Goal: Information Seeking & Learning: Compare options

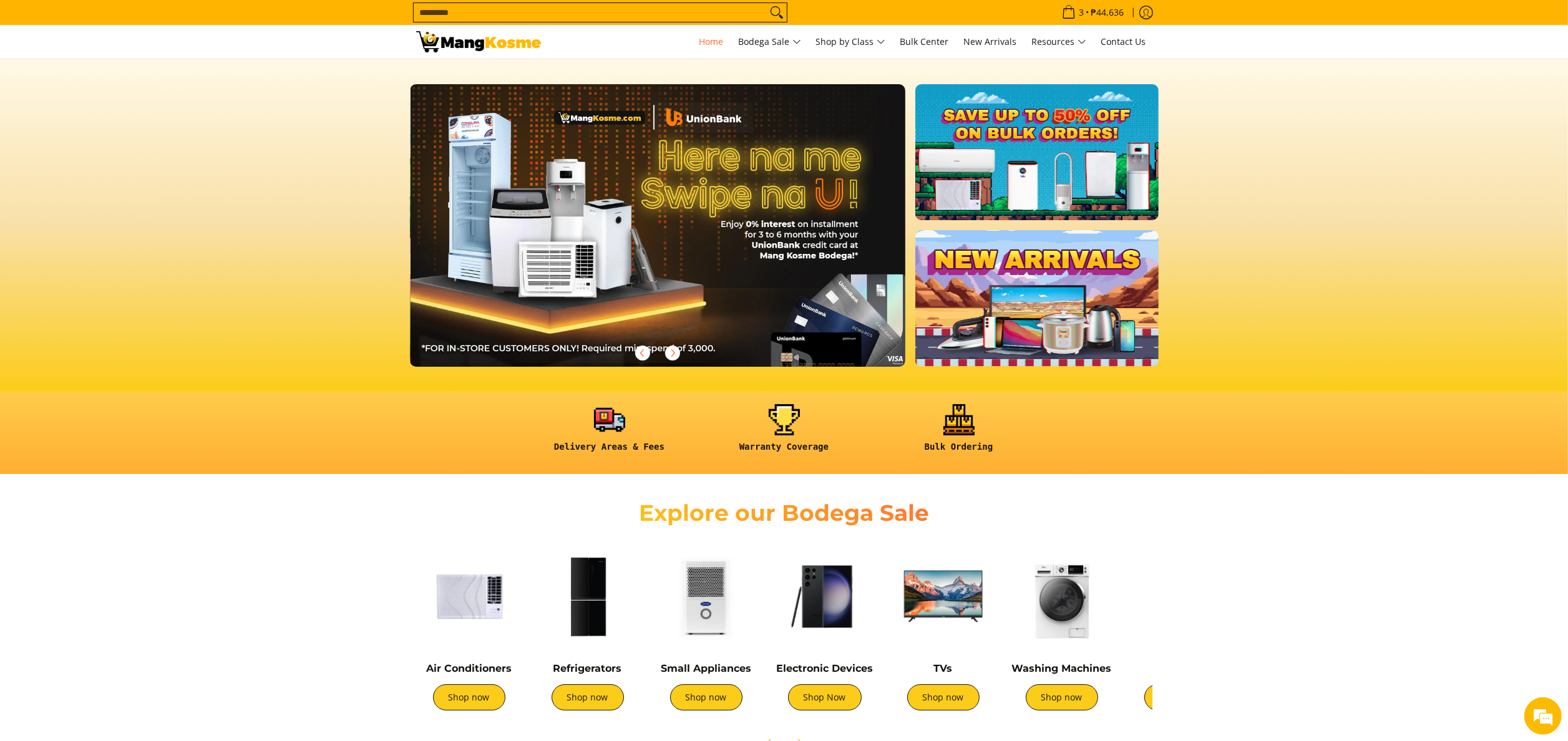
scroll to position [0, 496]
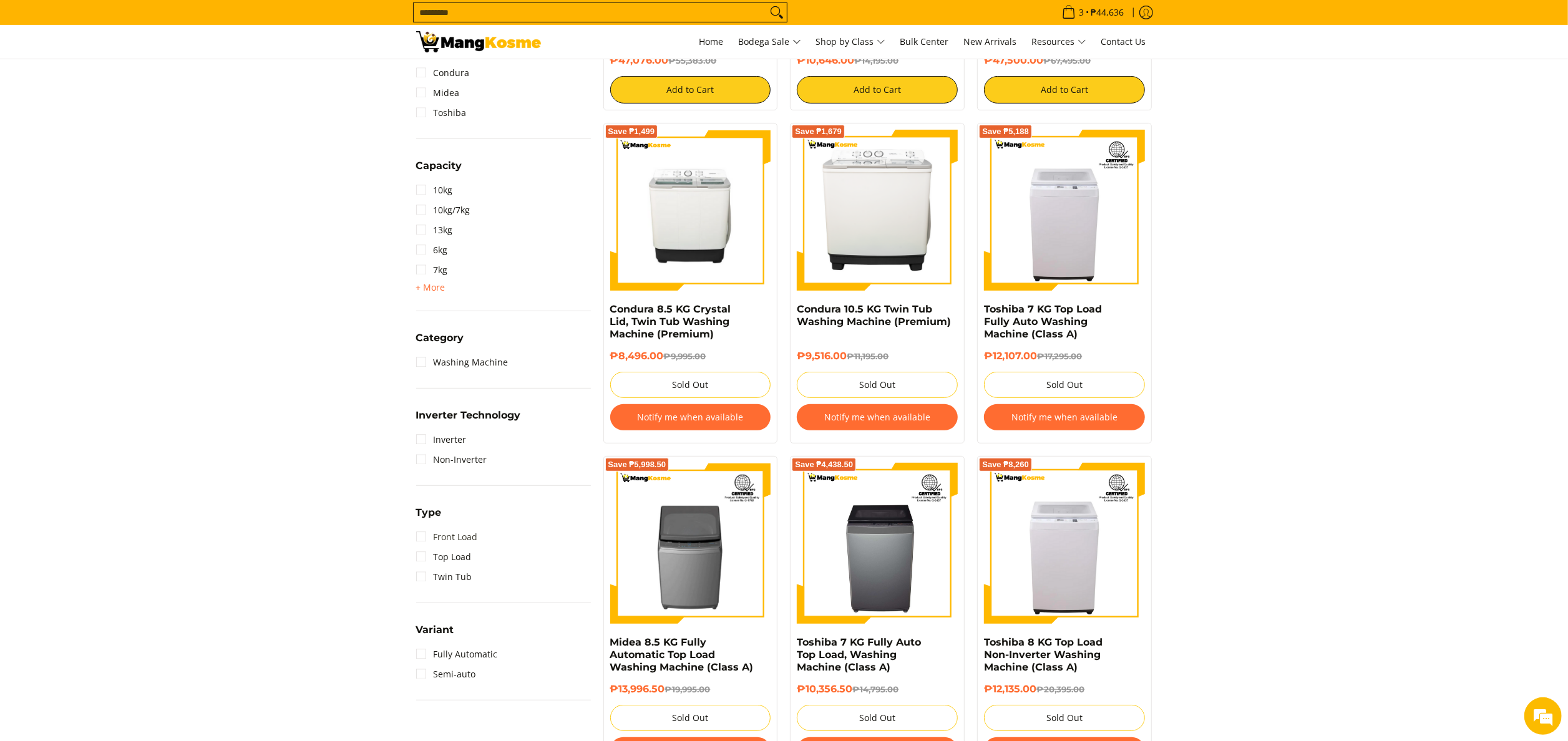
scroll to position [499, 0]
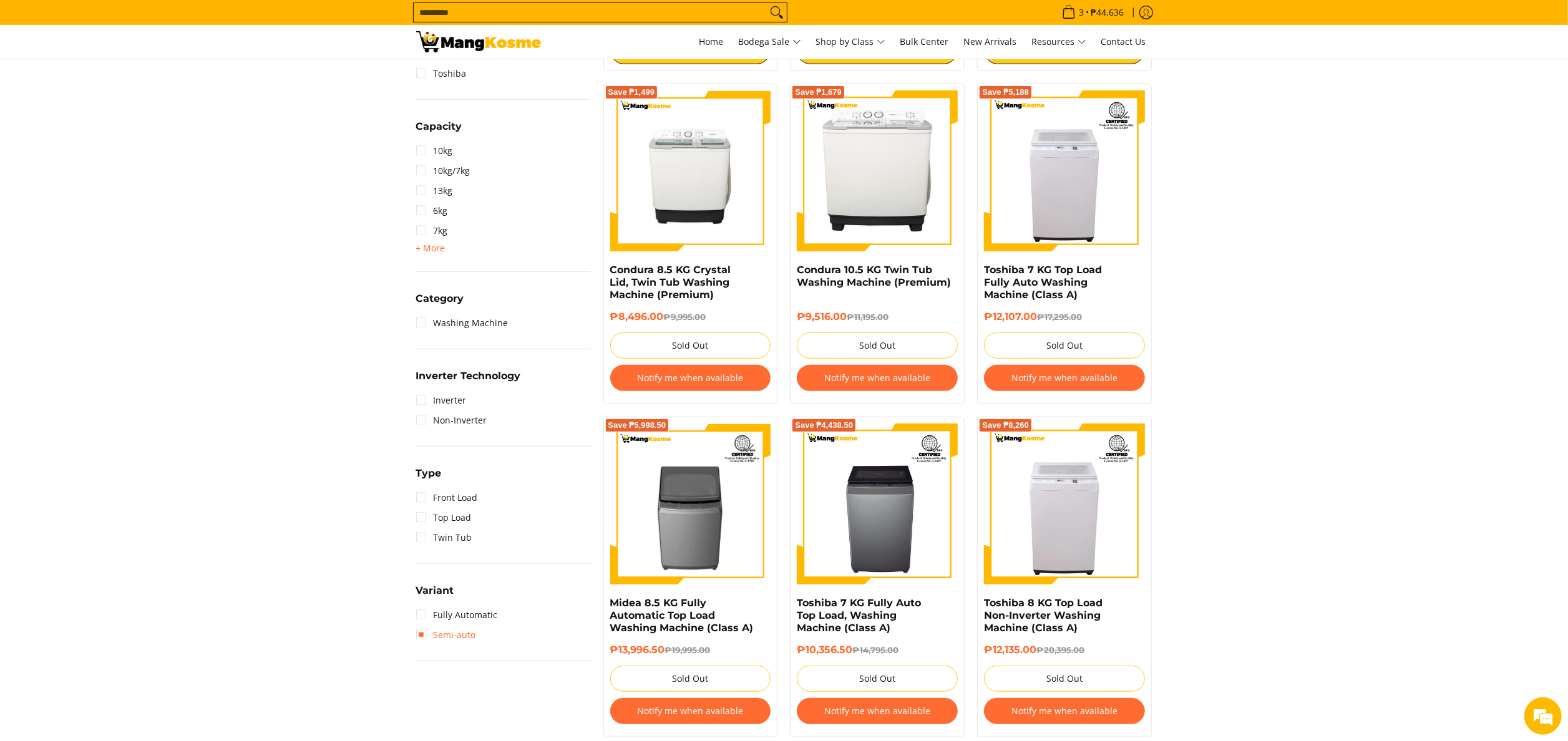
click at [458, 633] on link "Semi-auto" at bounding box center [446, 635] width 60 height 20
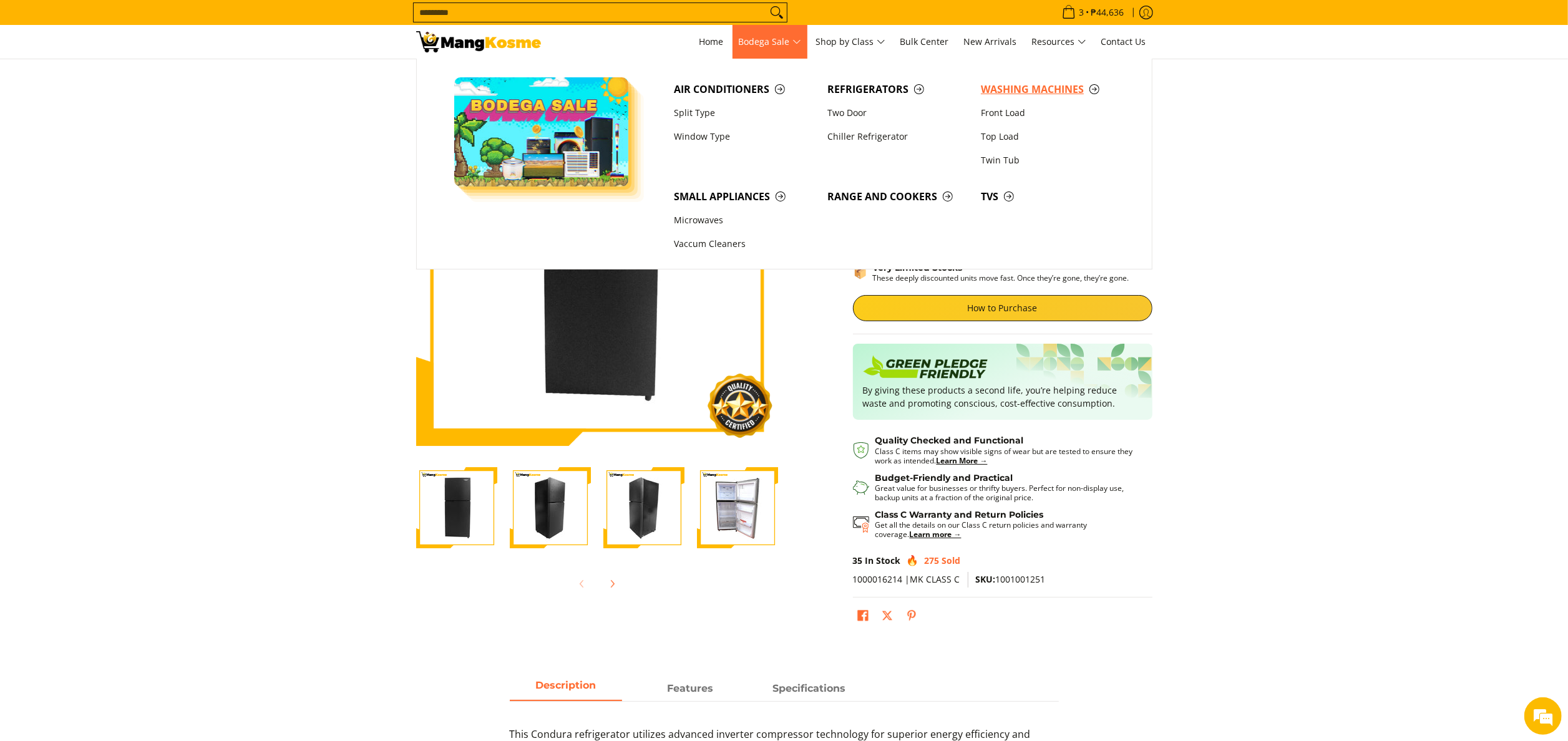
click at [1007, 81] on link "Washing Machines" at bounding box center [1051, 89] width 153 height 24
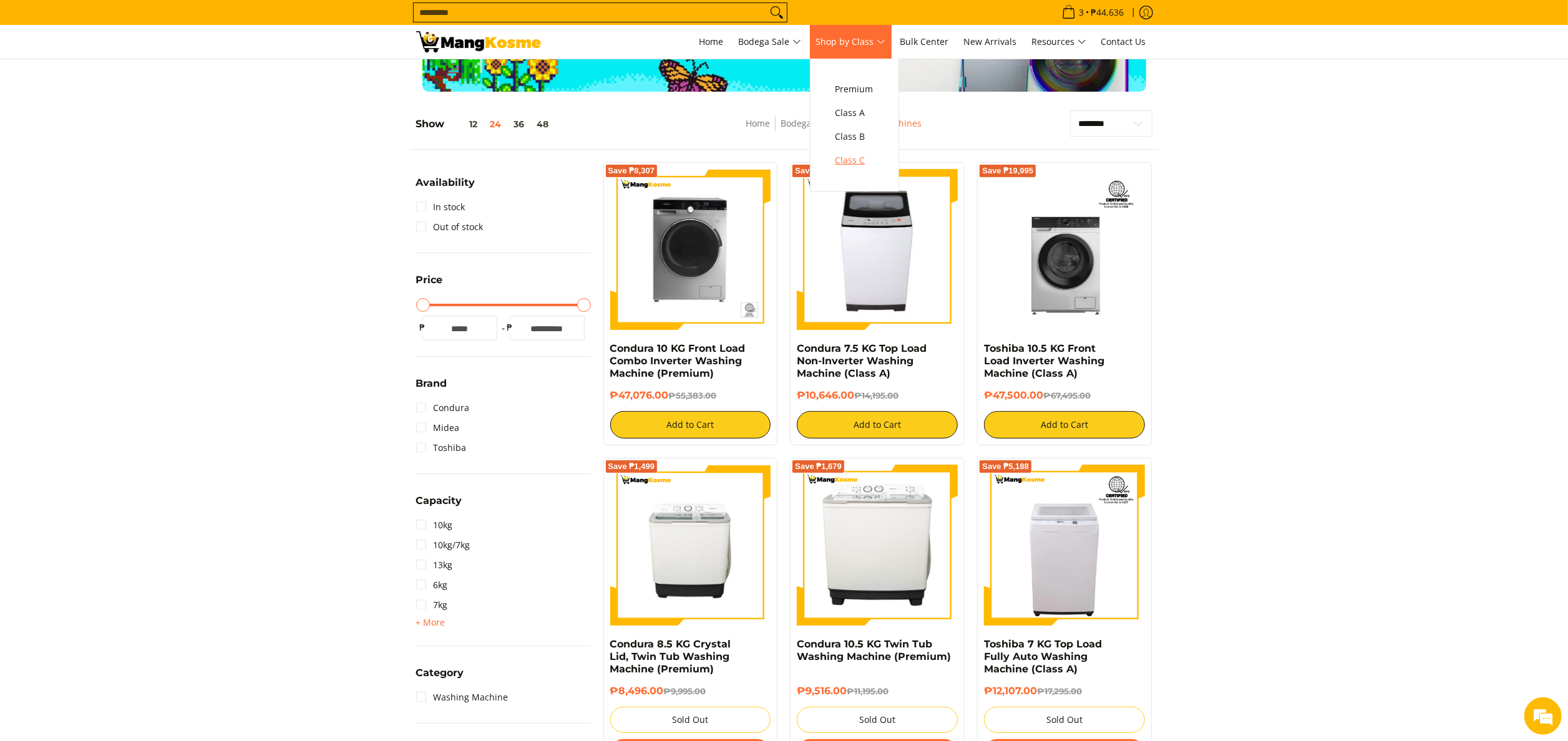
click at [864, 165] on span "Class C" at bounding box center [854, 160] width 38 height 16
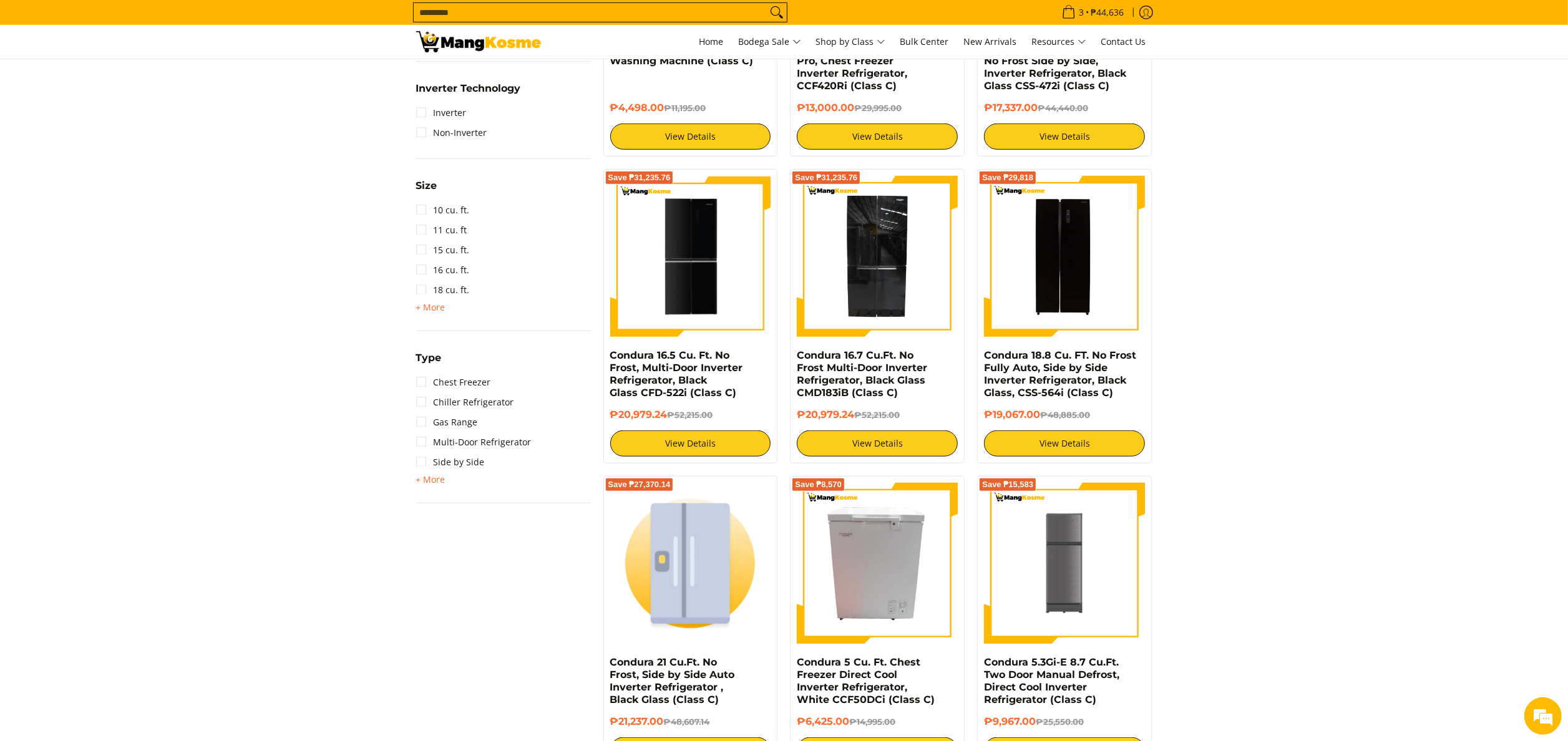
scroll to position [749, 0]
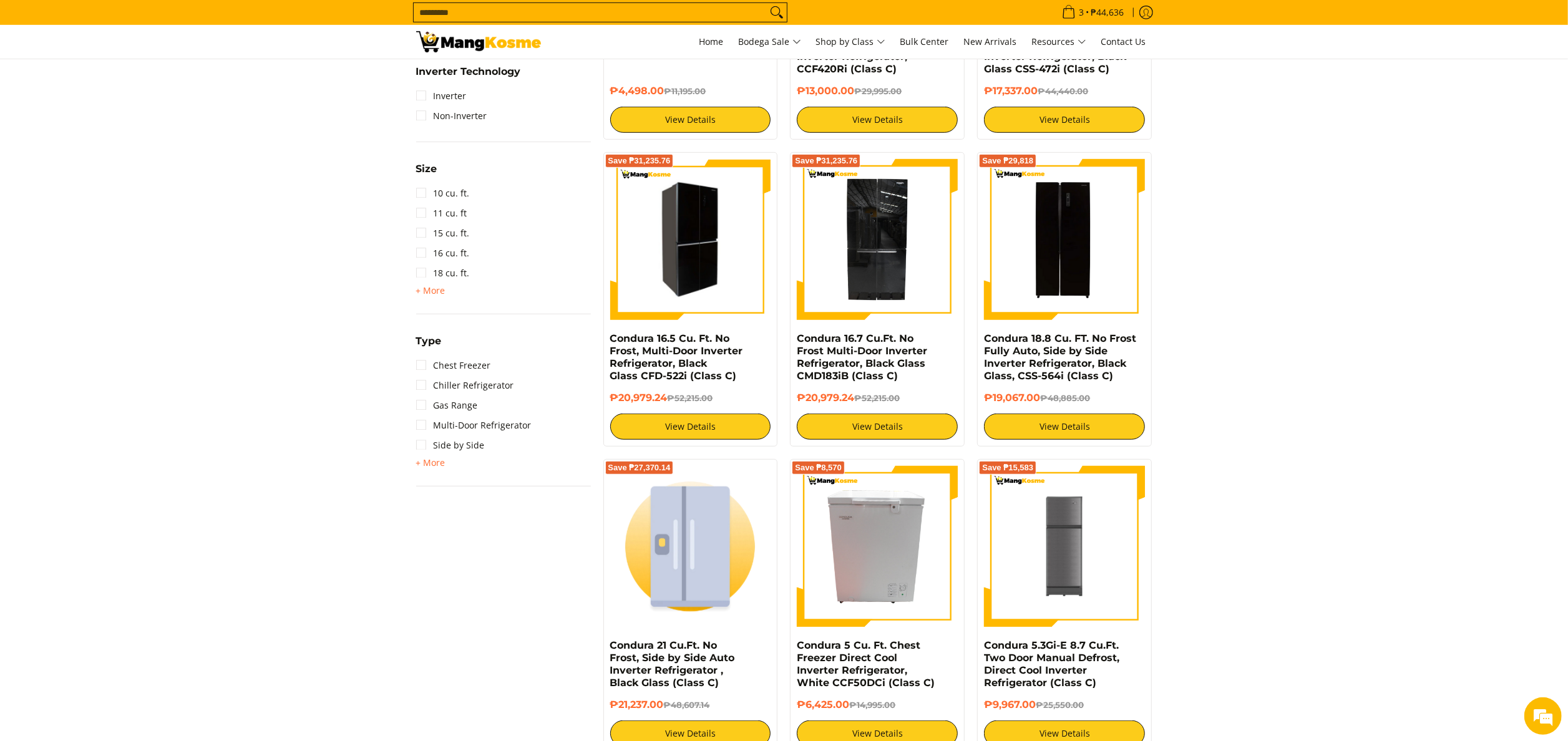
click at [703, 268] on img at bounding box center [690, 239] width 161 height 157
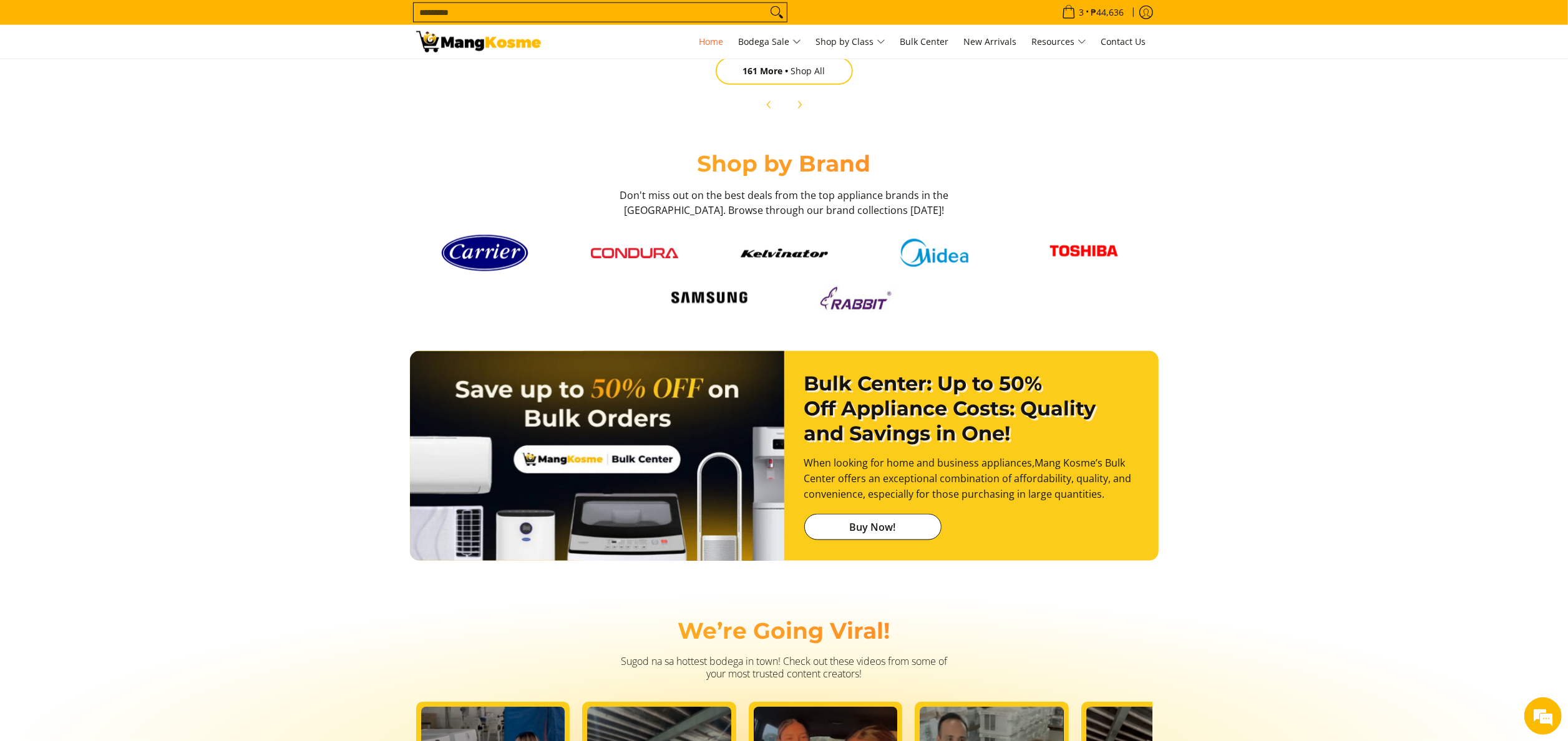
scroll to position [0, 1489]
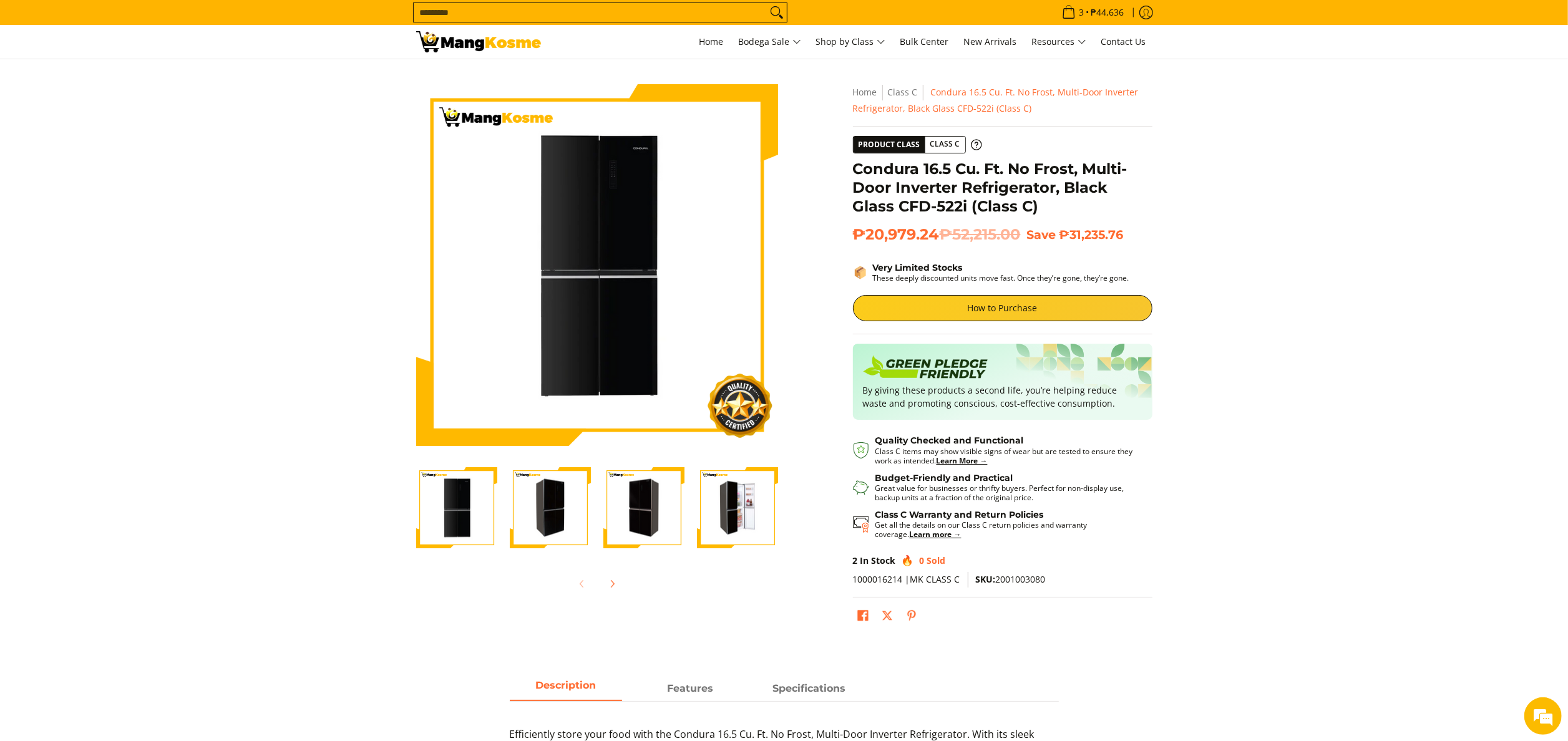
click at [1009, 575] on span "SKU: 2001003080" at bounding box center [1011, 579] width 70 height 12
copy span "2001003080"
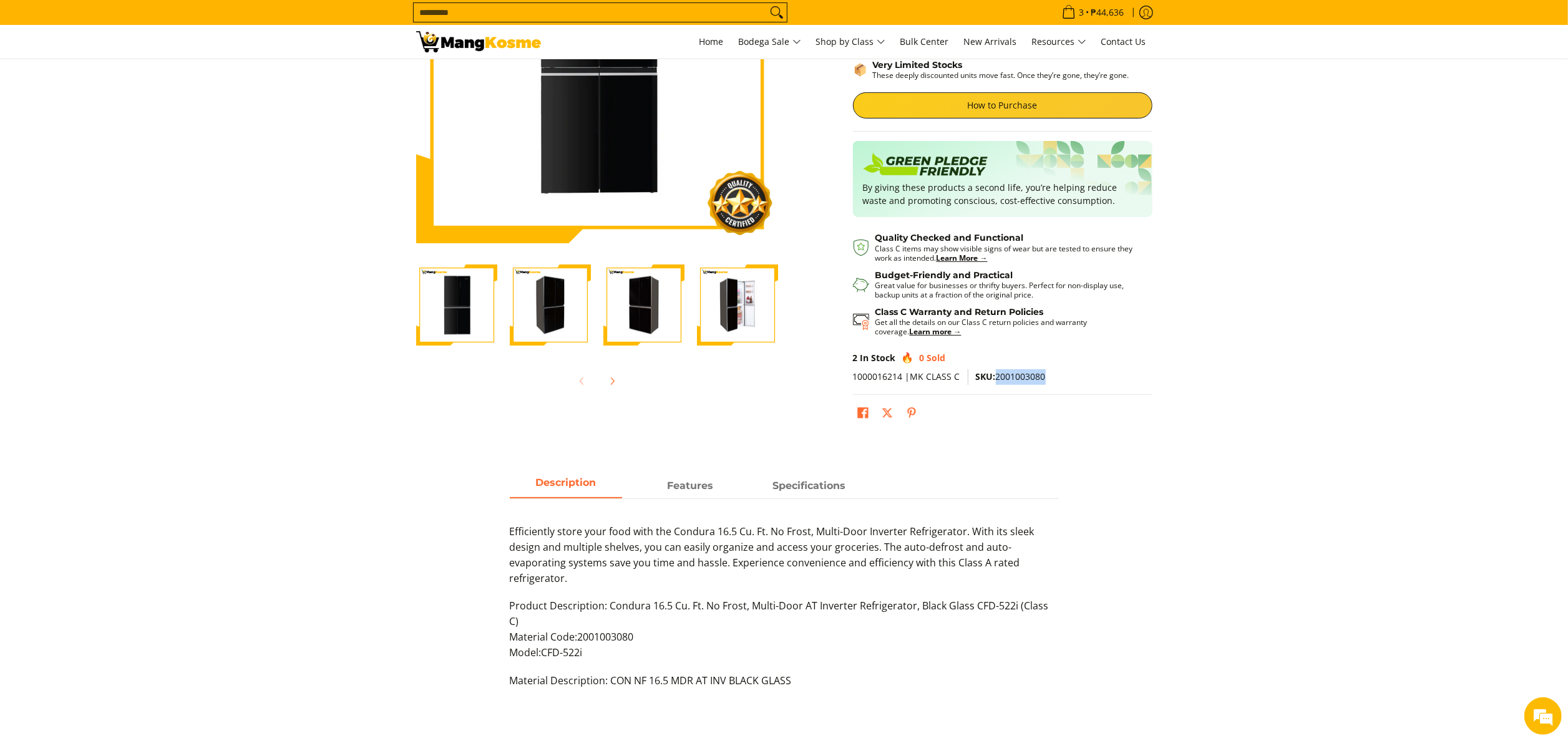
scroll to position [250, 0]
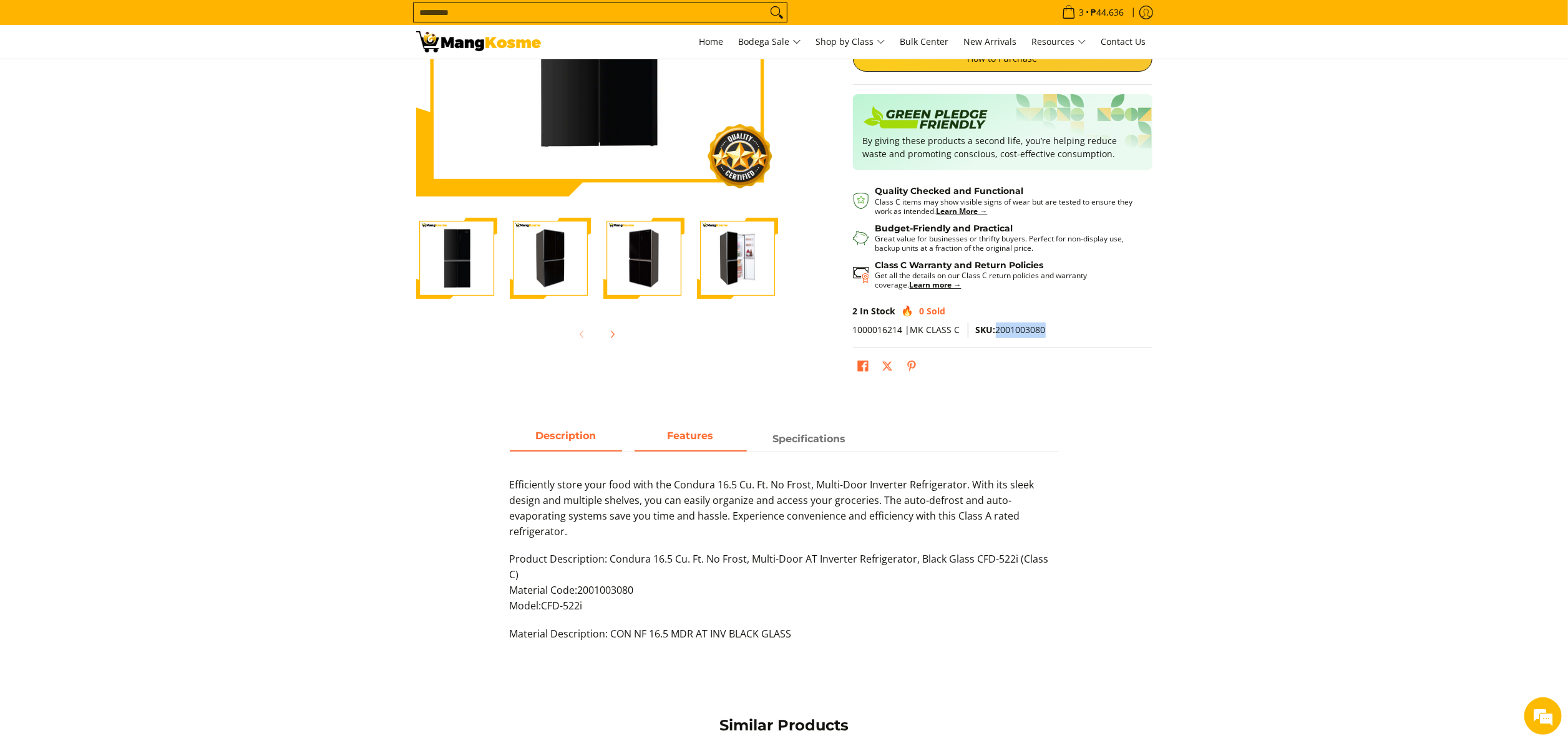
click at [683, 441] on strong "Features" at bounding box center [691, 436] width 46 height 12
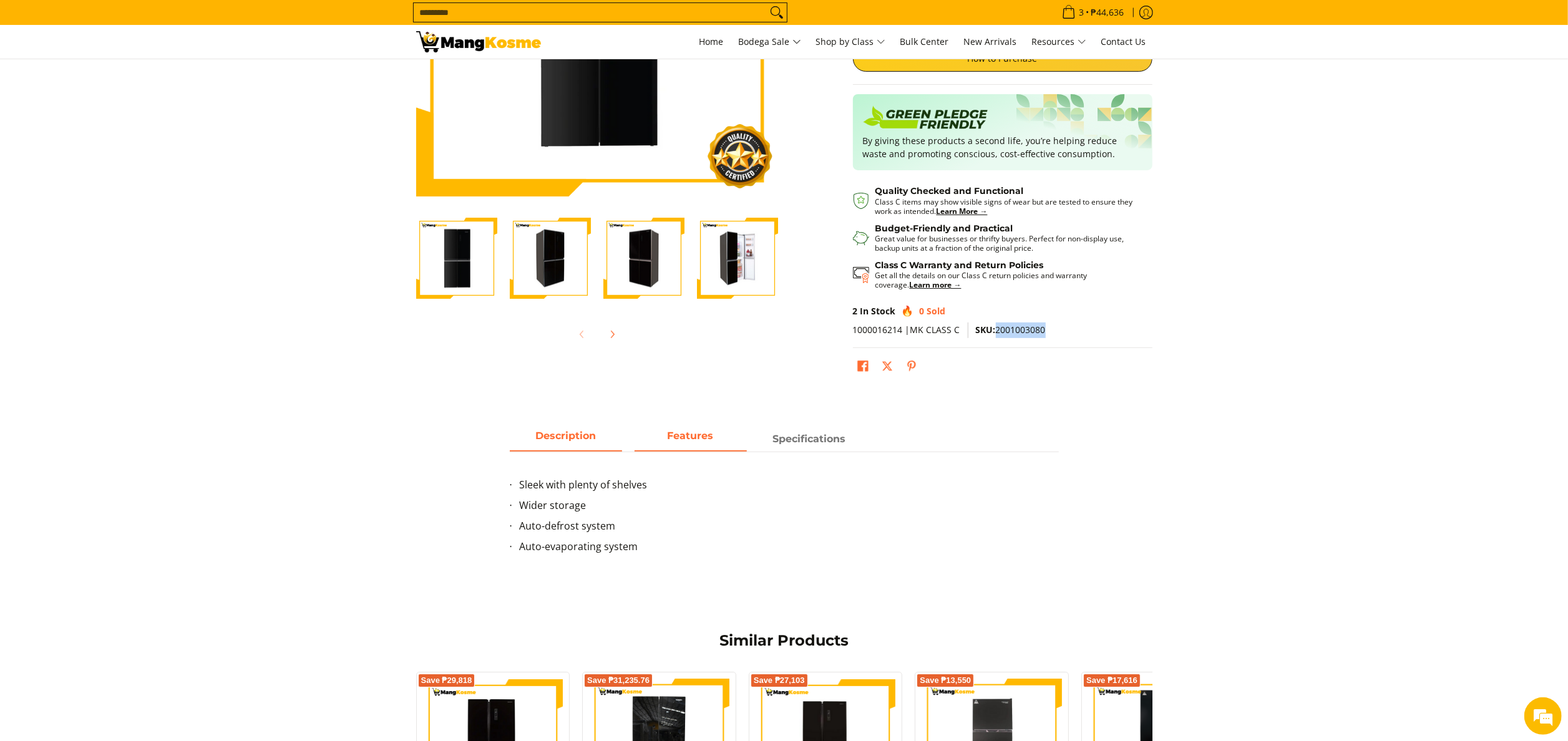
click at [602, 436] on span "Description" at bounding box center [566, 439] width 112 height 23
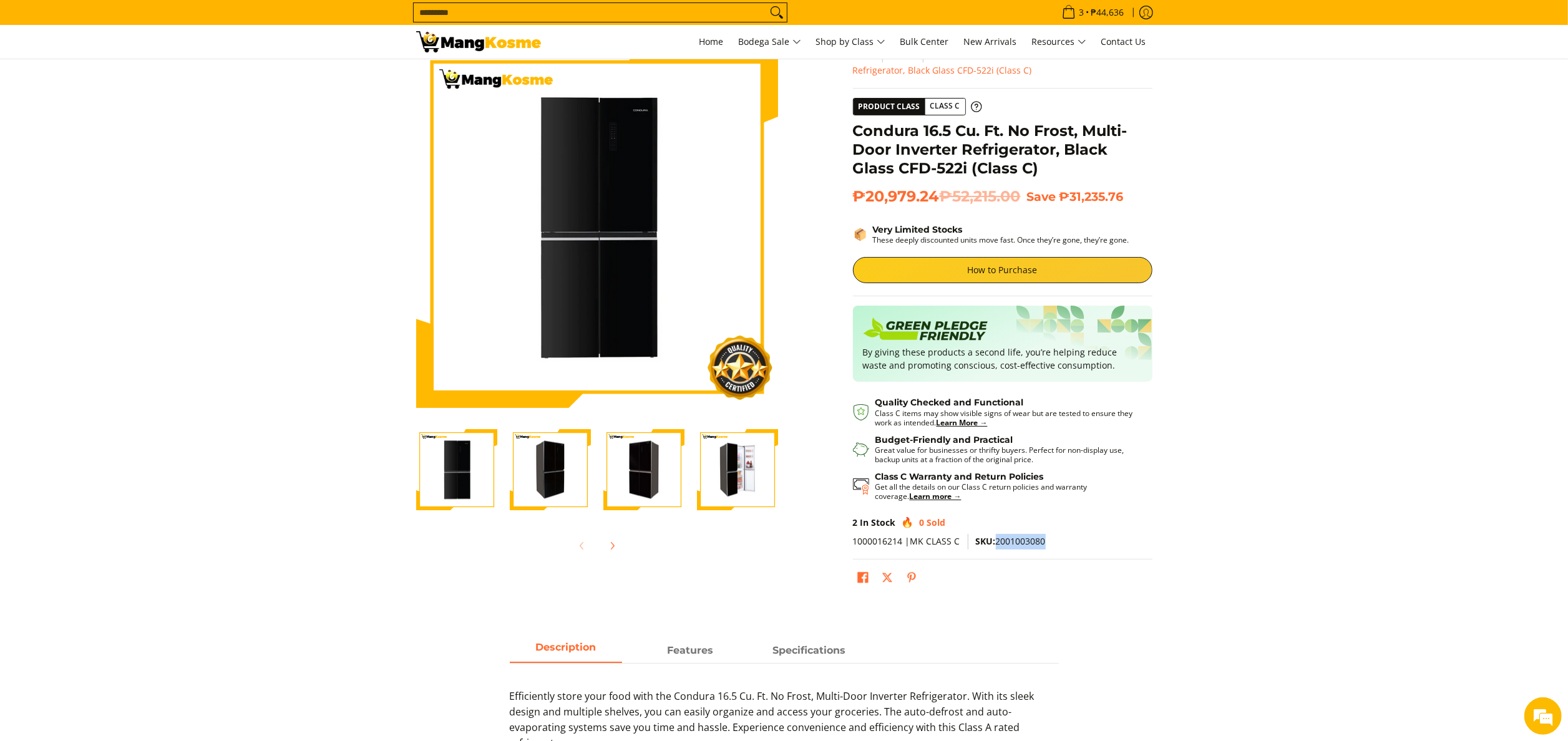
scroll to position [0, 0]
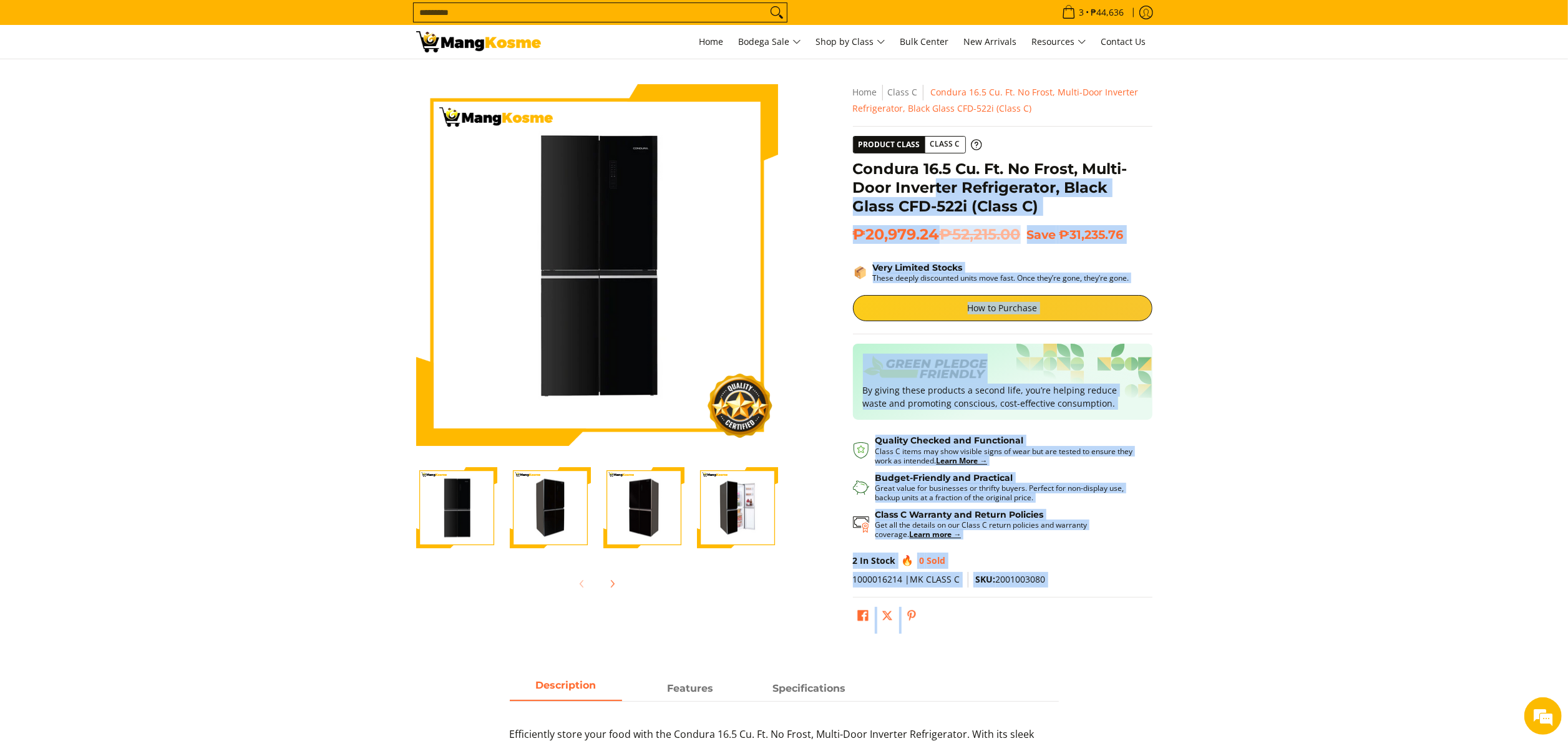
drag, startPoint x: 847, startPoint y: 170, endPoint x: 936, endPoint y: 178, distance: 89.4
click at [936, 178] on div "**********" at bounding box center [1003, 362] width 312 height 555
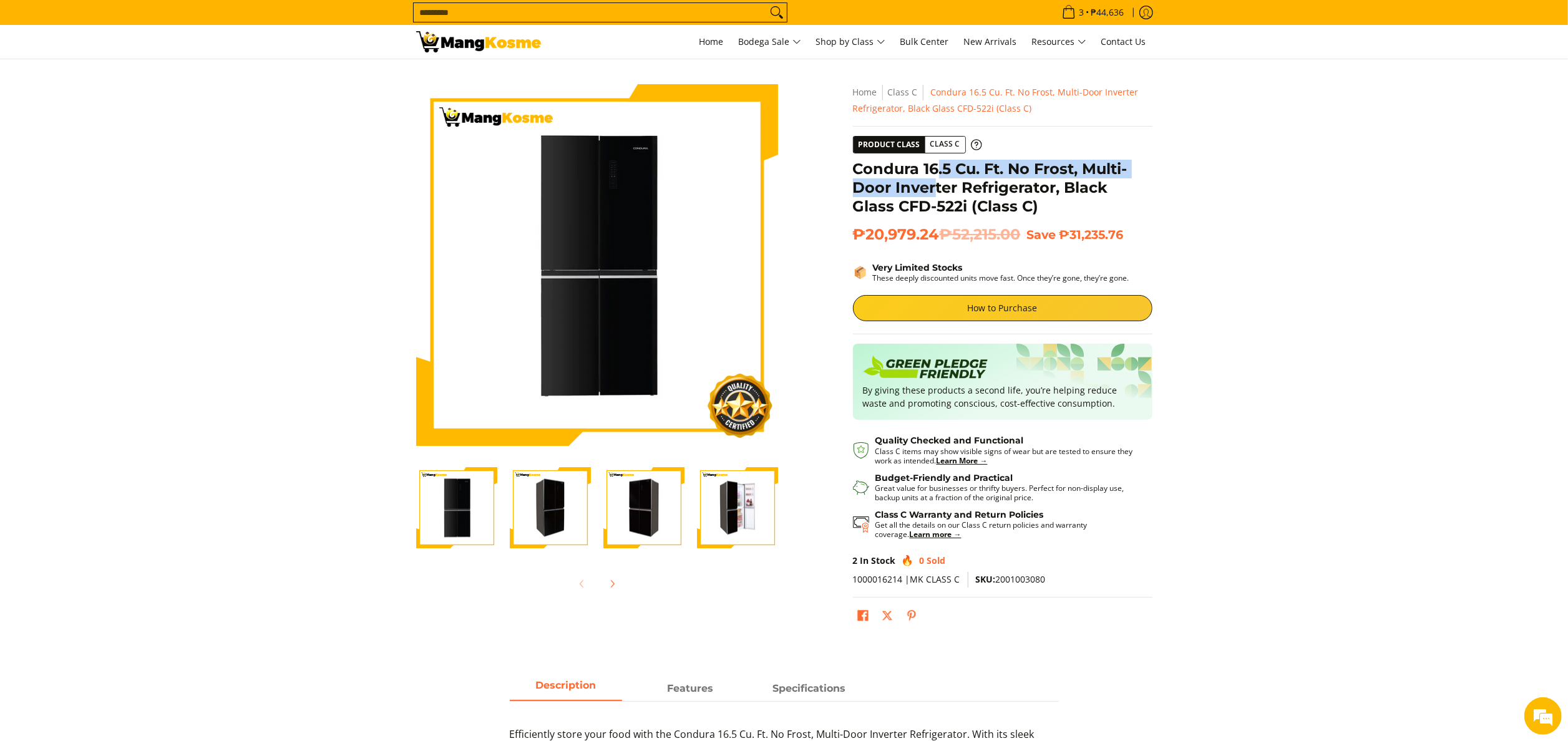
click at [936, 178] on h1 "Condura 16.5 Cu. Ft. No Frost, Multi-Door Inverter Refrigerator, Black Glass CF…" at bounding box center [1003, 188] width 300 height 56
drag, startPoint x: 936, startPoint y: 178, endPoint x: 856, endPoint y: 158, distance: 82.5
click at [856, 158] on div "**********" at bounding box center [1003, 362] width 300 height 555
drag, startPoint x: 855, startPoint y: 168, endPoint x: 967, endPoint y: 202, distance: 117.0
click at [967, 202] on h1 "Condura 16.5 Cu. Ft. No Frost, Multi-Door Inverter Refrigerator, Black Glass CF…" at bounding box center [1003, 188] width 300 height 56
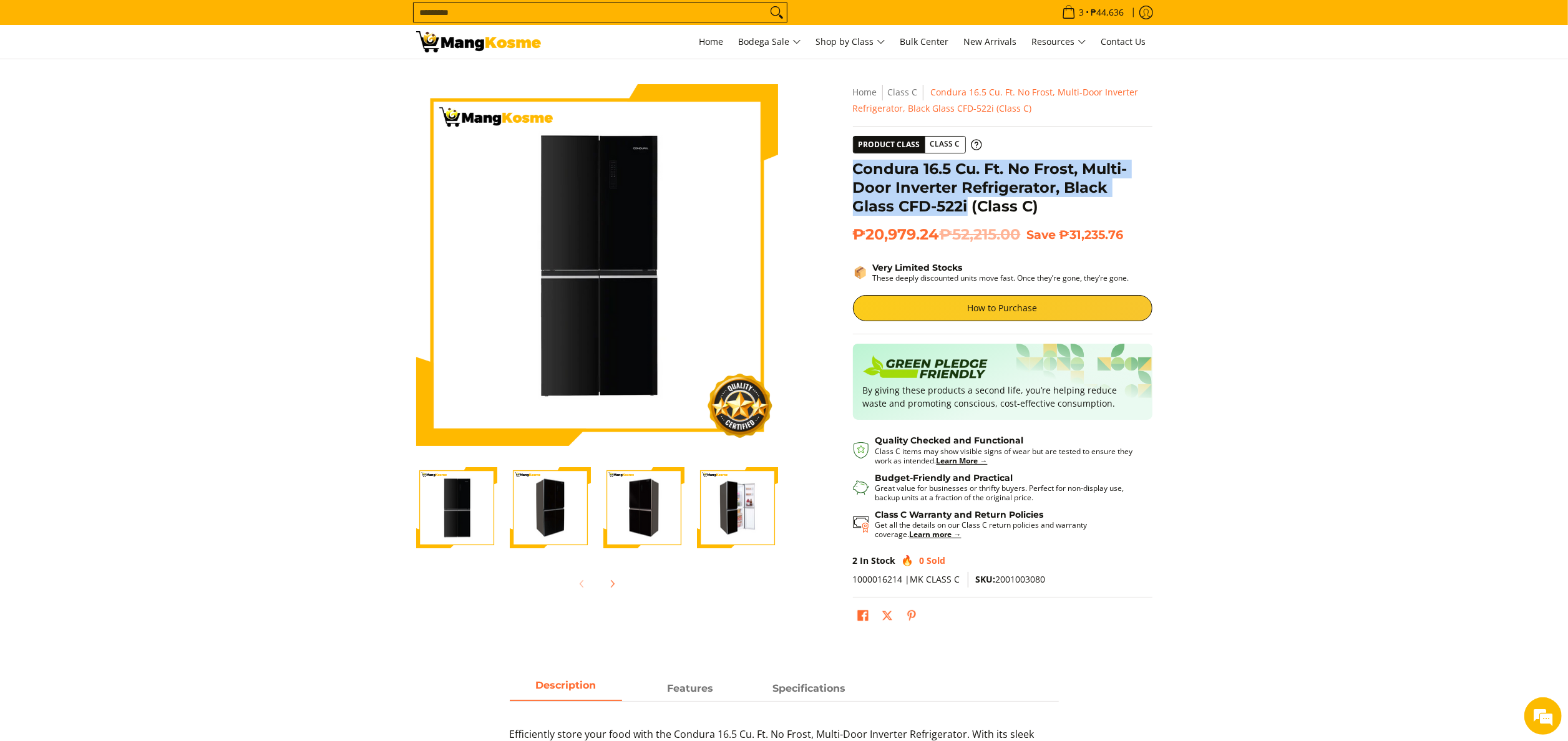
copy h1 "Condura 16.5 Cu. Ft. No Frost, Multi-Door Inverter Refrigerator, Black Glass CF…"
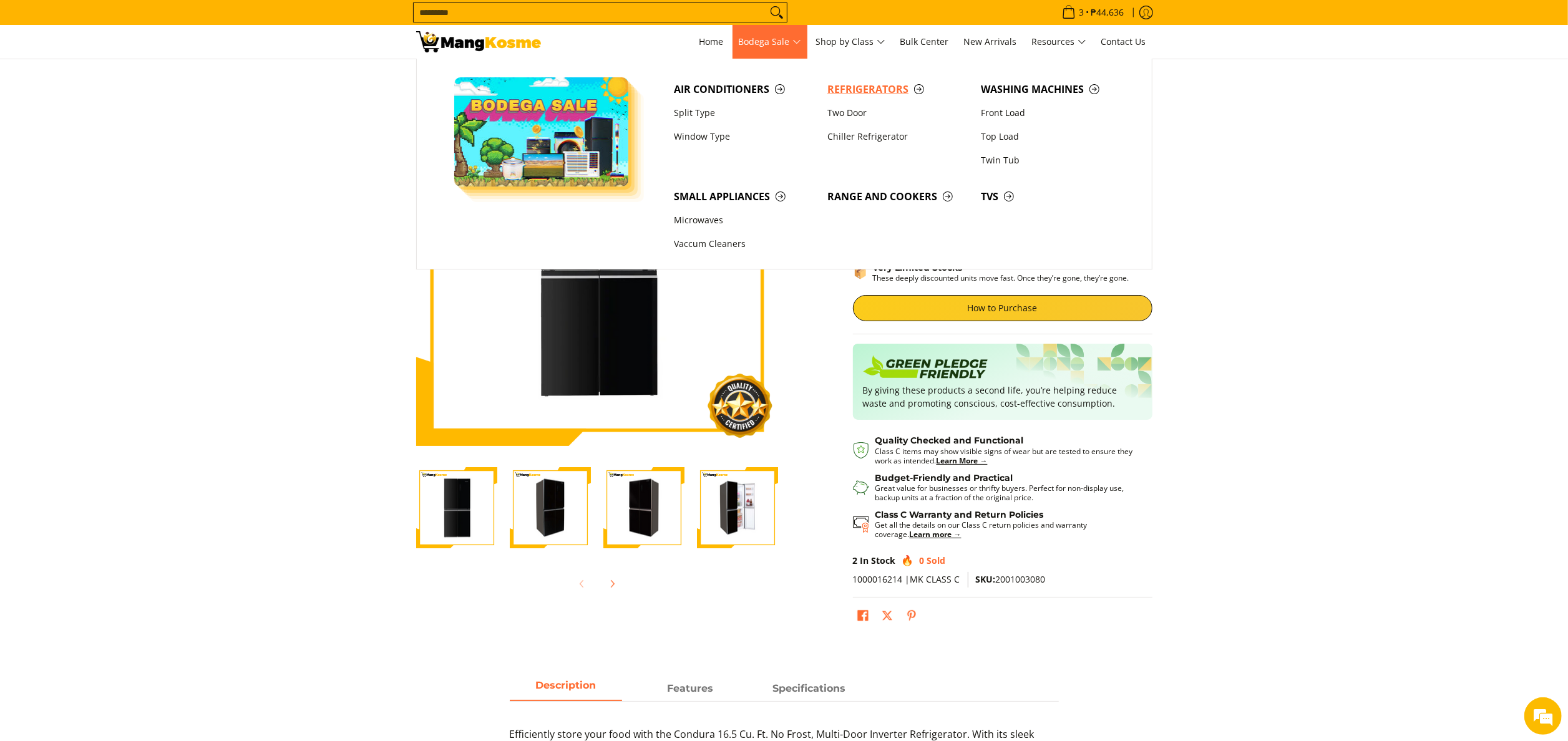
click at [839, 83] on span "Refrigerators" at bounding box center [898, 89] width 141 height 16
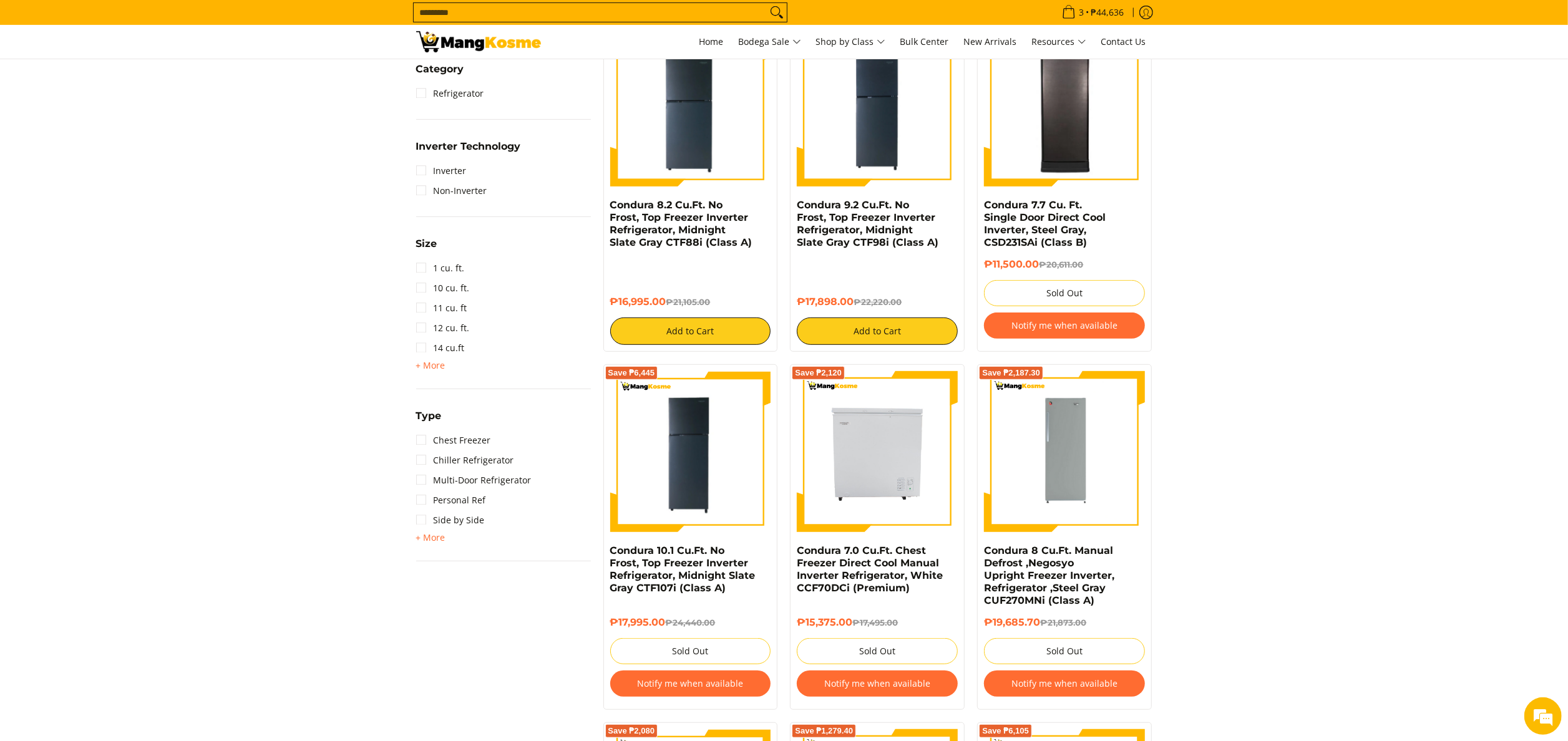
scroll to position [624, 0]
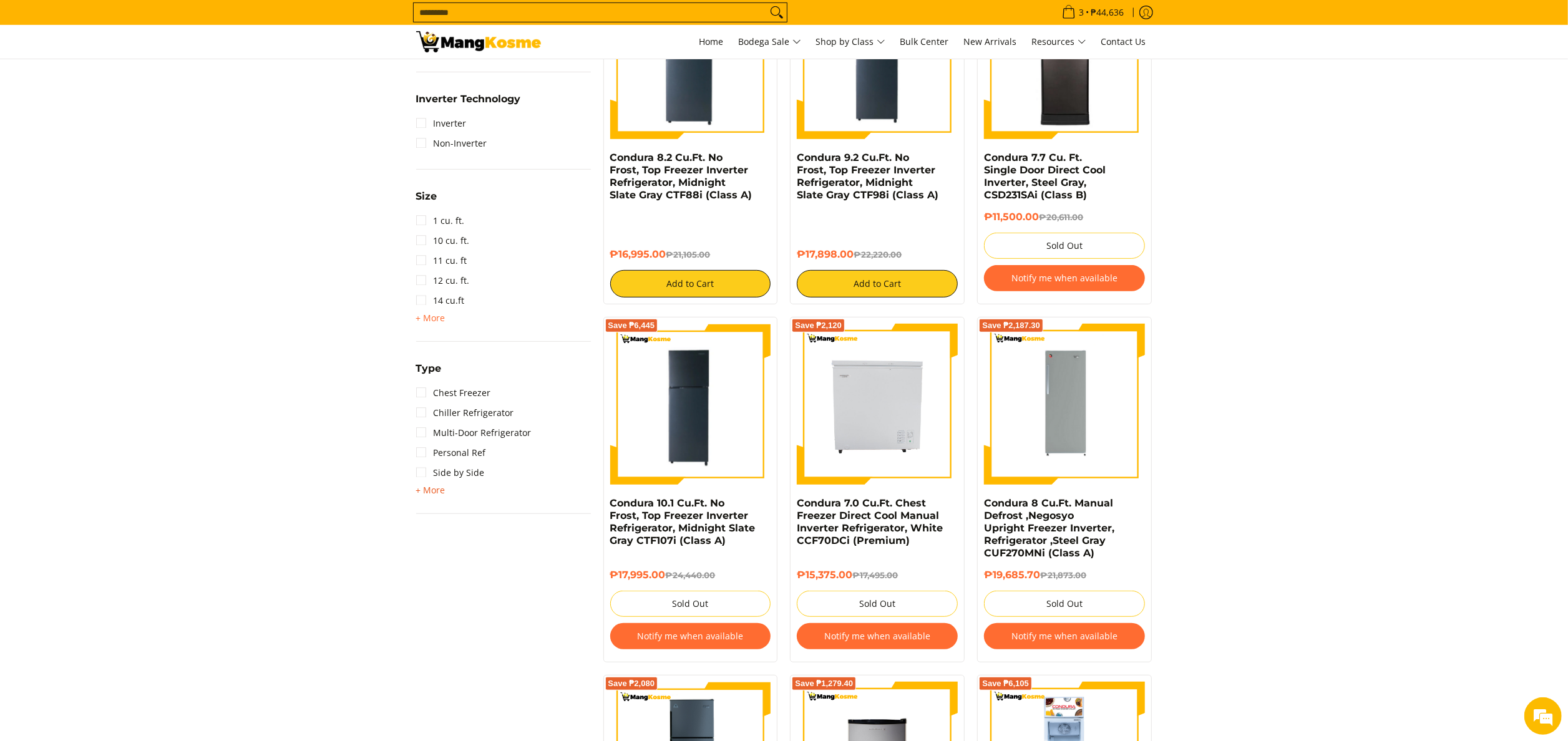
click at [430, 488] on span "+ More" at bounding box center [431, 491] width 29 height 10
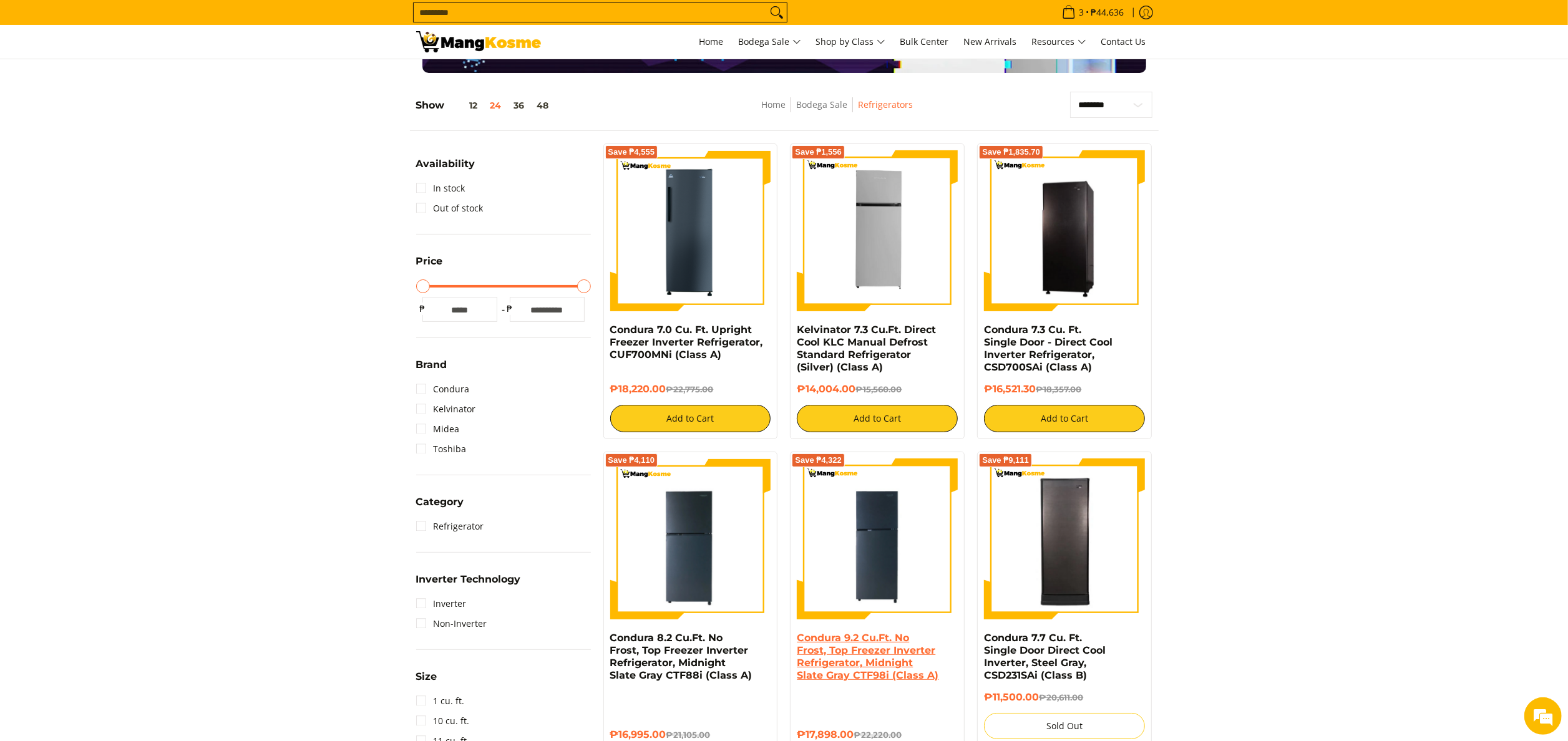
scroll to position [0, 0]
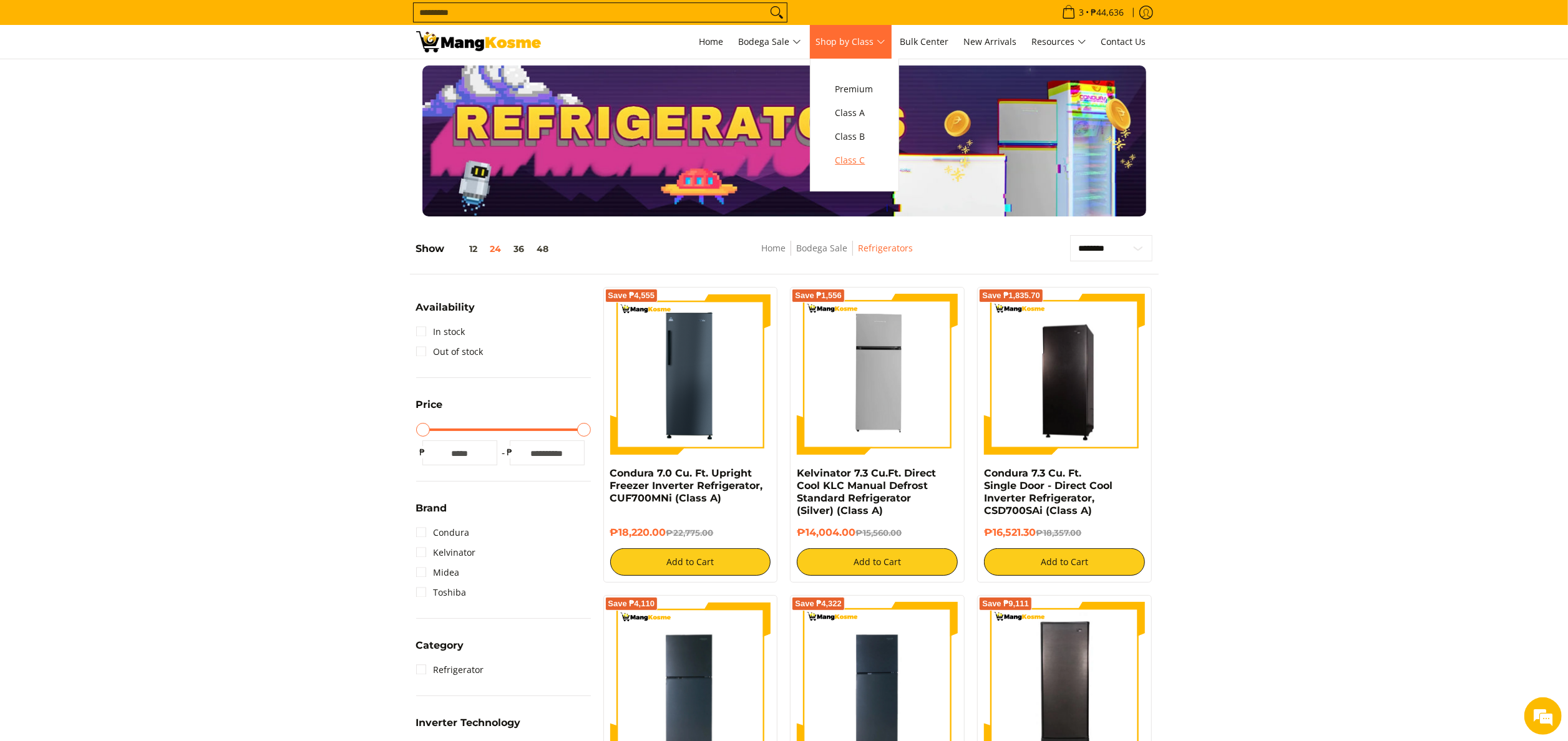
click at [849, 163] on span "Class C" at bounding box center [854, 160] width 38 height 16
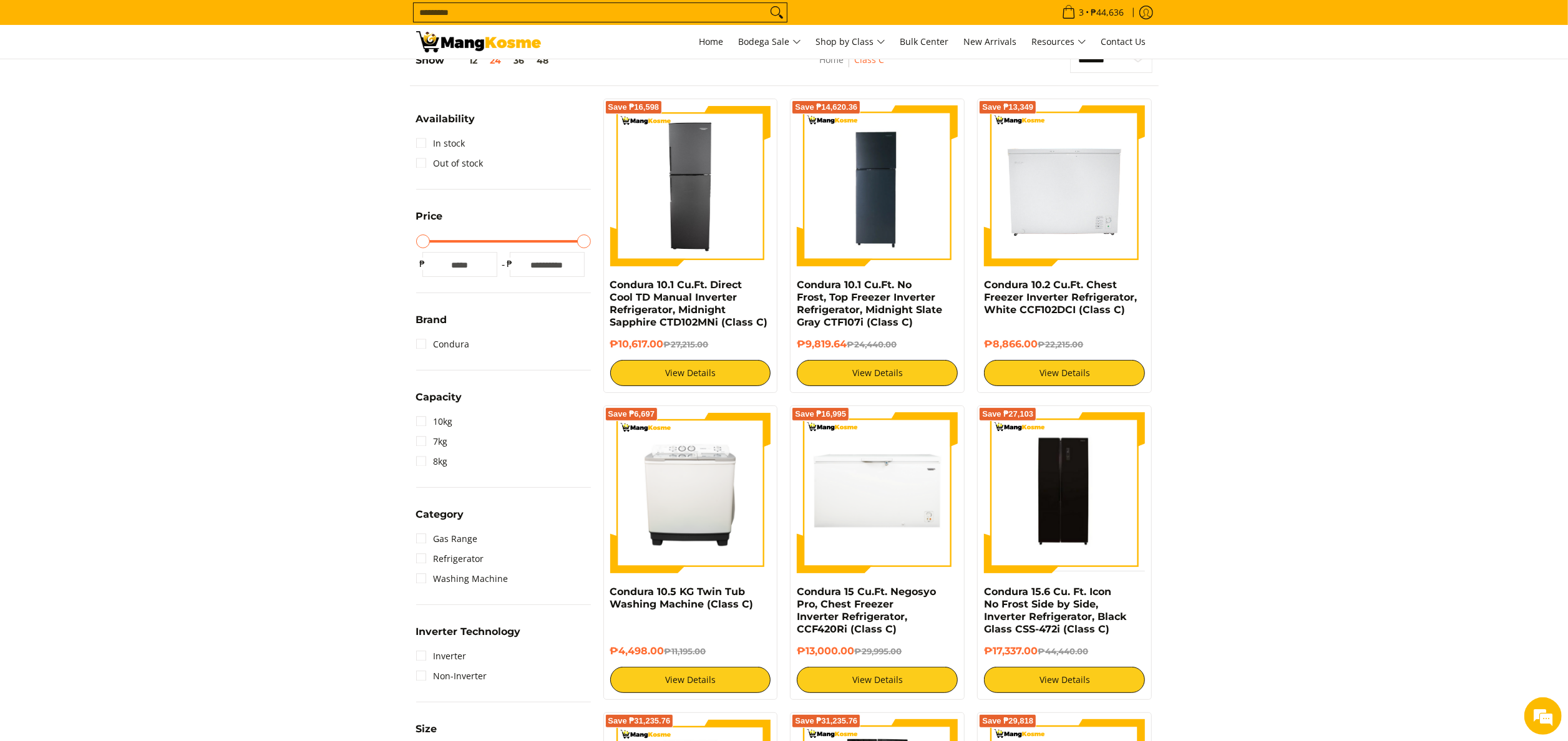
scroll to position [374, 0]
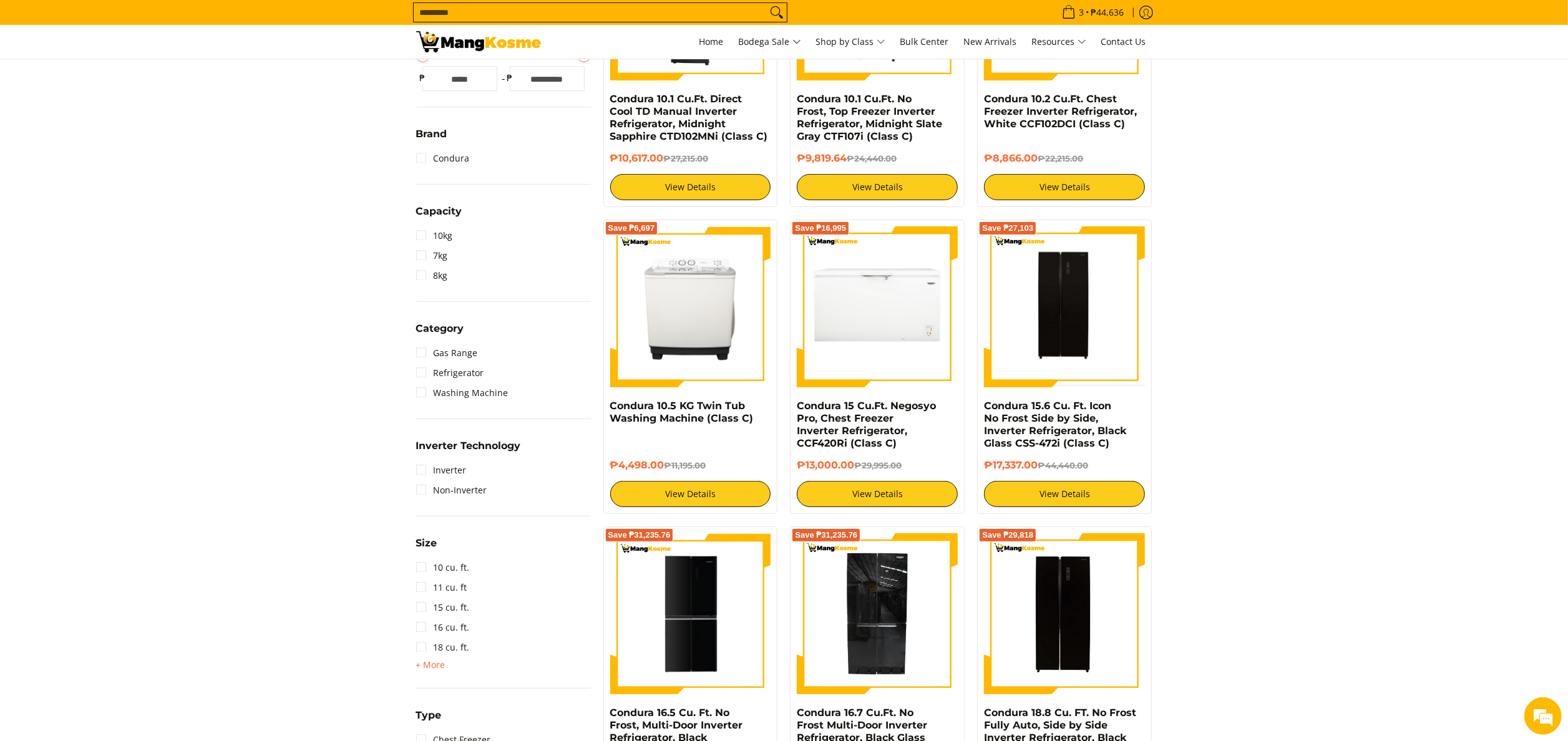
click at [411, 251] on div "Availability In stock Out of stock Price Minimum Price Maximum Price Minimum Pr…" at bounding box center [503, 396] width 187 height 967
click at [436, 255] on link "7kg" at bounding box center [432, 256] width 32 height 20
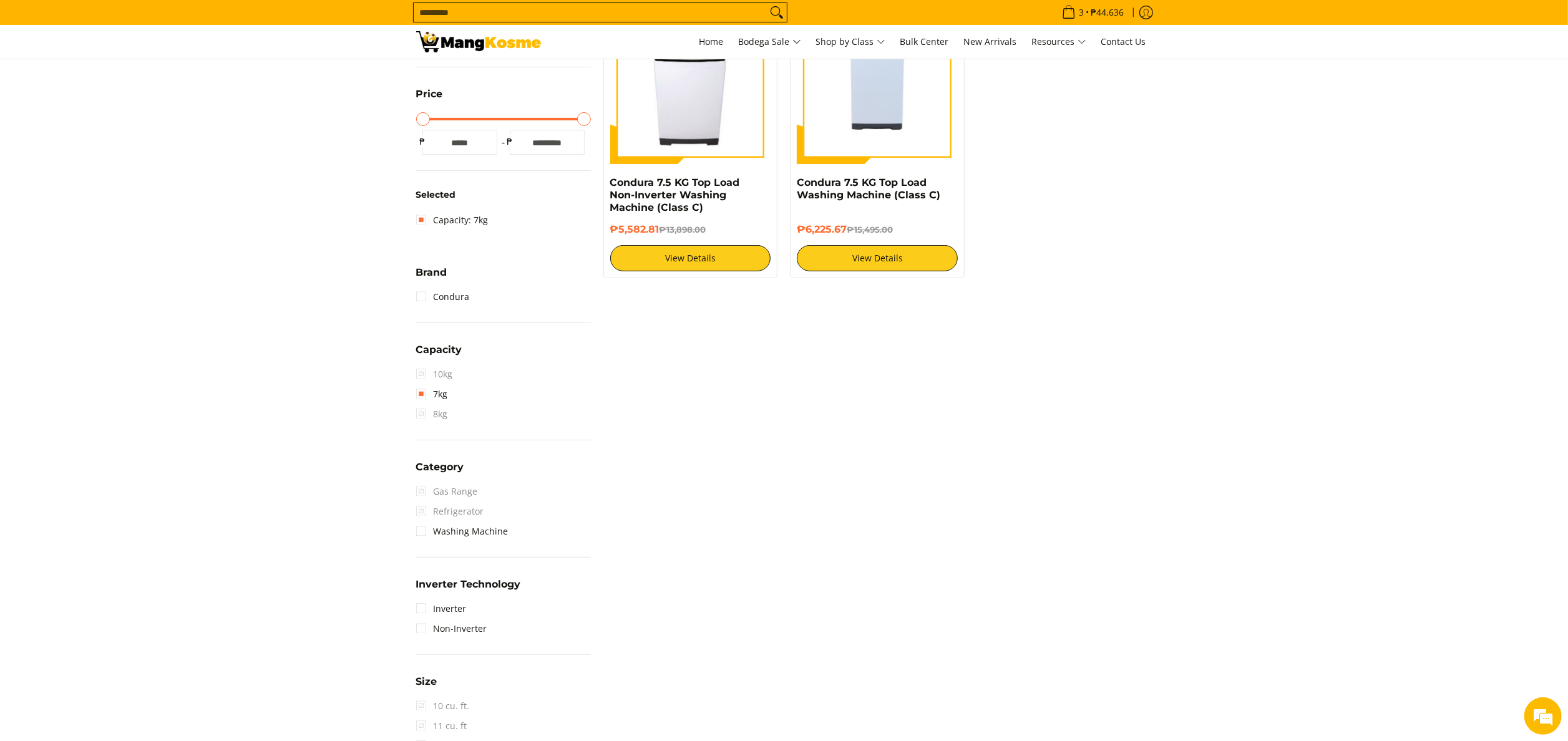
scroll to position [175, 0]
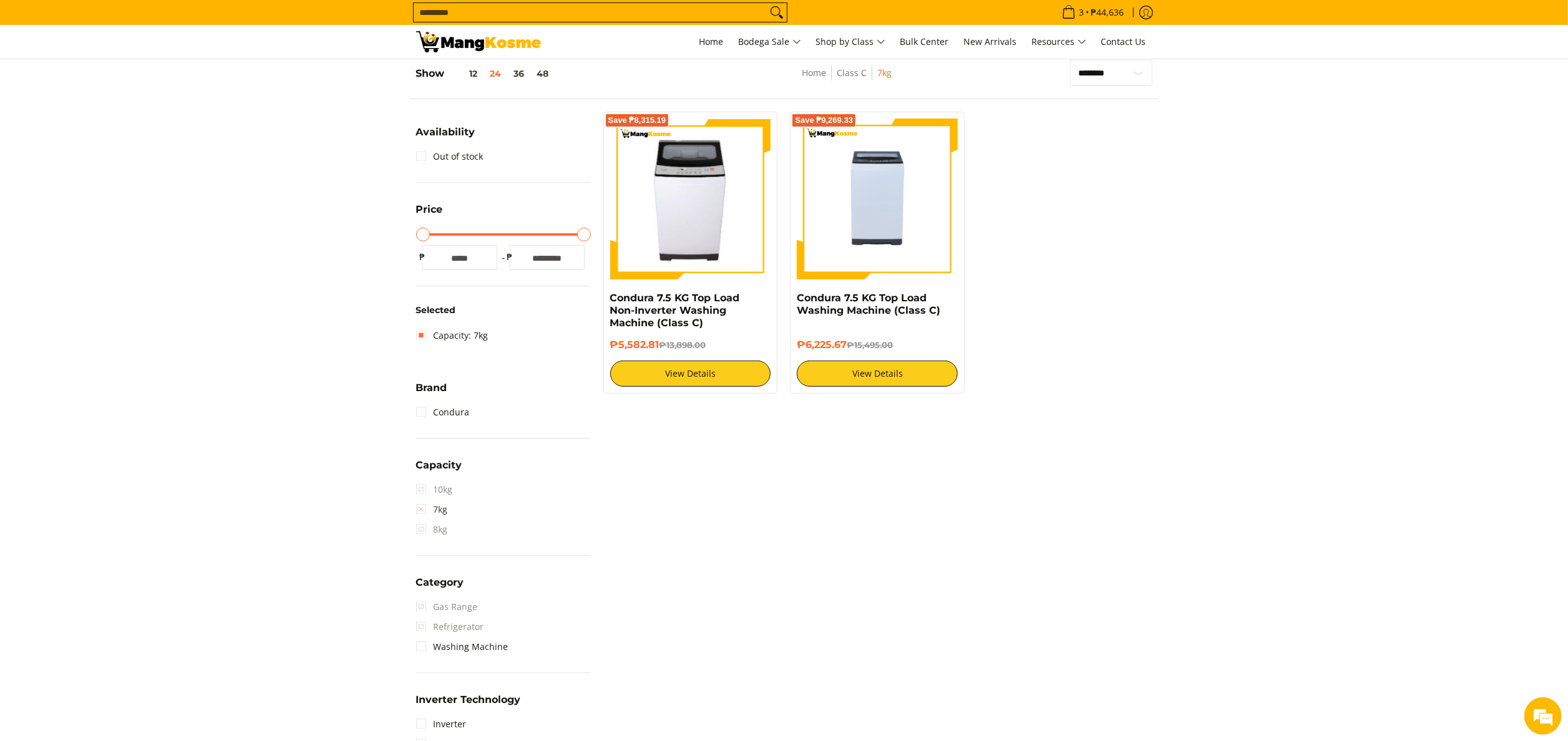
click at [439, 503] on link "7kg" at bounding box center [432, 510] width 32 height 20
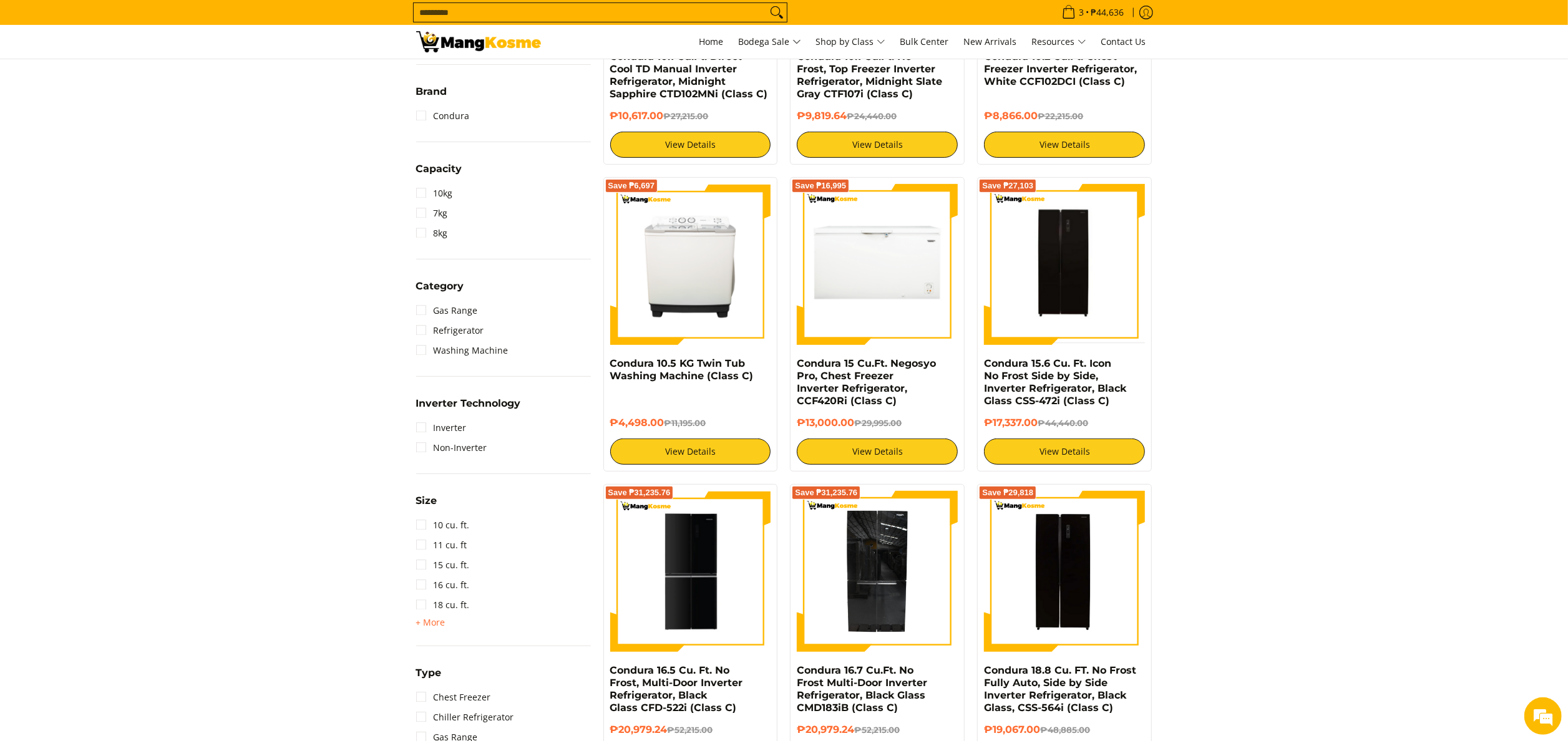
scroll to position [425, 0]
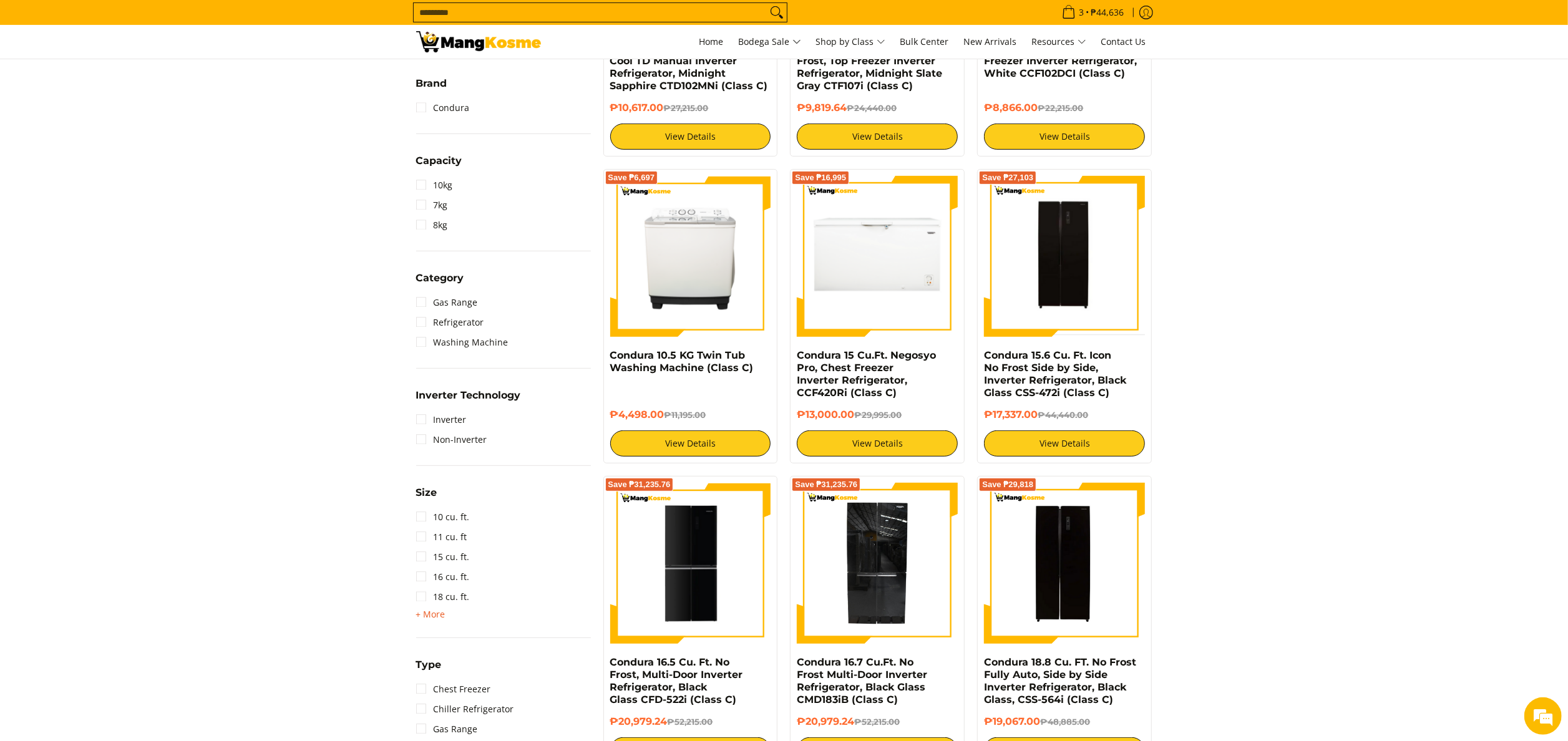
click at [433, 614] on span "+ More" at bounding box center [431, 615] width 29 height 10
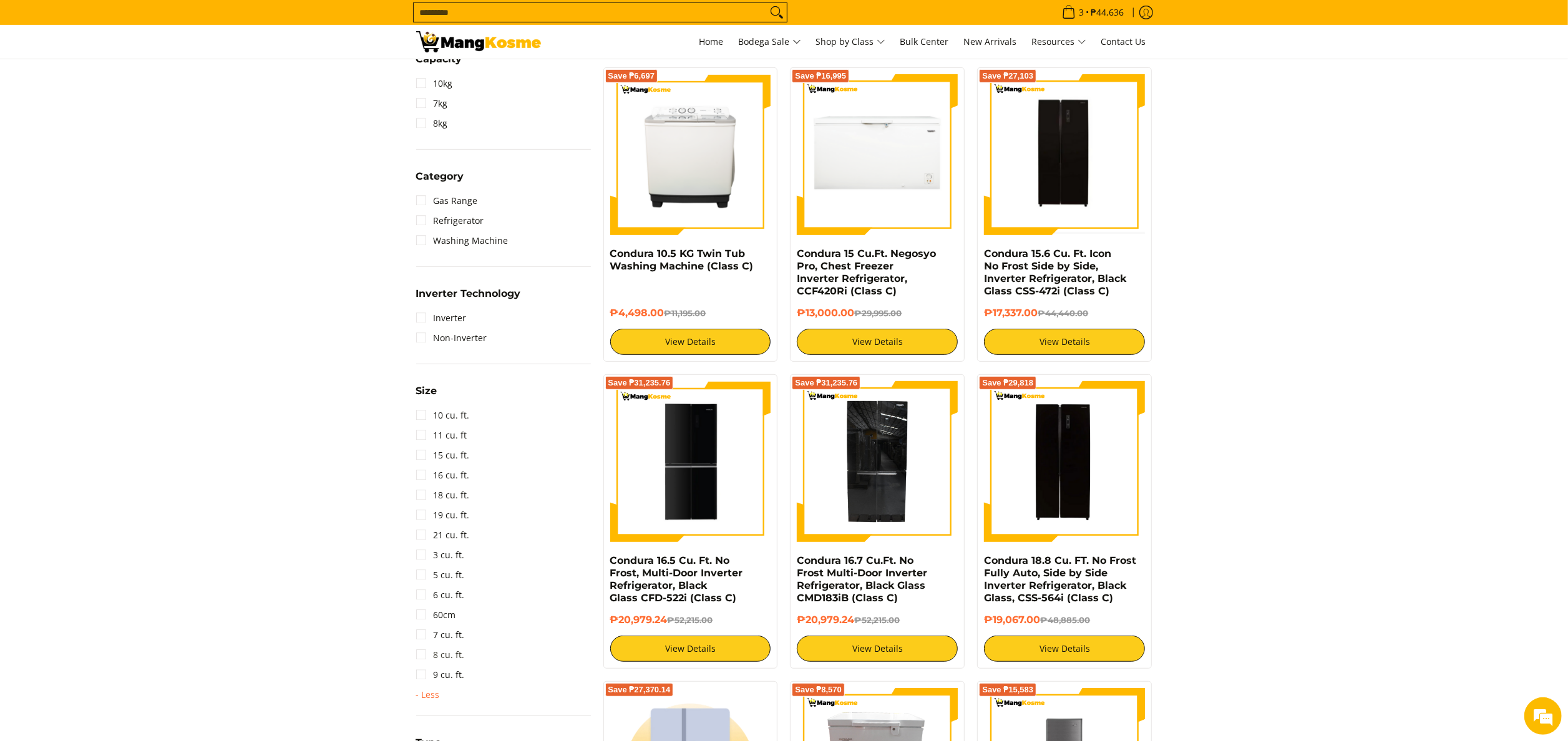
scroll to position [549, 0]
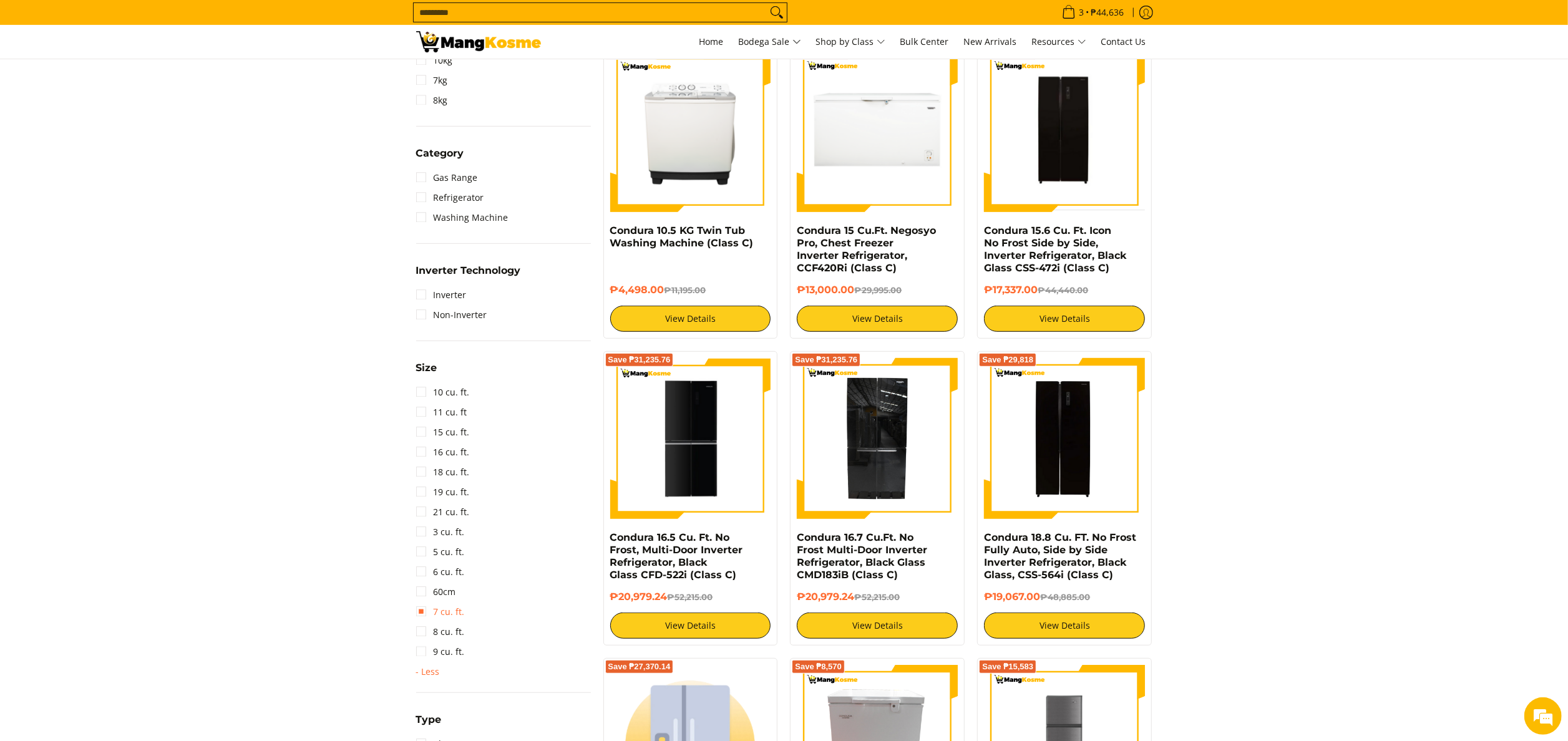
click at [438, 610] on link "7 cu. ft." at bounding box center [441, 612] width 49 height 20
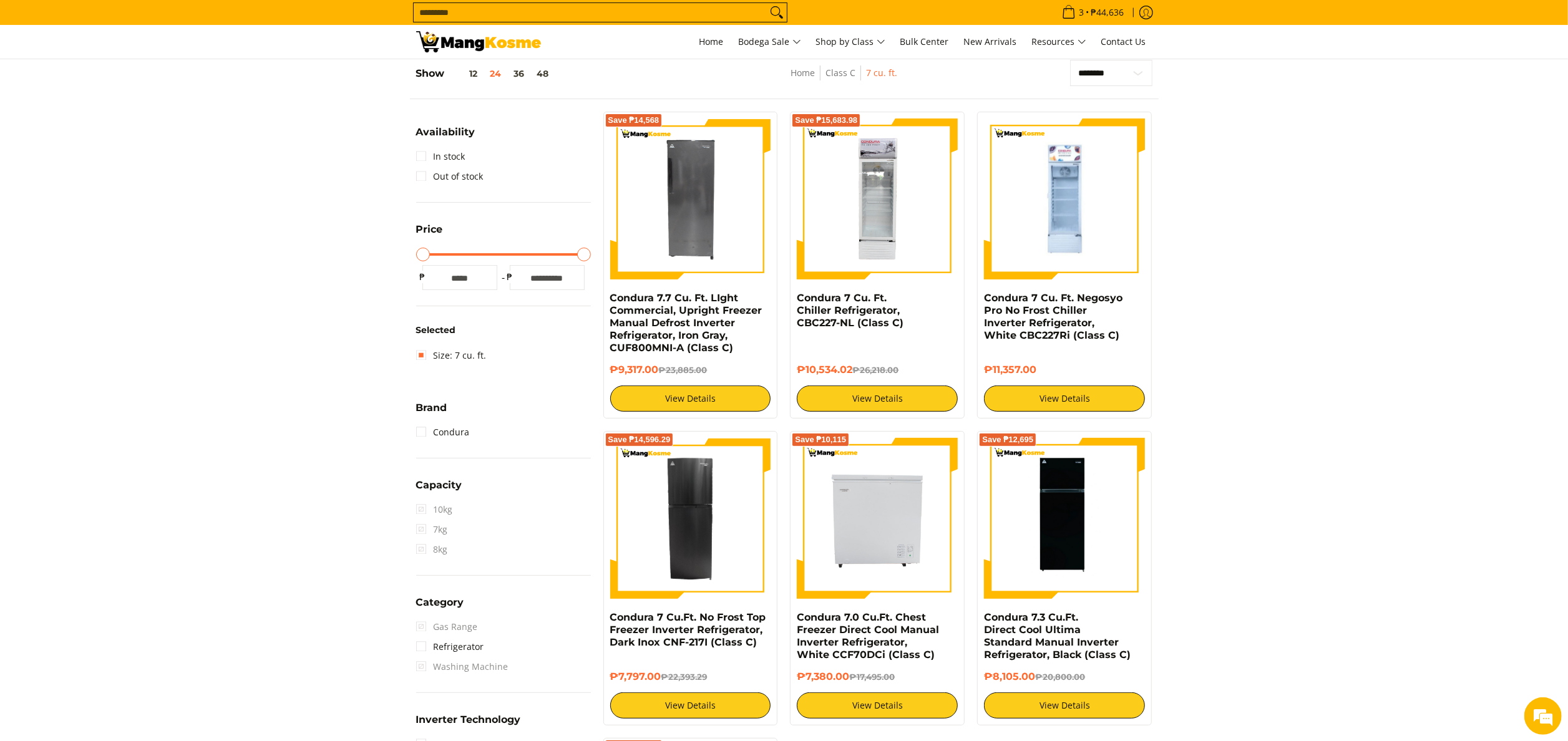
scroll to position [300, 0]
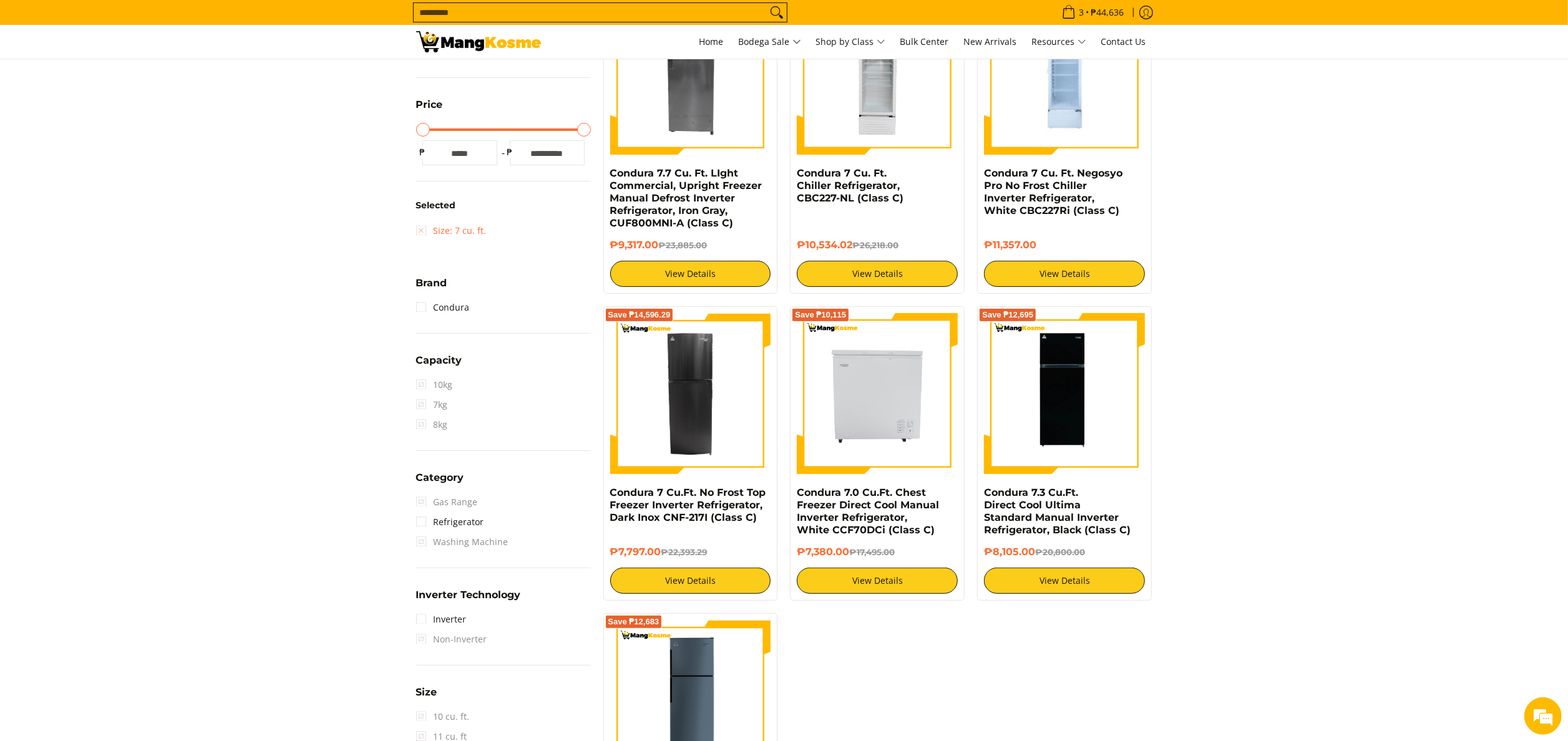
click at [450, 235] on link "Size: 7 cu. ft." at bounding box center [451, 231] width 71 height 20
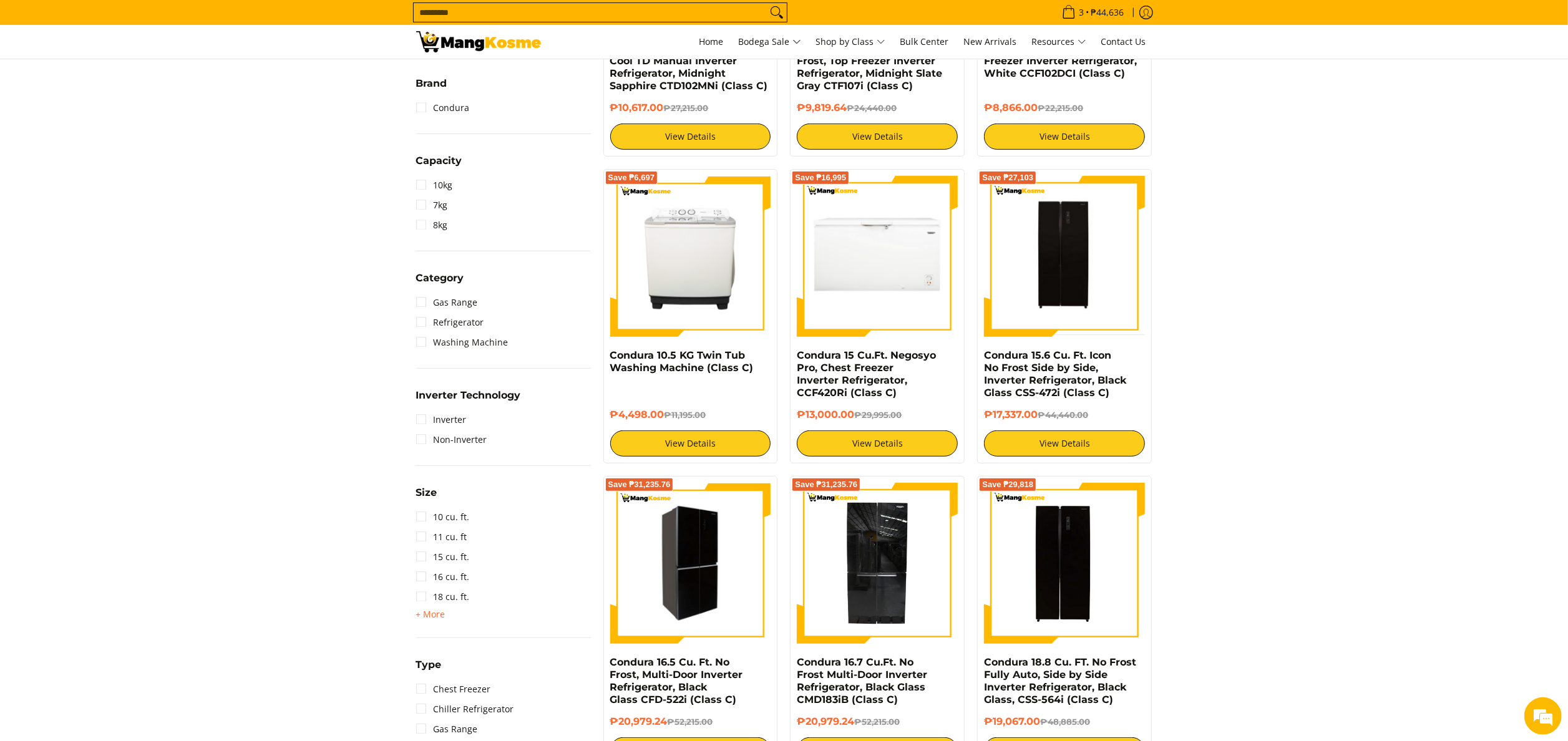
scroll to position [799, 0]
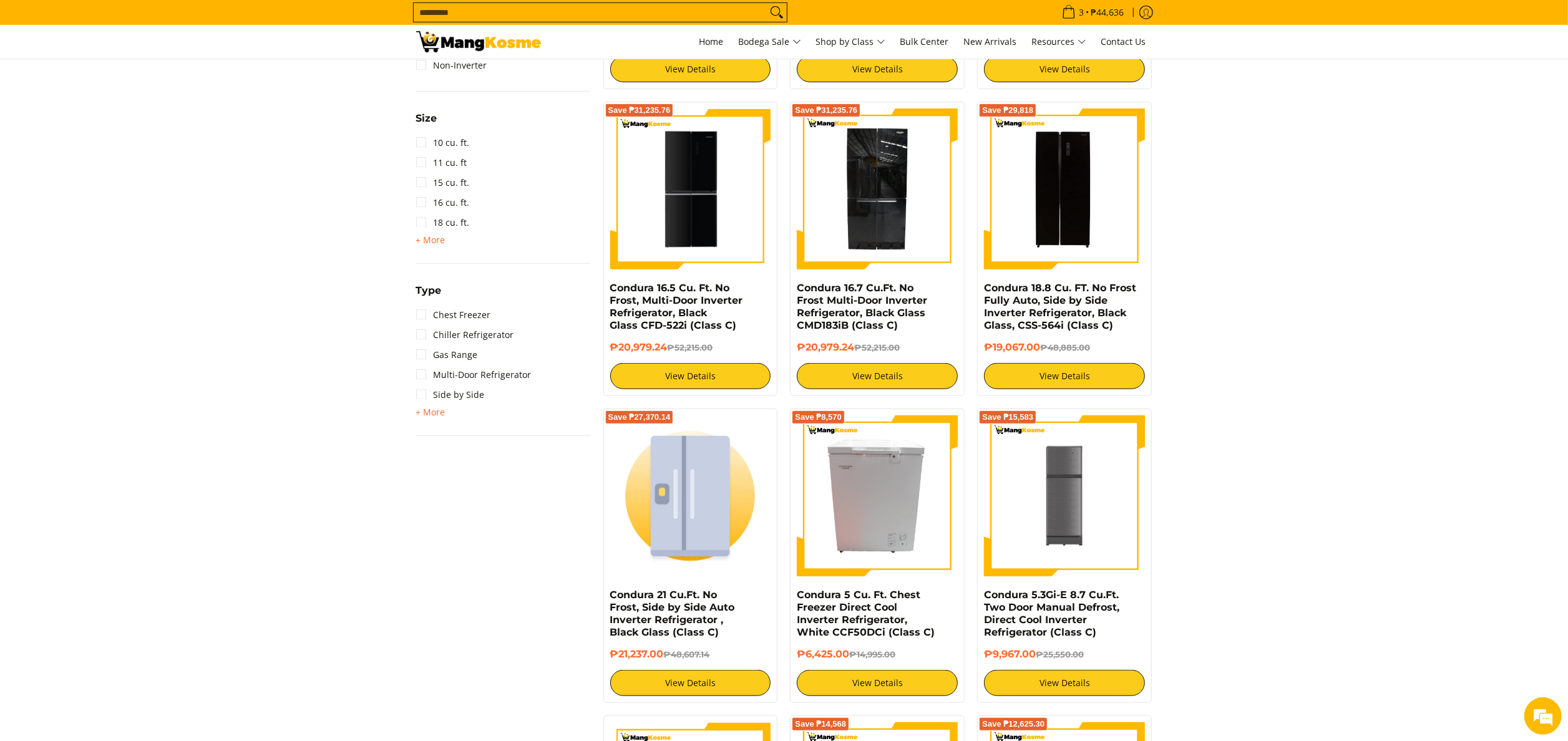
click at [610, 16] on input "Search..." at bounding box center [590, 13] width 353 height 19
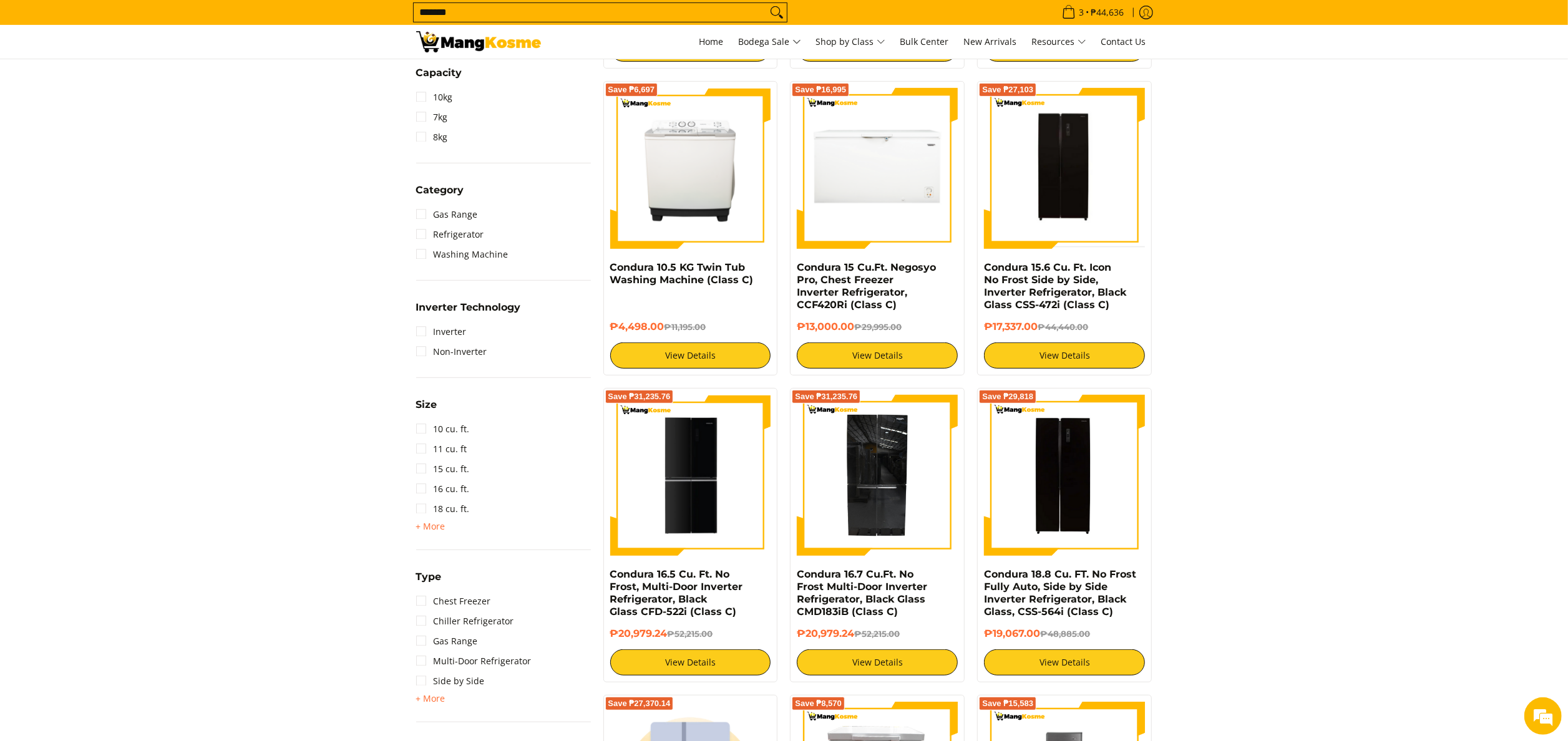
scroll to position [460, 0]
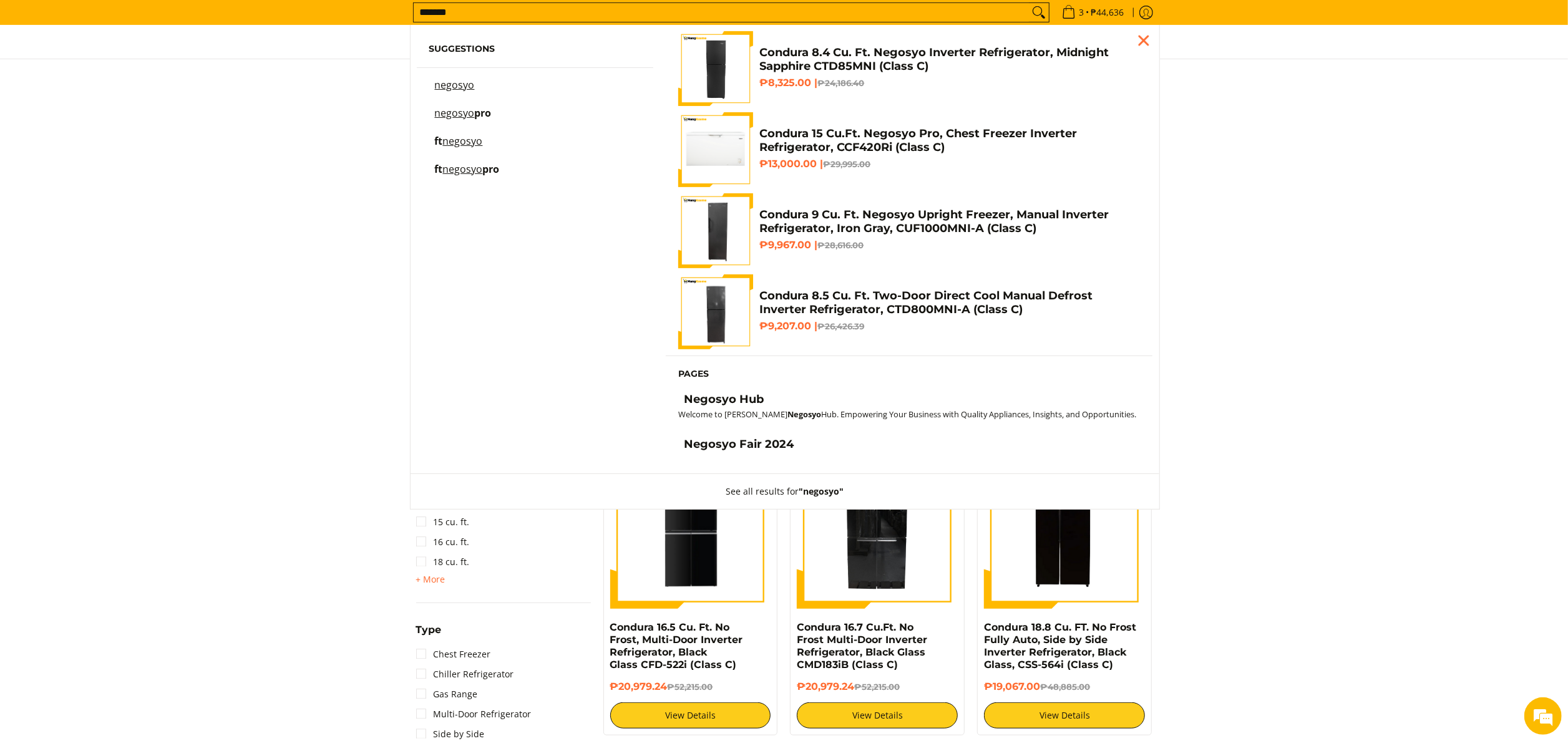
type input "*******"
click at [1029, 3] on button "Search" at bounding box center [1039, 13] width 20 height 19
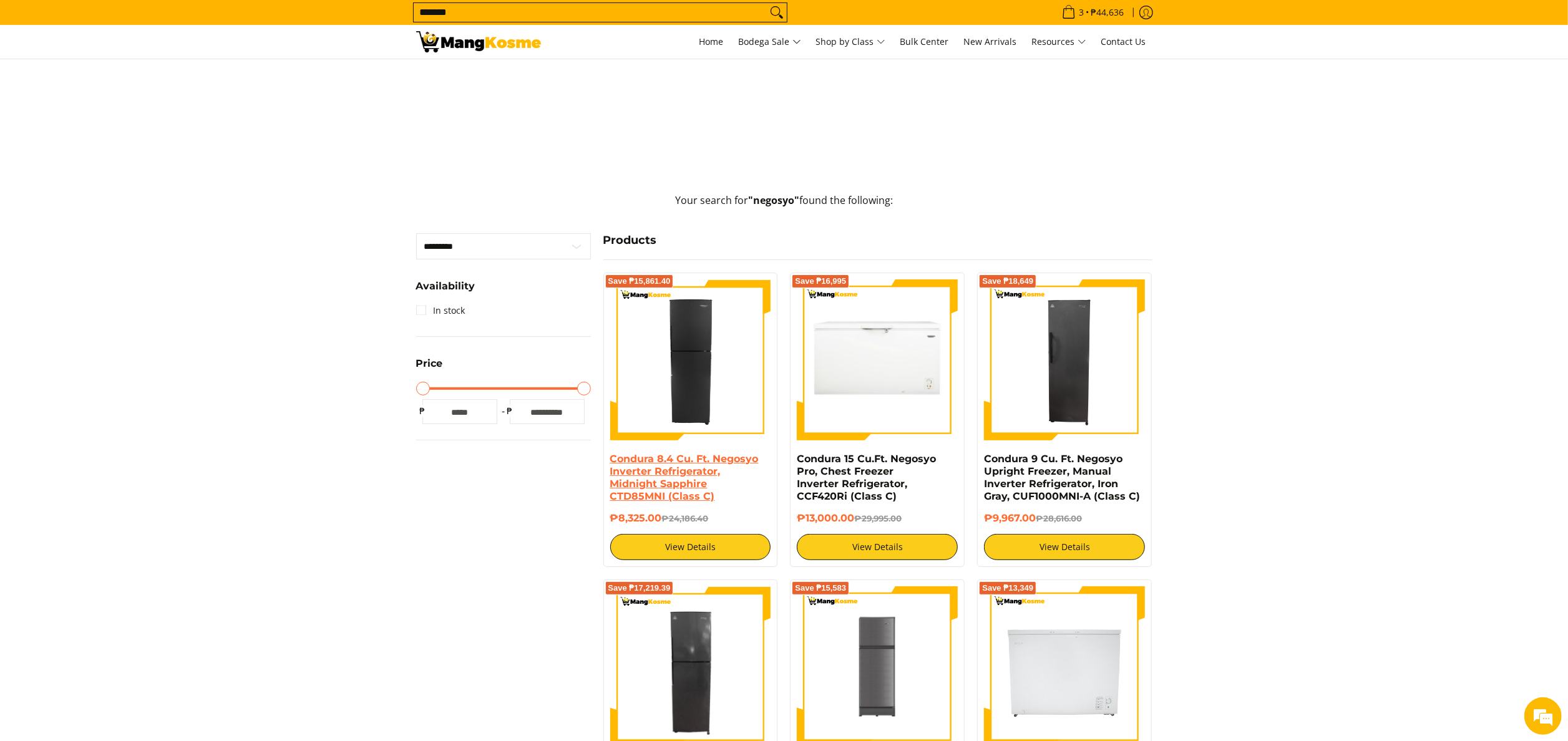
click at [697, 480] on link "Condura 8.4 Cu. Ft. Negosyo Inverter Refrigerator, Midnight Sapphire CTD85MNI (…" at bounding box center [684, 478] width 148 height 49
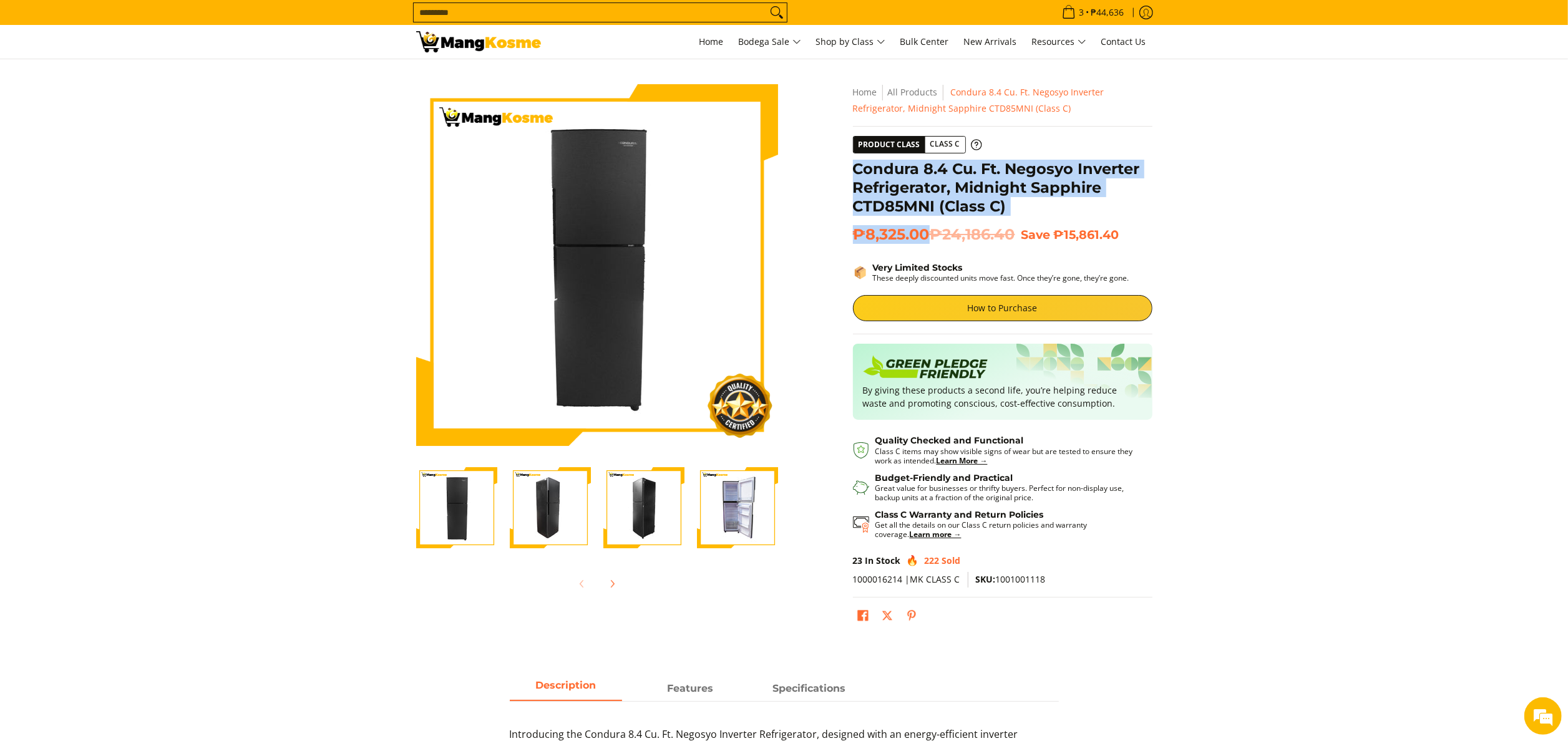
drag, startPoint x: 861, startPoint y: 170, endPoint x: 930, endPoint y: 233, distance: 93.4
click at [930, 233] on div "**********" at bounding box center [1003, 362] width 300 height 555
copy div "Condura 8.4 Cu. Ft. Negosyo Inverter Refrigerator, Midnight Sapphire CTD85MNI (…"
click at [851, 111] on span "Class A" at bounding box center [854, 113] width 38 height 16
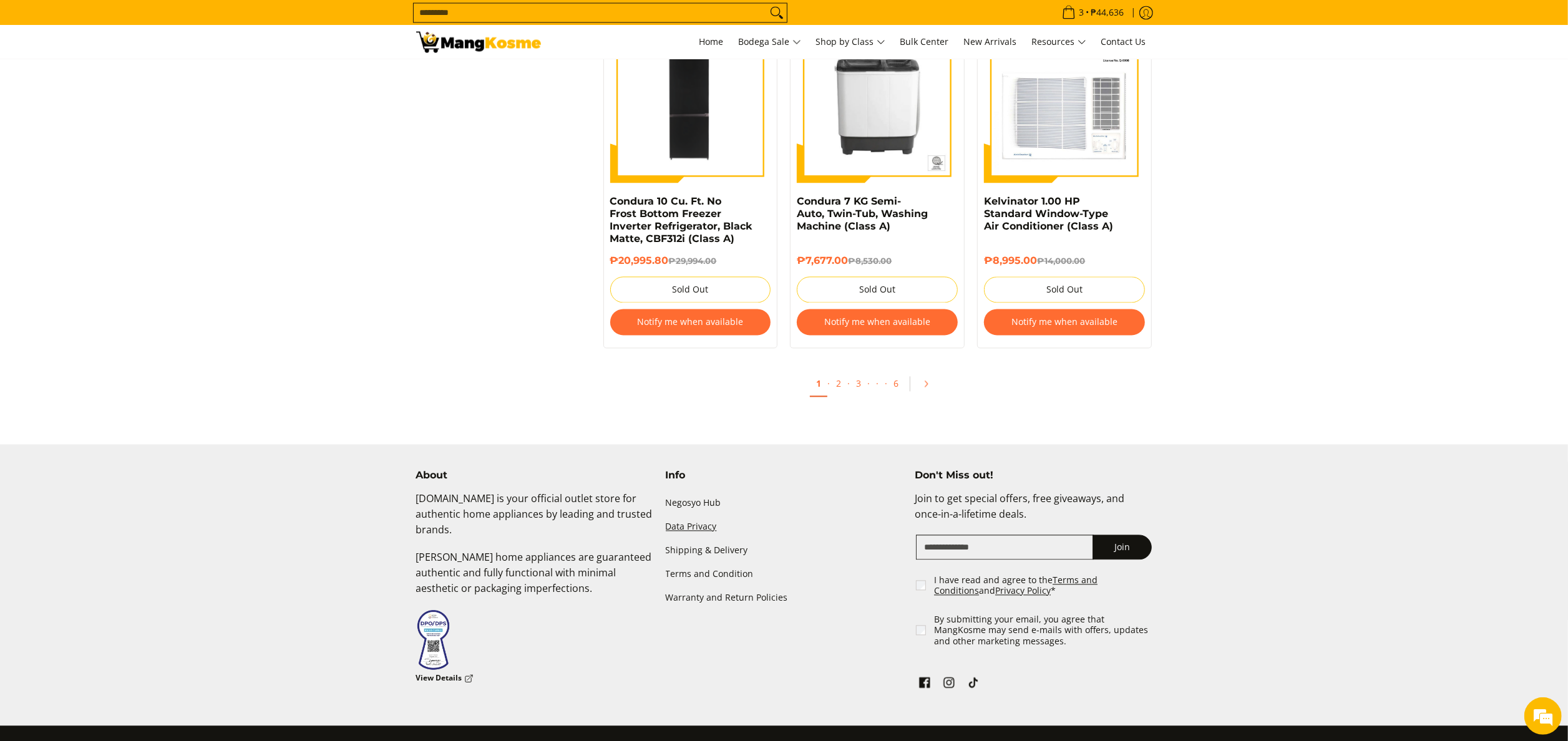
scroll to position [2453, 0]
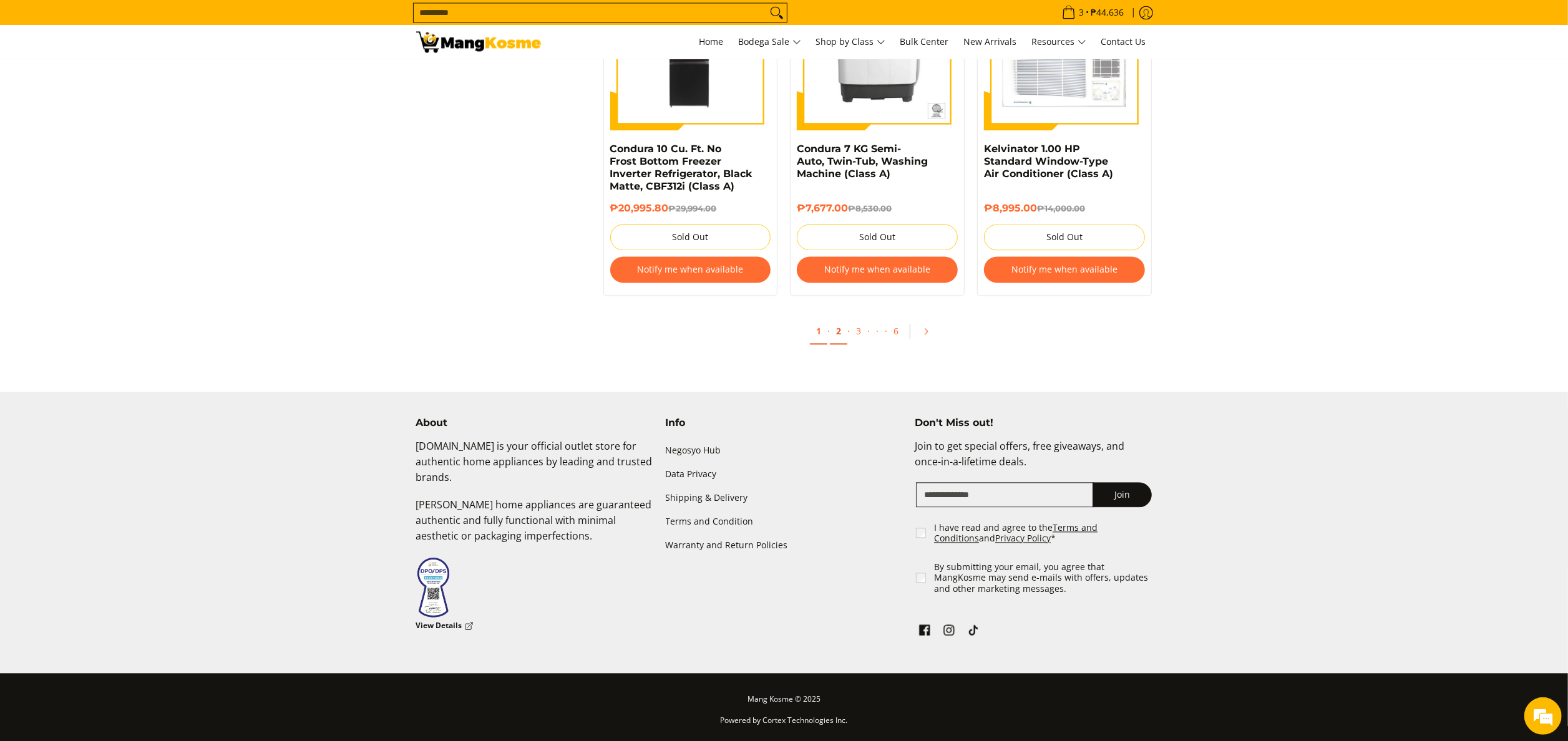
click at [830, 332] on link "2" at bounding box center [839, 331] width 18 height 26
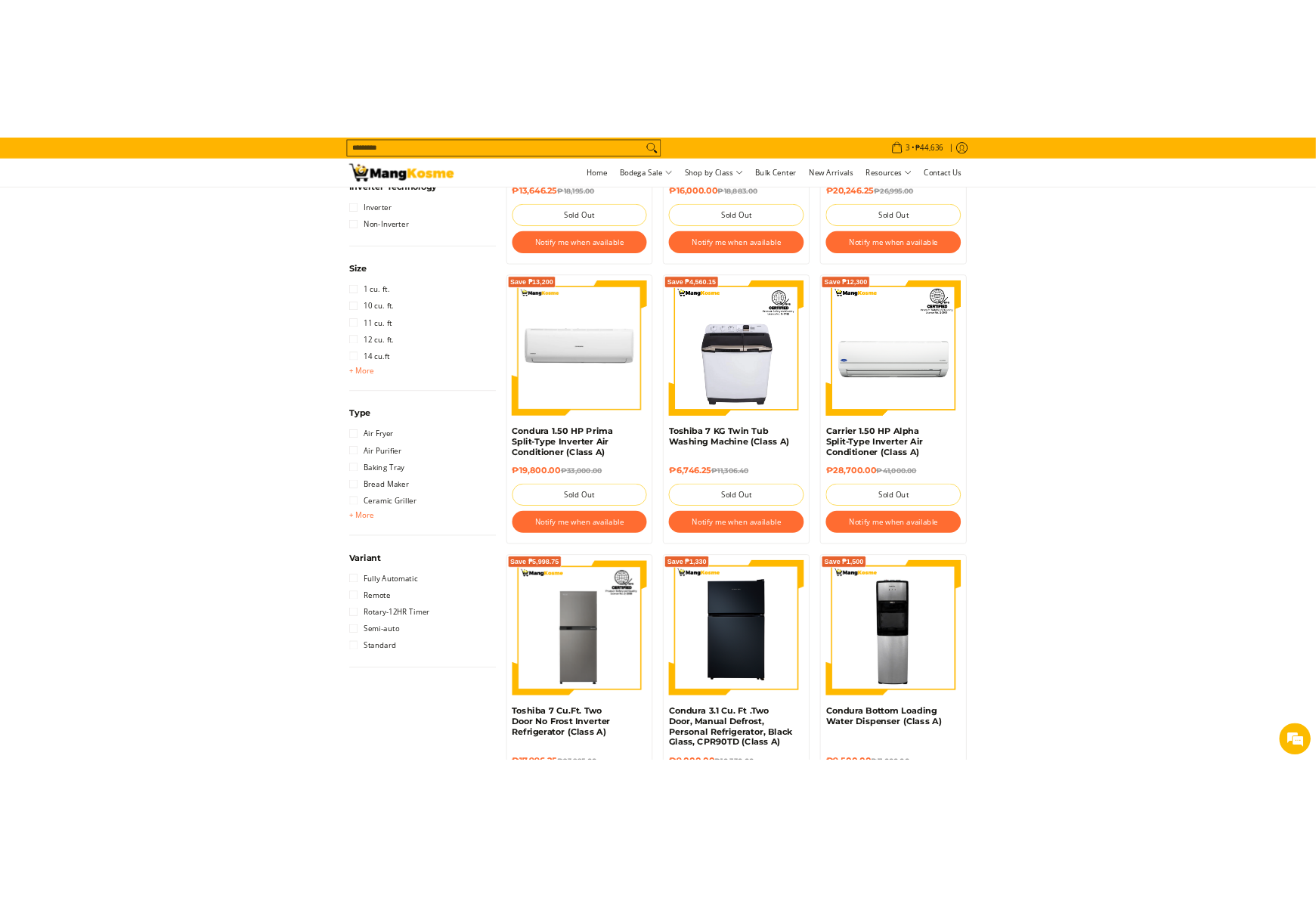
scroll to position [1815, 0]
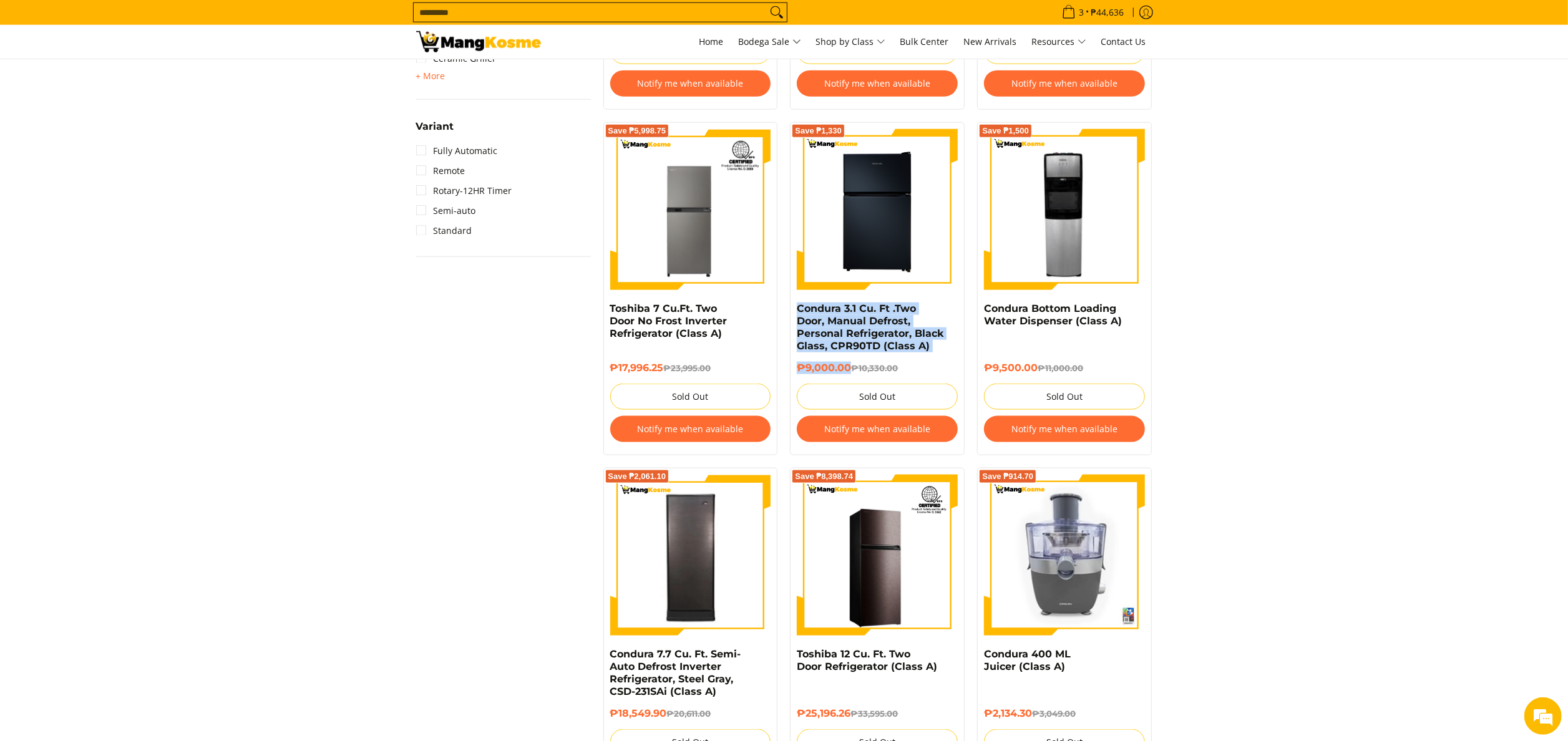
drag, startPoint x: 789, startPoint y: 310, endPoint x: 851, endPoint y: 373, distance: 88.4
click at [851, 373] on div "Save ₱1,330 Condura 3.1 Cu. Ft .Two Door, Manual Defrost, Personal Refrigerator…" at bounding box center [877, 289] width 187 height 333
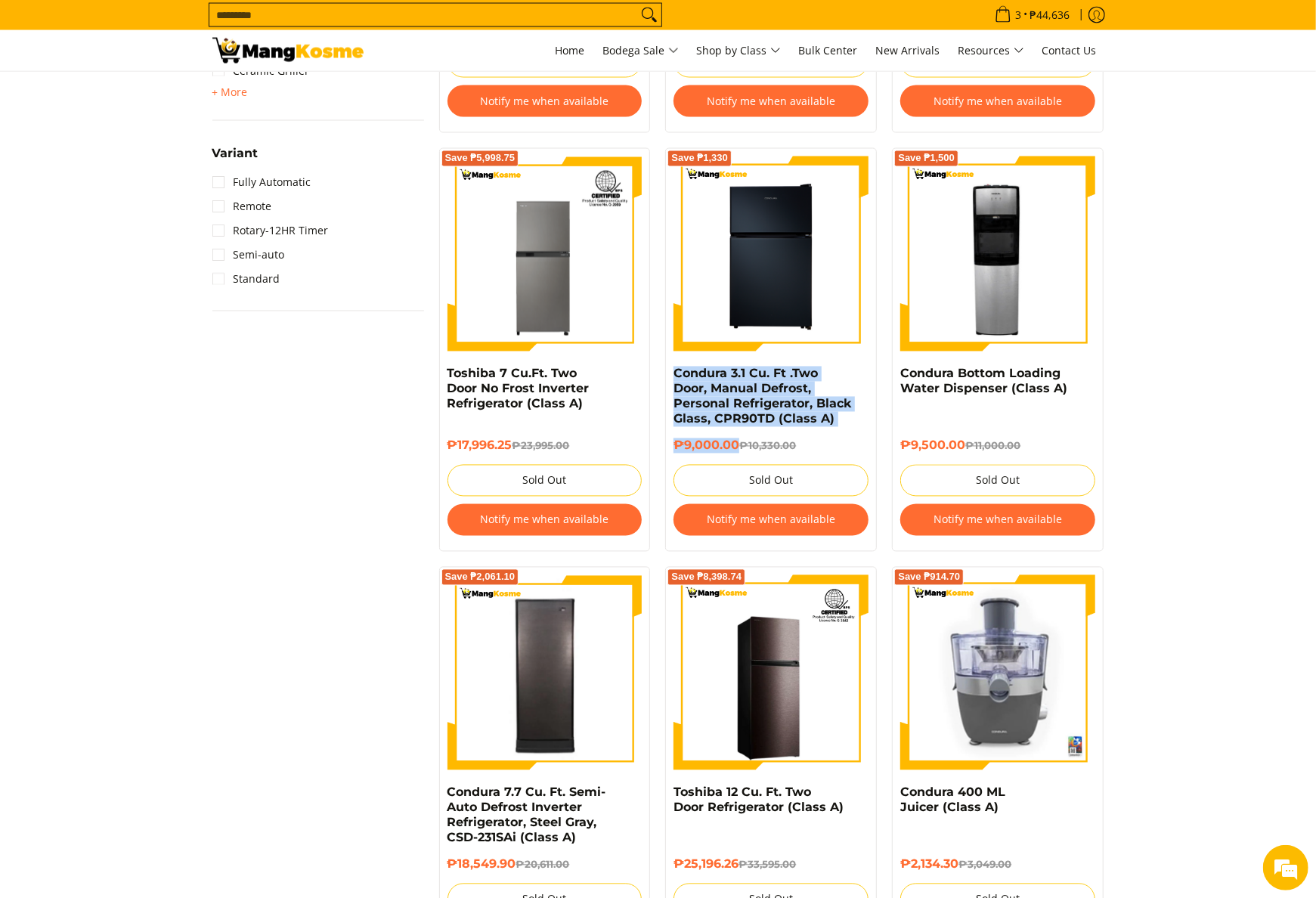
scroll to position [0, 0]
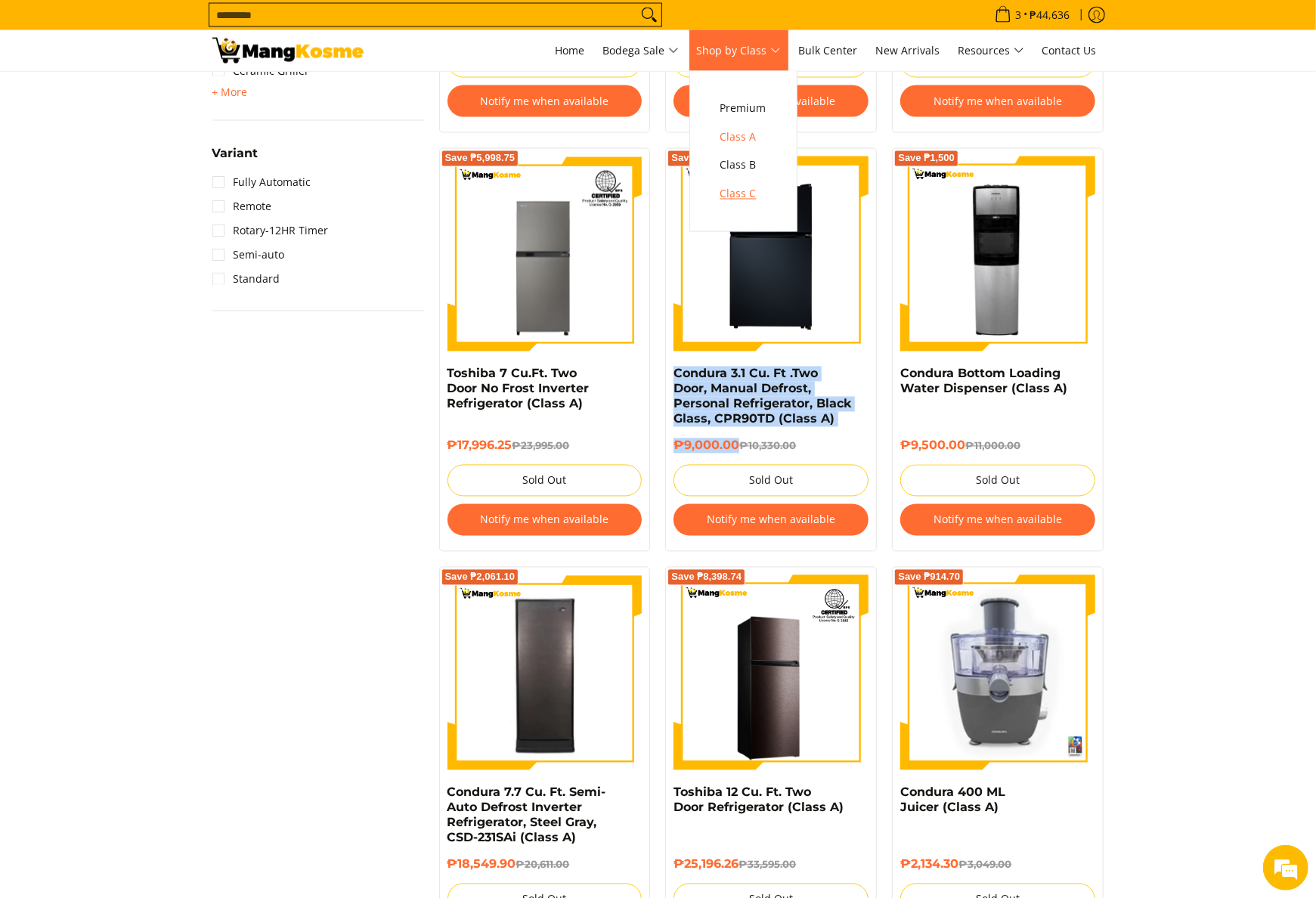
click at [757, 193] on span "Class C" at bounding box center [743, 194] width 46 height 19
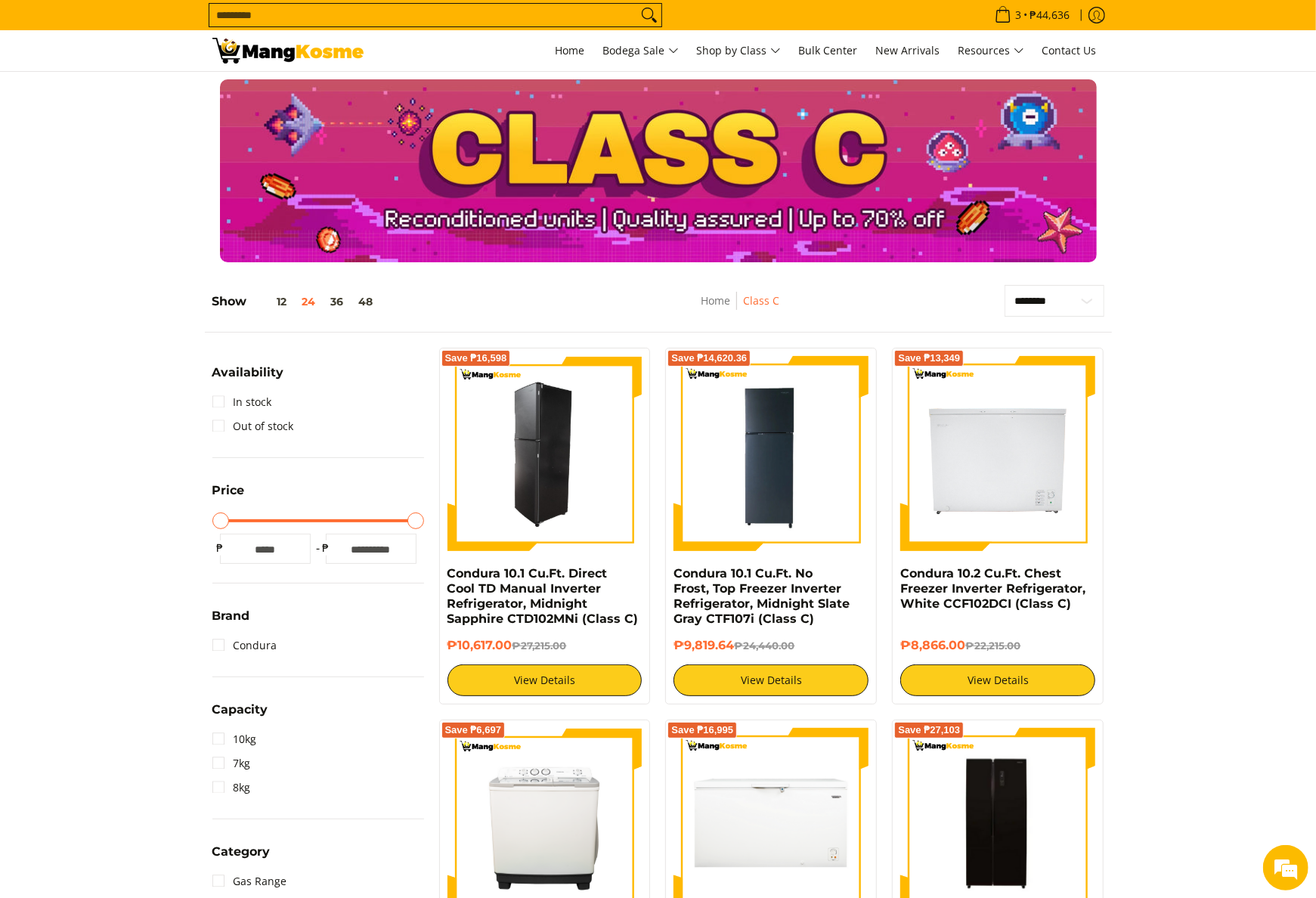
click at [581, 482] on img at bounding box center [544, 454] width 195 height 195
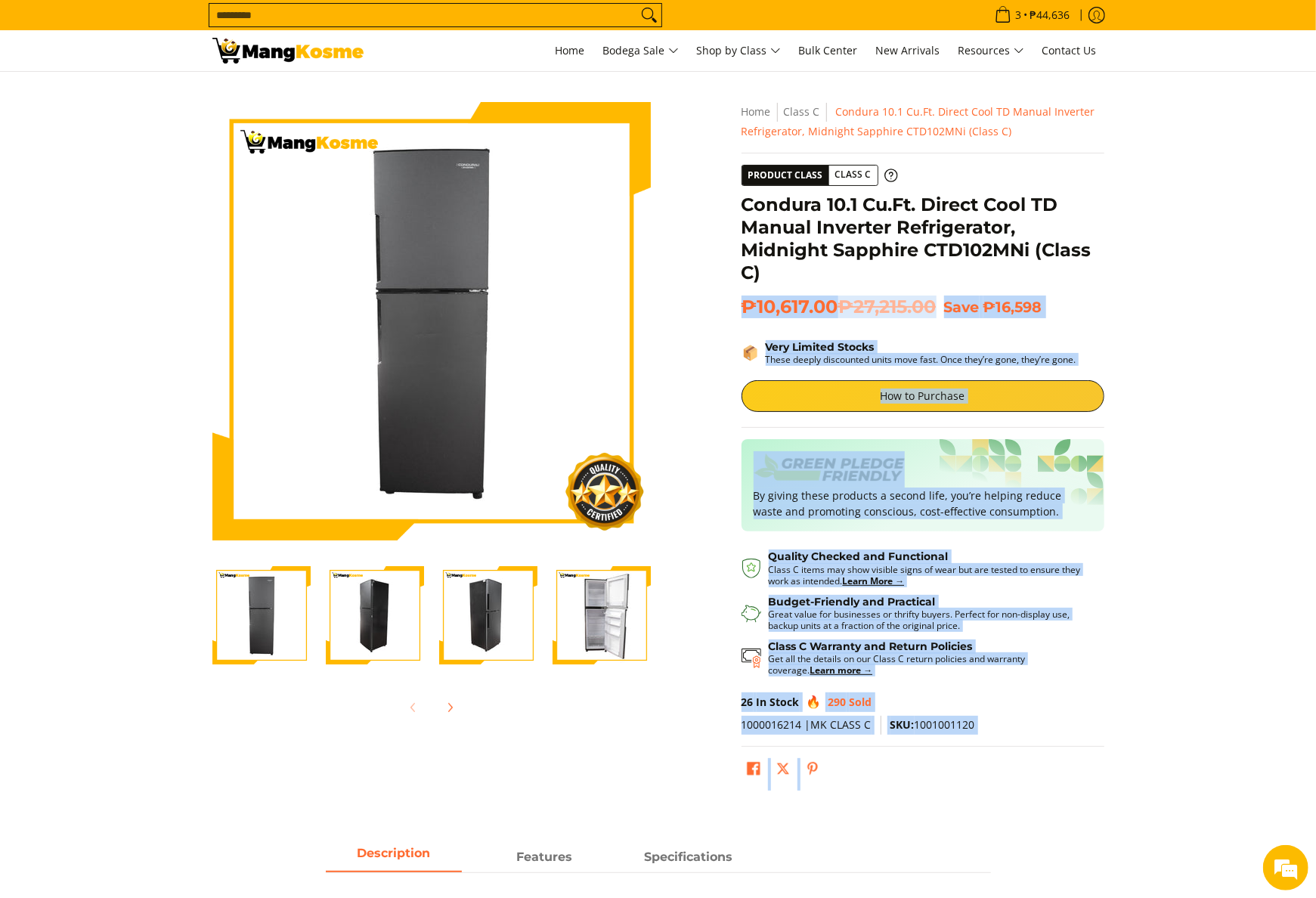
drag, startPoint x: 738, startPoint y: 200, endPoint x: 826, endPoint y: 284, distance: 121.7
click at [826, 284] on div "**********" at bounding box center [923, 450] width 378 height 695
drag, startPoint x: 826, startPoint y: 284, endPoint x: 829, endPoint y: 307, distance: 23.2
click at [829, 307] on span "₱10,617.00 ₱27,215.00" at bounding box center [838, 307] width 195 height 23
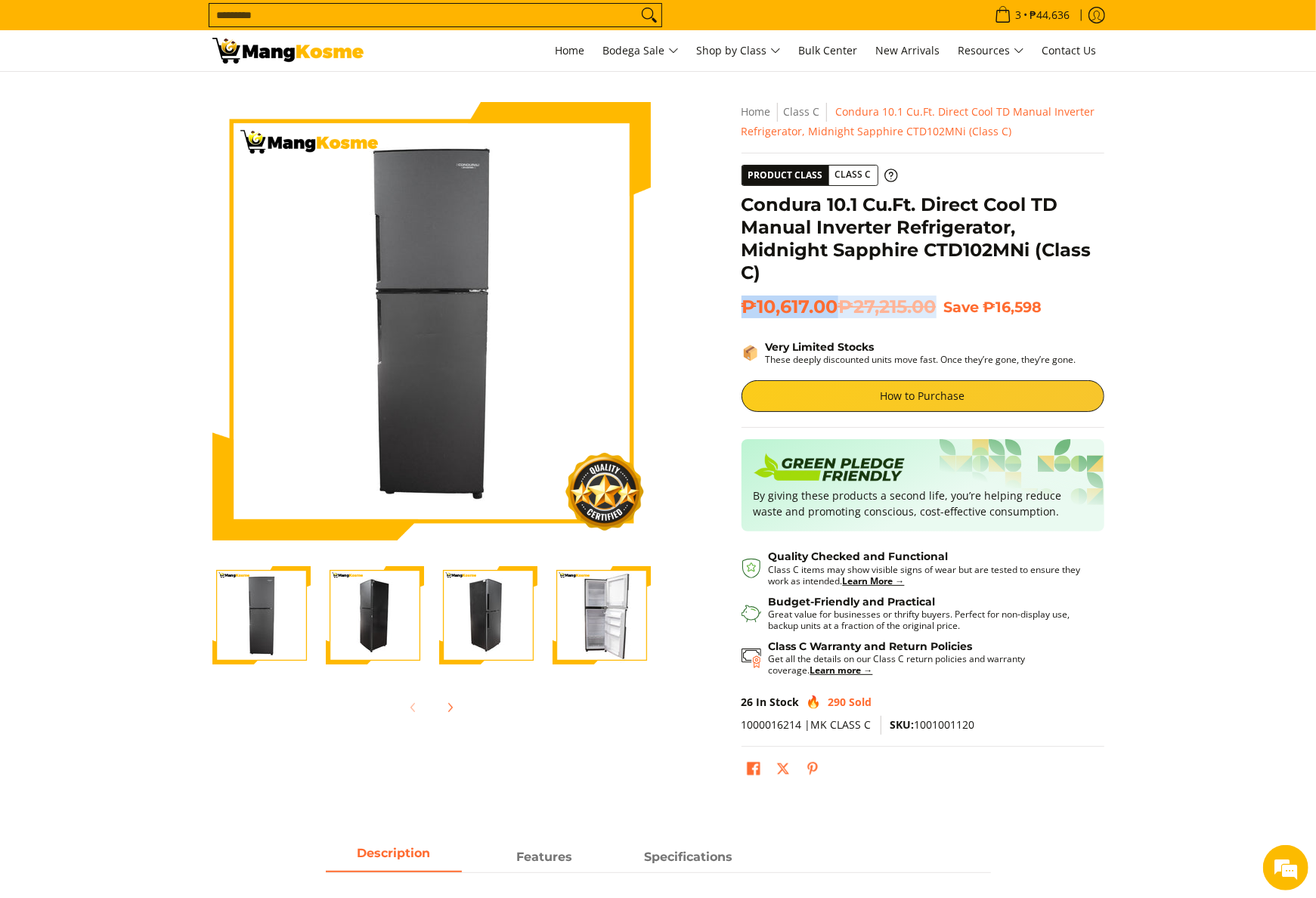
click at [829, 307] on span "₱10,617.00 ₱27,215.00" at bounding box center [838, 307] width 195 height 23
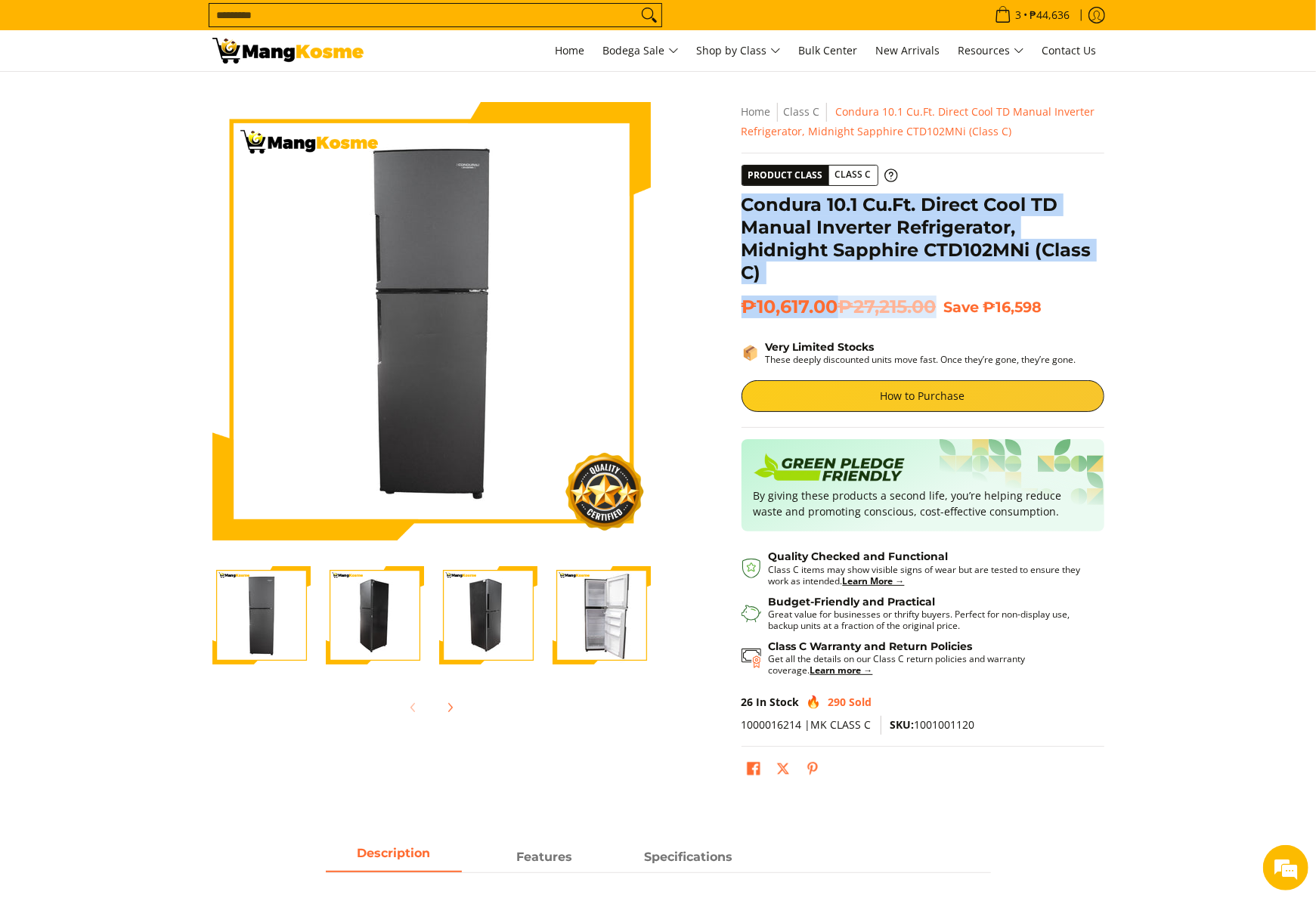
drag, startPoint x: 829, startPoint y: 307, endPoint x: 744, endPoint y: 203, distance: 134.3
click at [744, 203] on h1 "Condura 10.1 Cu.Ft. Direct Cool TD Manual Inverter Refrigerator, Midnight Sapph…" at bounding box center [923, 239] width 363 height 91
copy div "Condura 10.1 Cu.Ft. Direct Cool TD Manual Inverter Refrigerator, Midnight Sapph…"
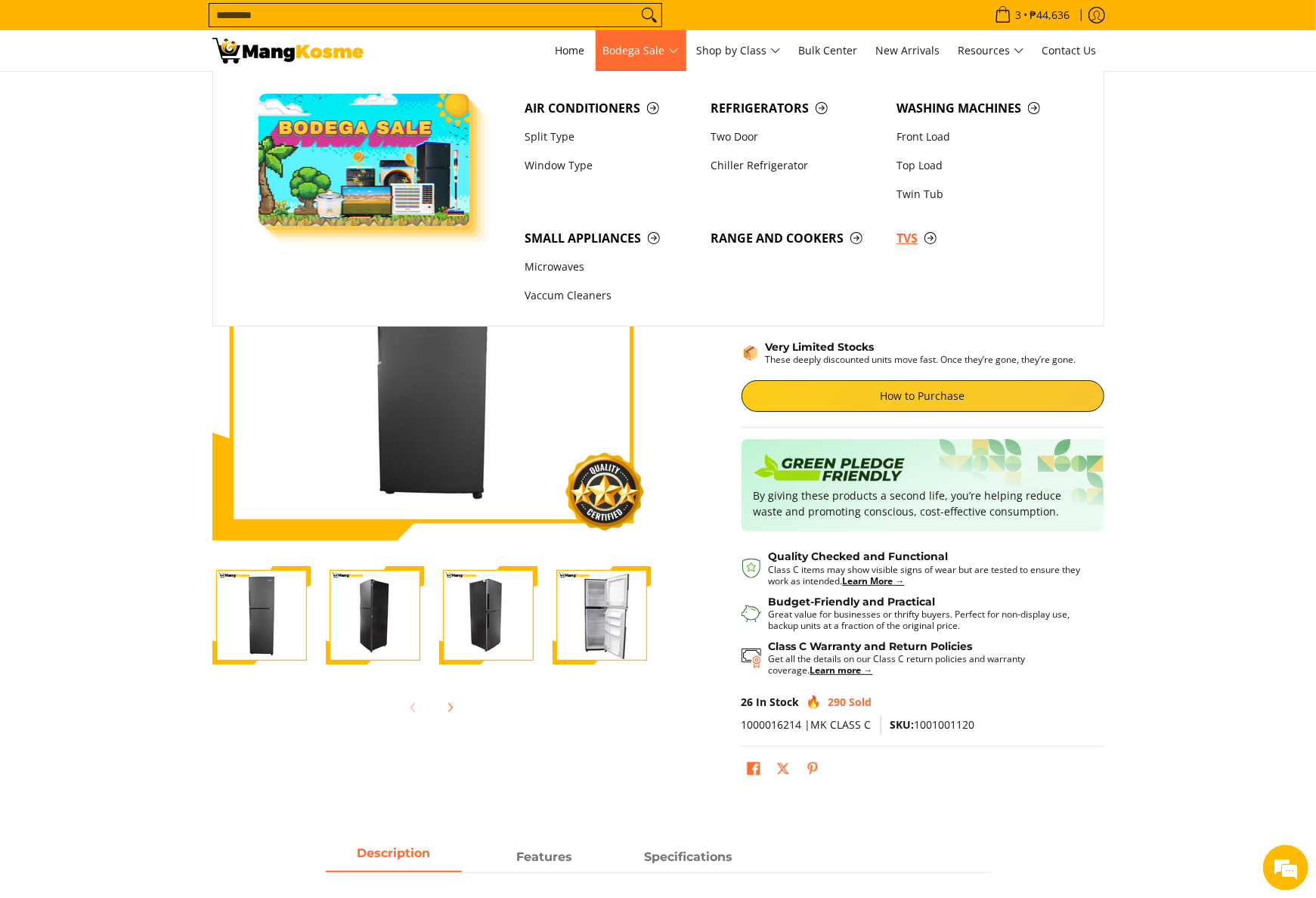
click at [934, 231] on span "TVs" at bounding box center [981, 238] width 171 height 19
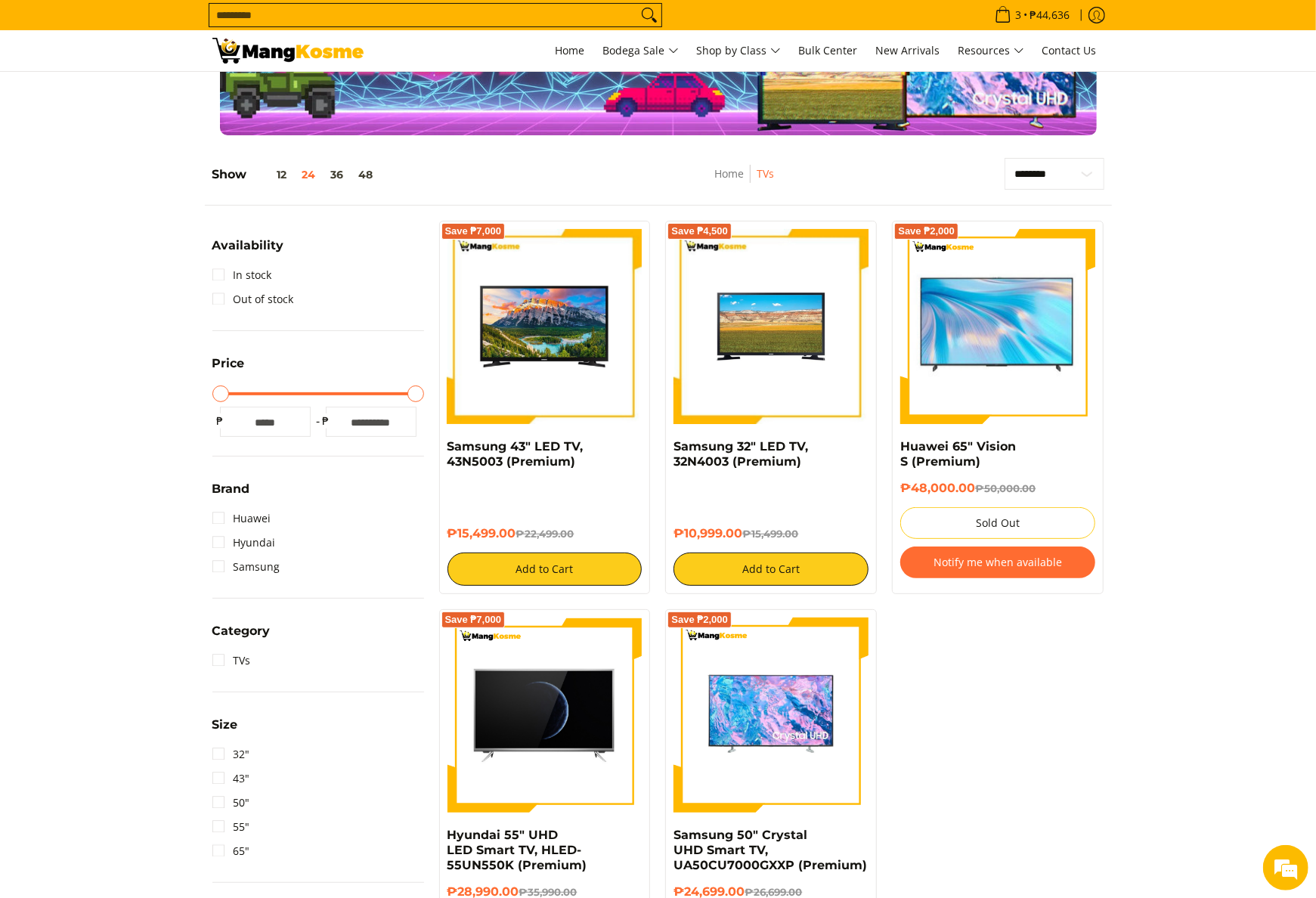
scroll to position [303, 0]
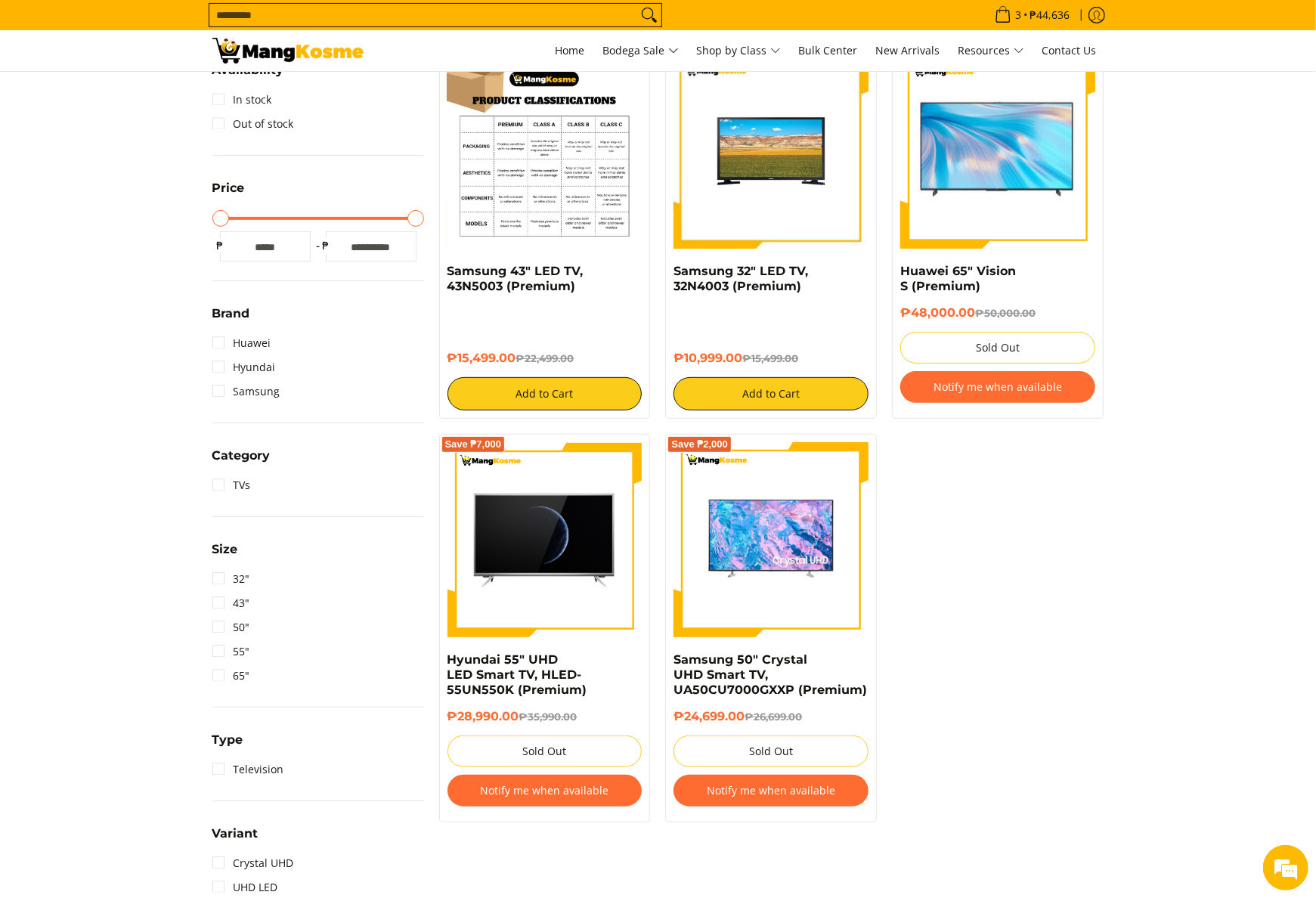
click at [572, 221] on img at bounding box center [544, 151] width 195 height 195
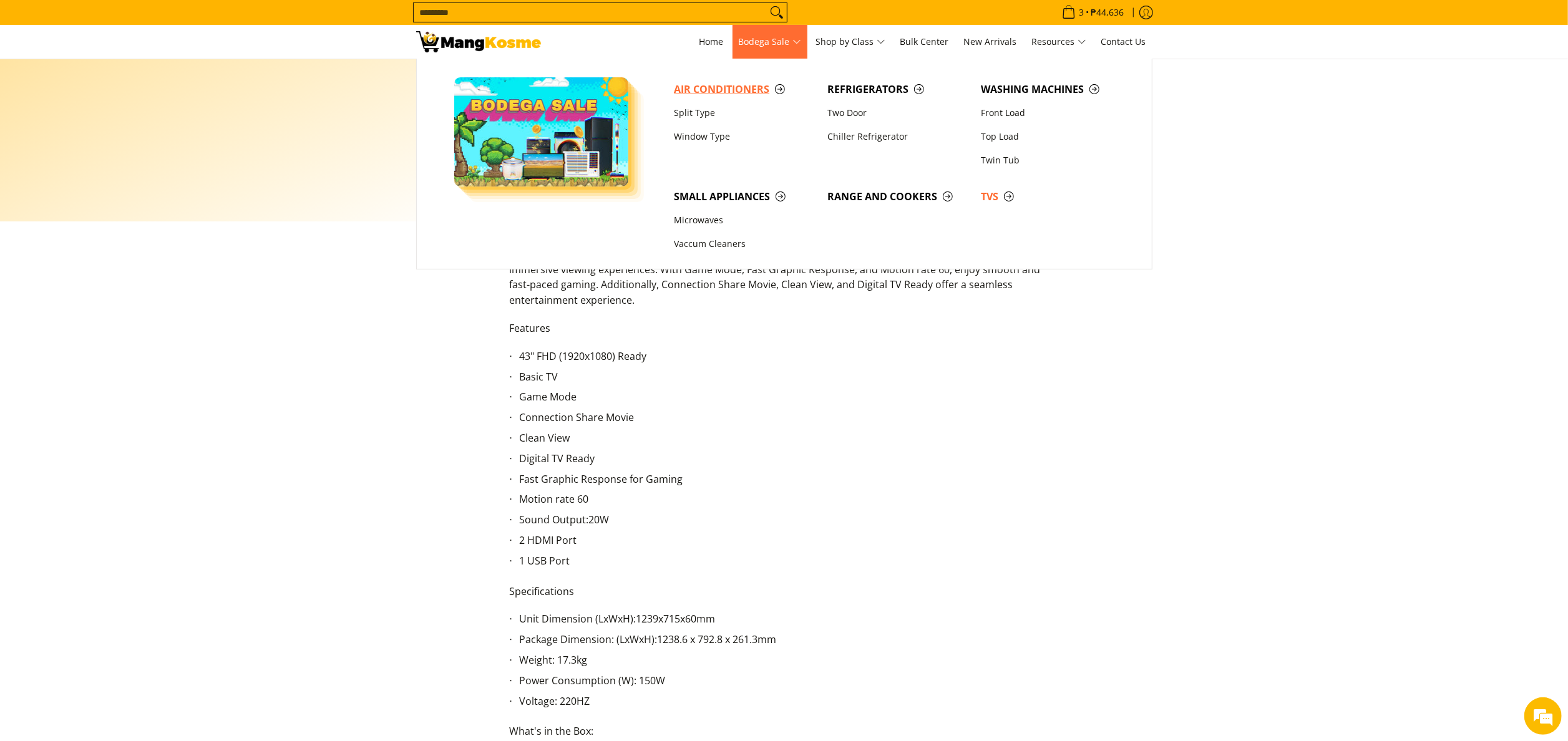
click at [708, 91] on span "Air Conditioners" at bounding box center [744, 89] width 141 height 16
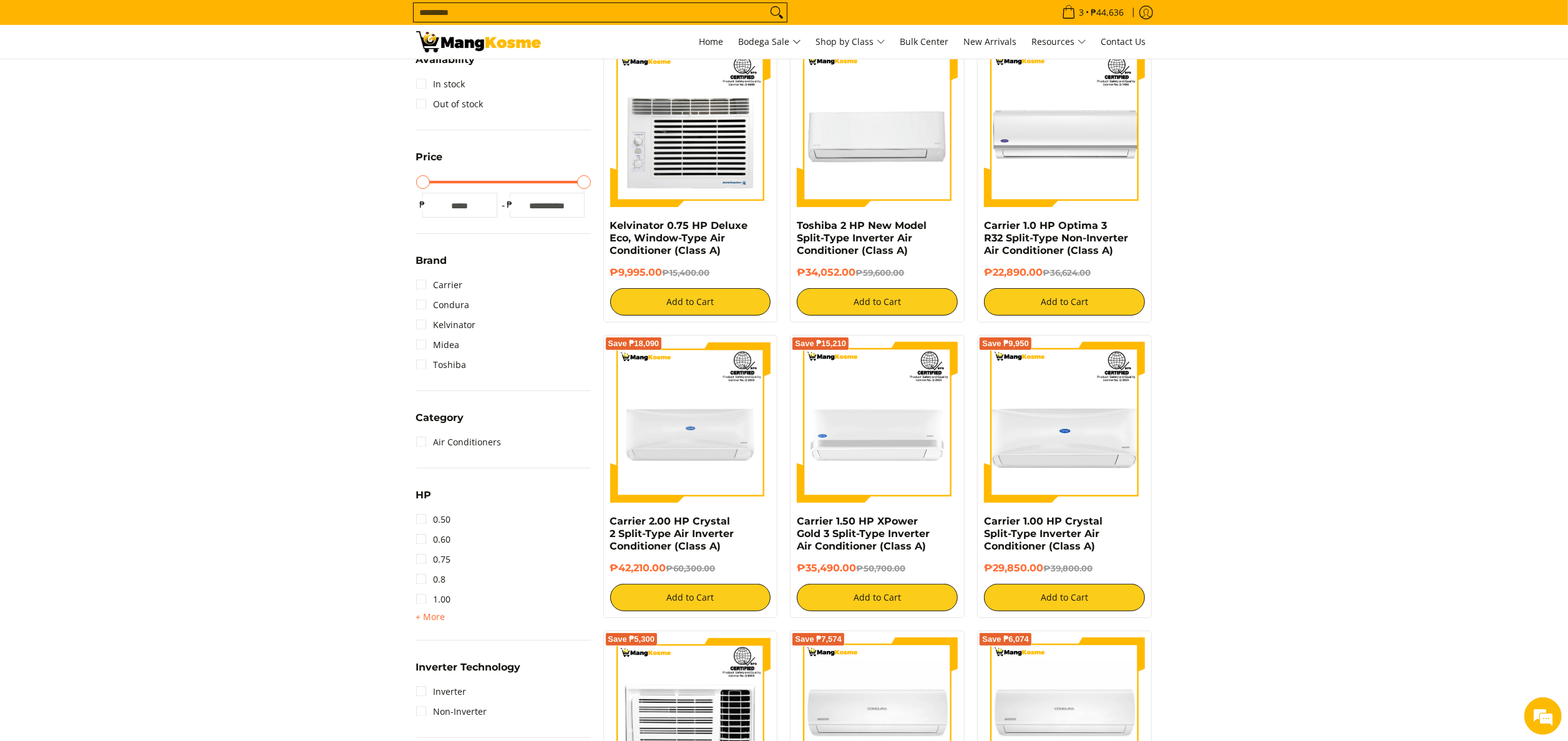
scroll to position [250, 0]
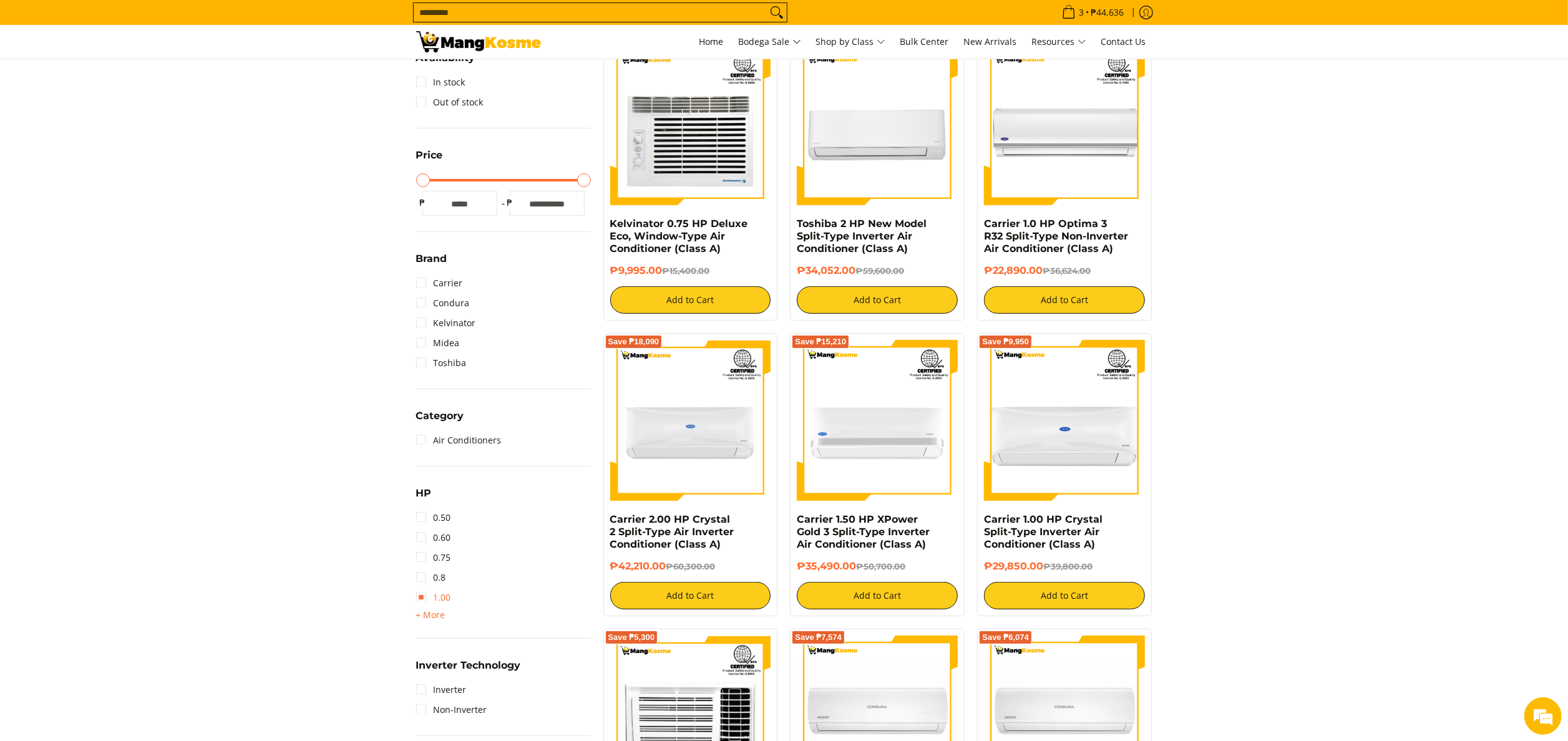
click at [433, 596] on link "1.00" at bounding box center [434, 598] width 35 height 20
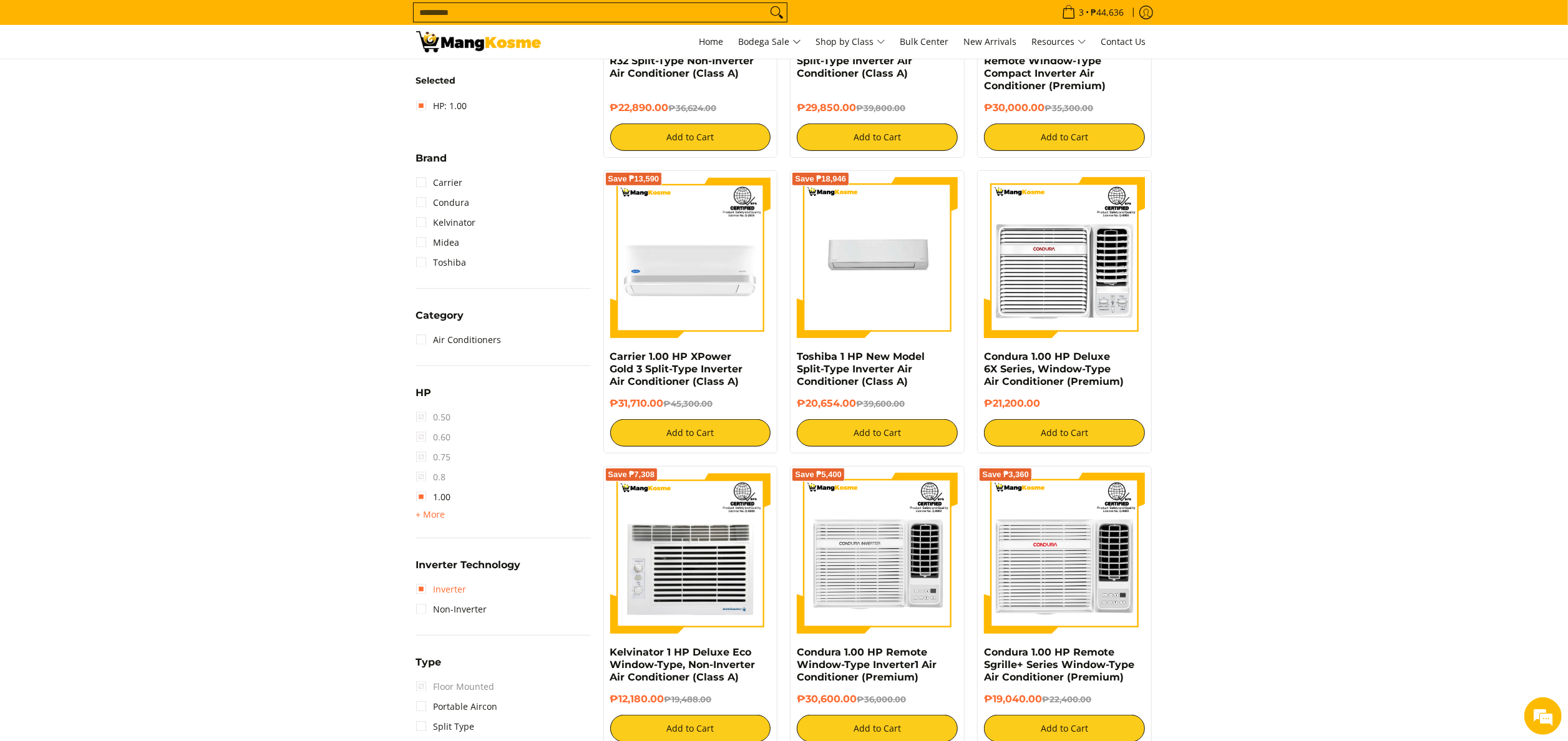
click at [451, 594] on link "Inverter" at bounding box center [441, 590] width 51 height 20
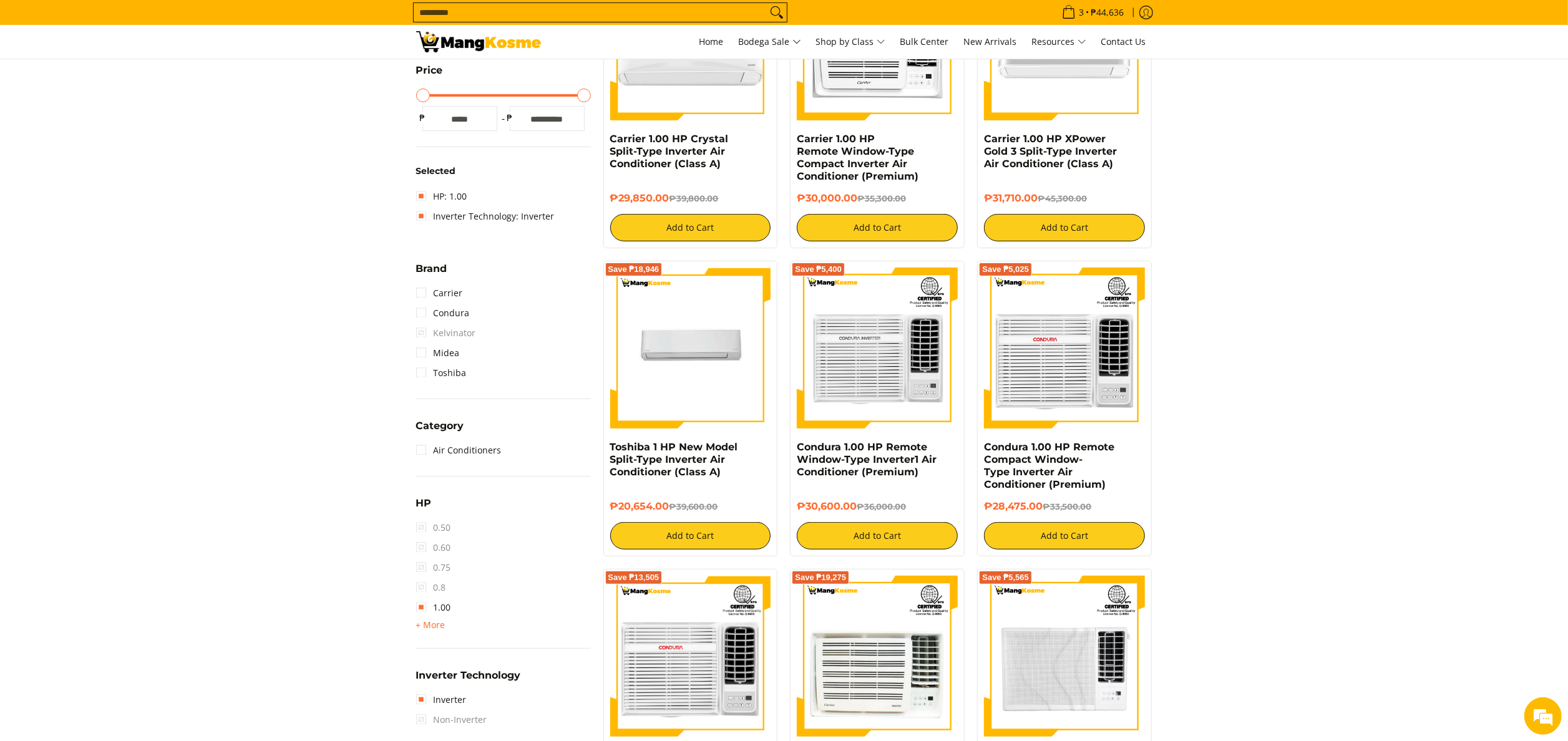
scroll to position [175, 0]
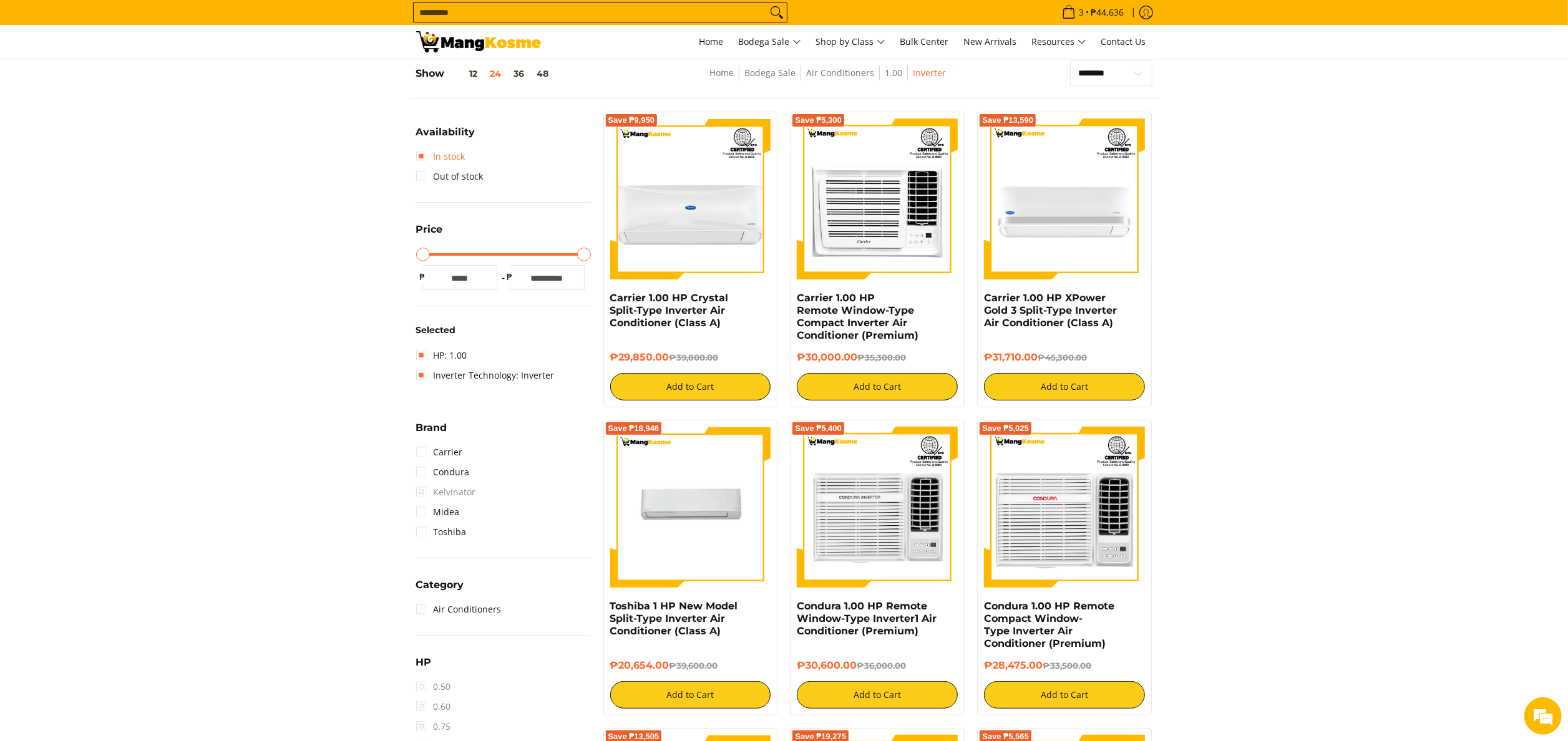
click at [422, 155] on link "In stock" at bounding box center [441, 156] width 49 height 20
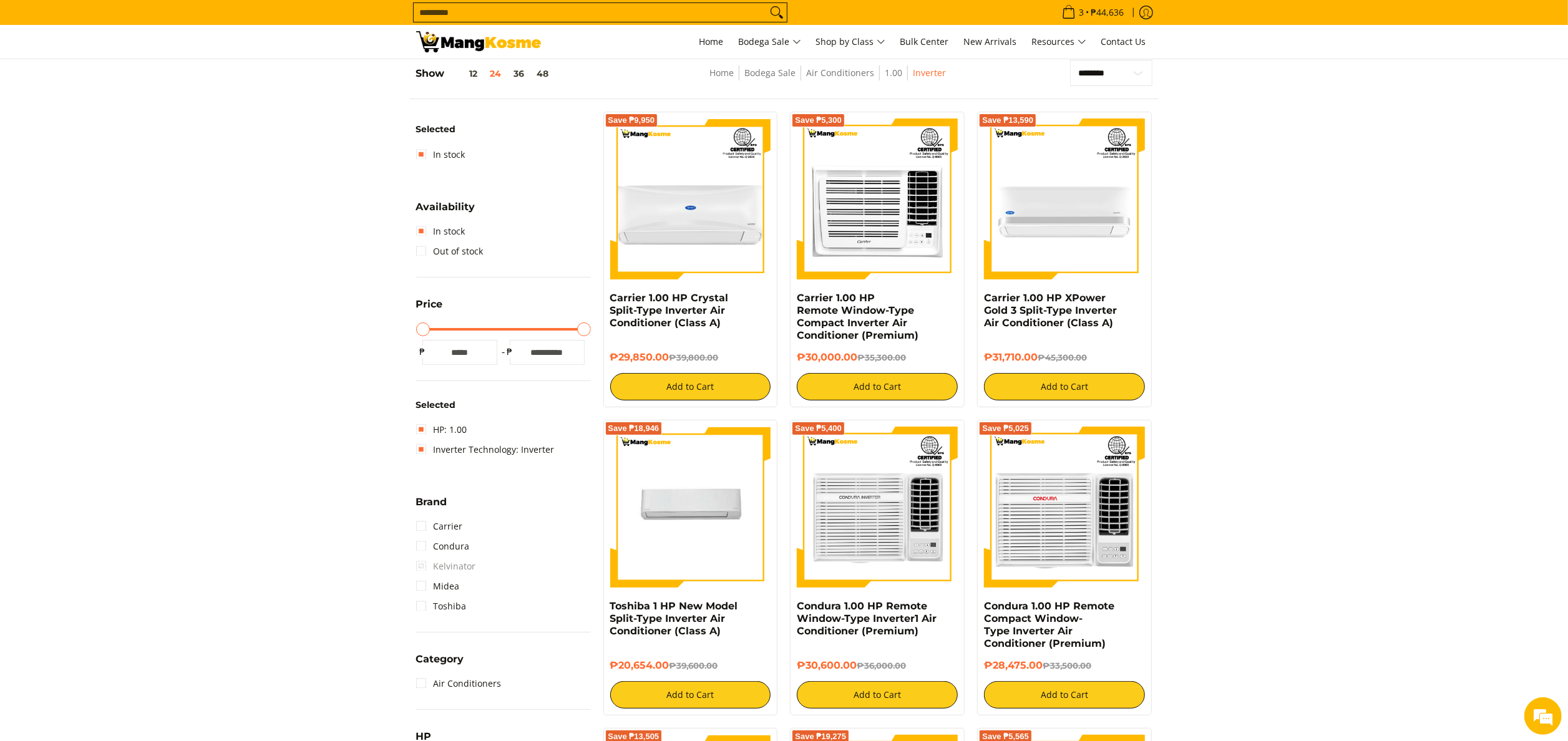
click at [1291, 195] on section "**********" at bounding box center [784, 690] width 1568 height 1285
click at [1269, 308] on section "**********" at bounding box center [784, 690] width 1568 height 1285
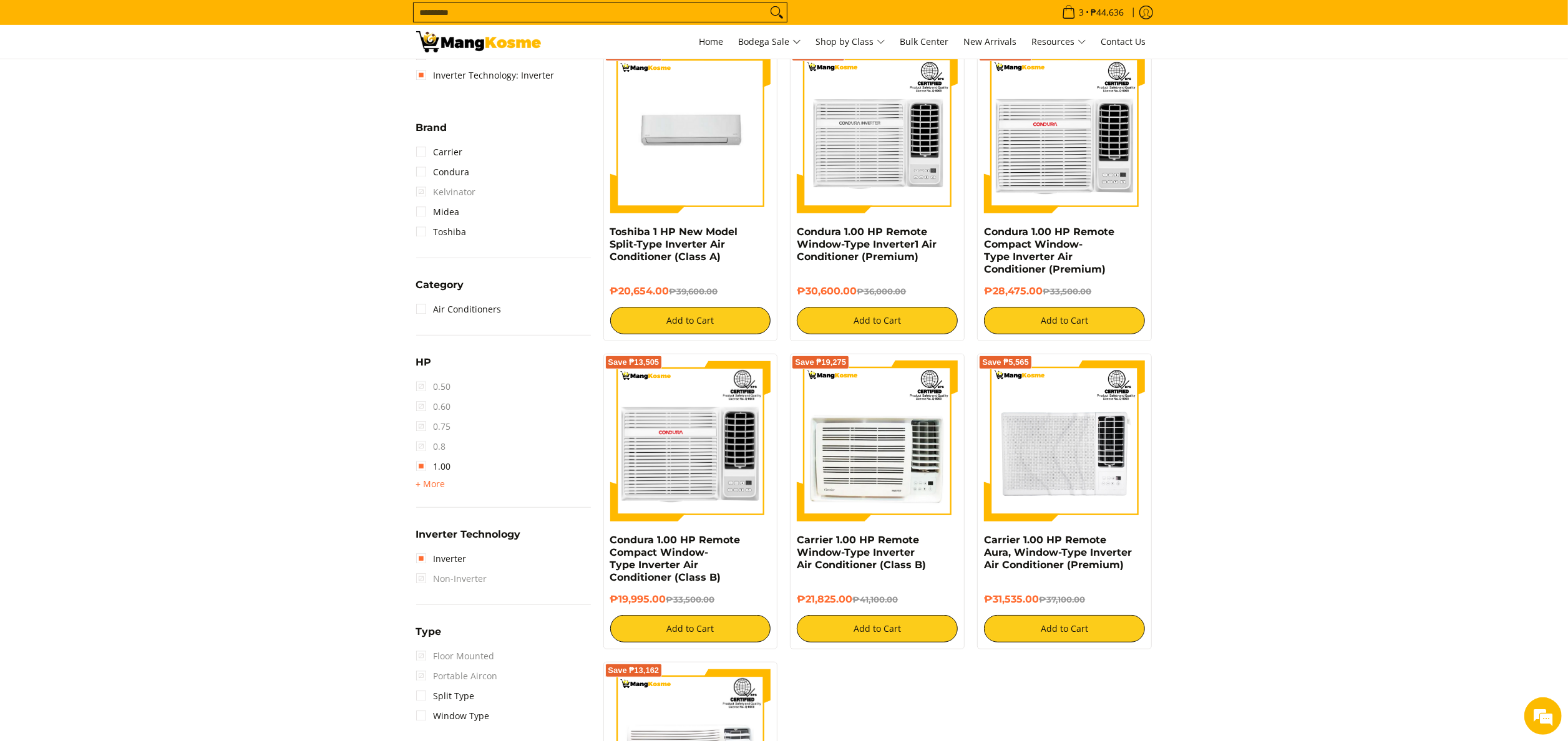
scroll to position [799, 0]
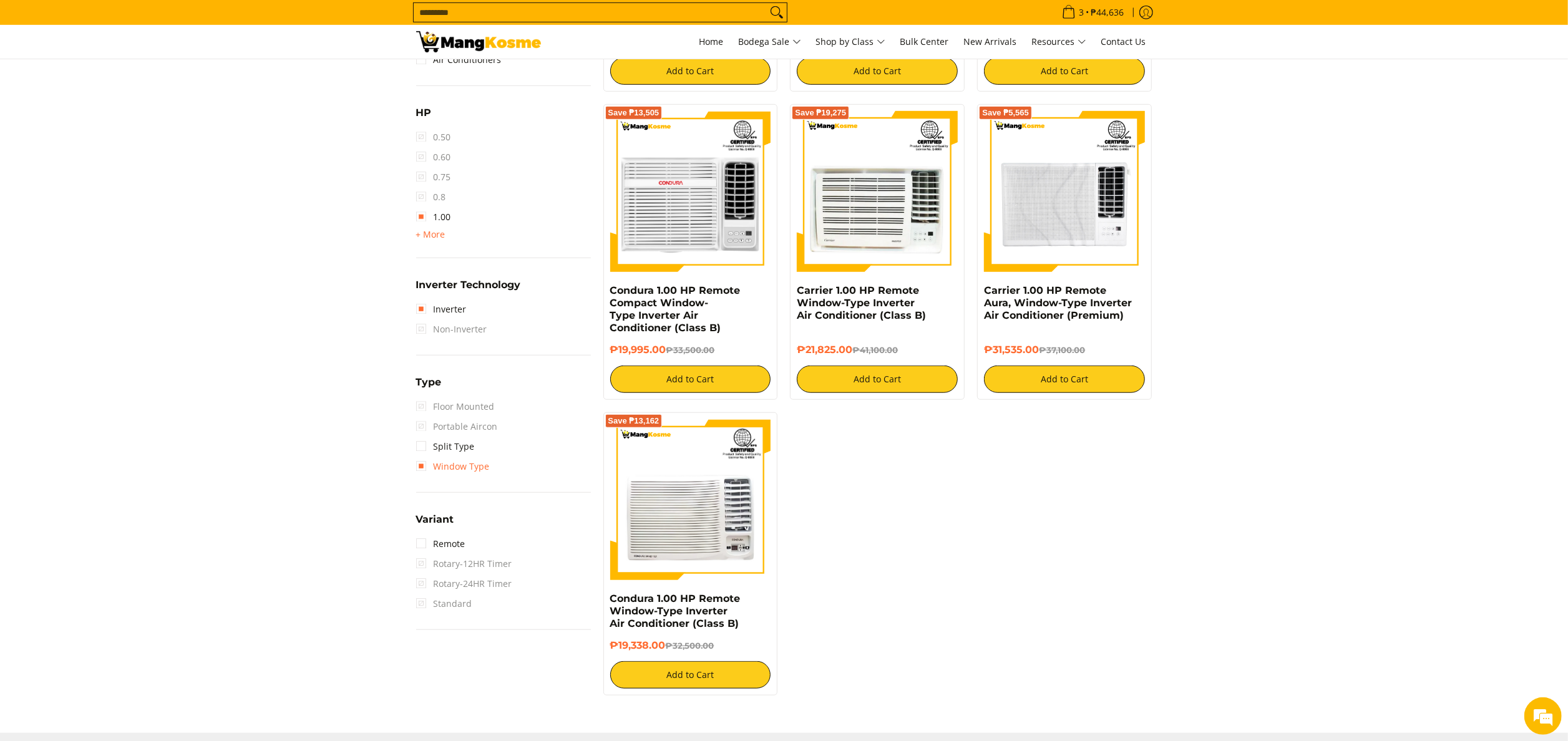
click at [458, 457] on link "Window Type" at bounding box center [453, 467] width 74 height 20
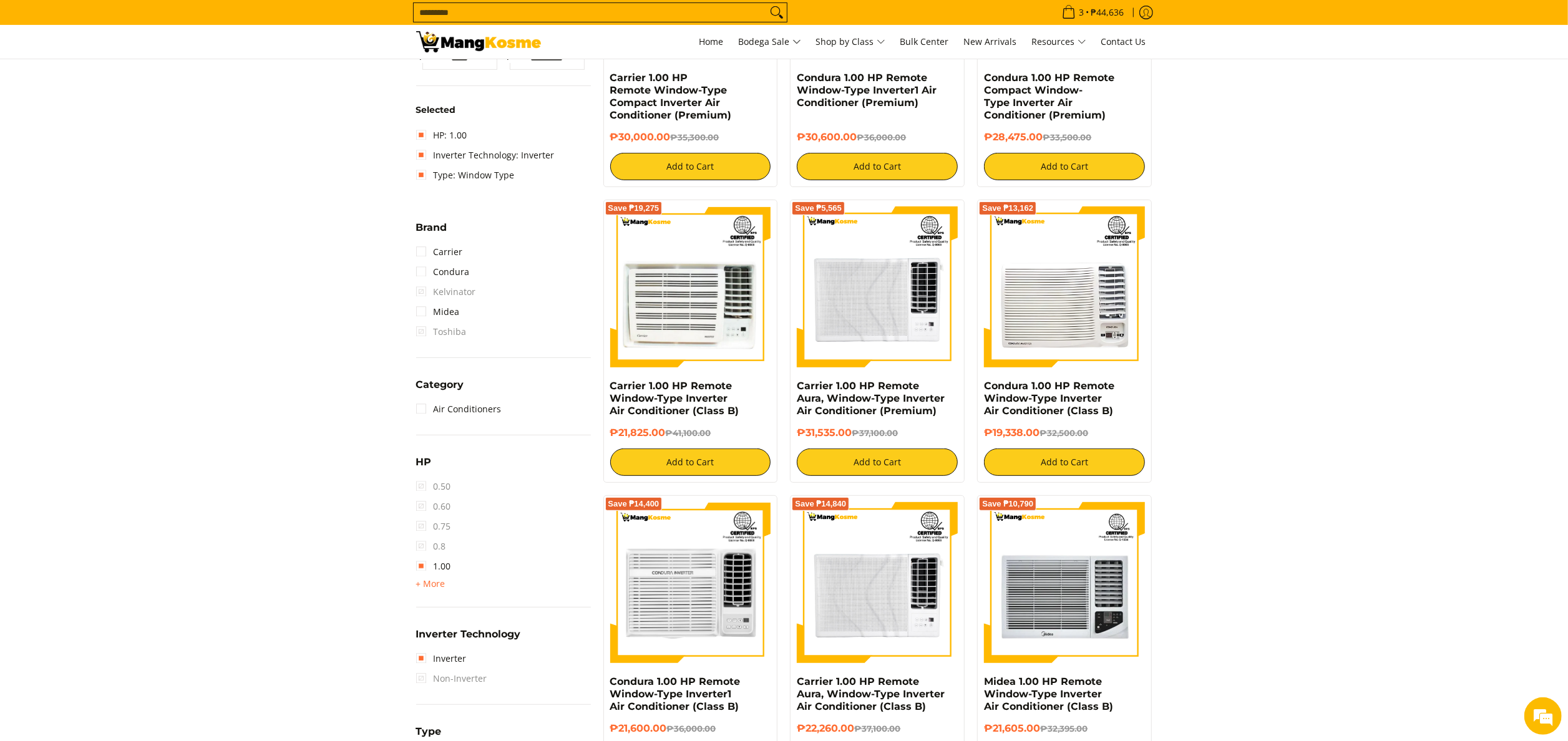
scroll to position [425, 0]
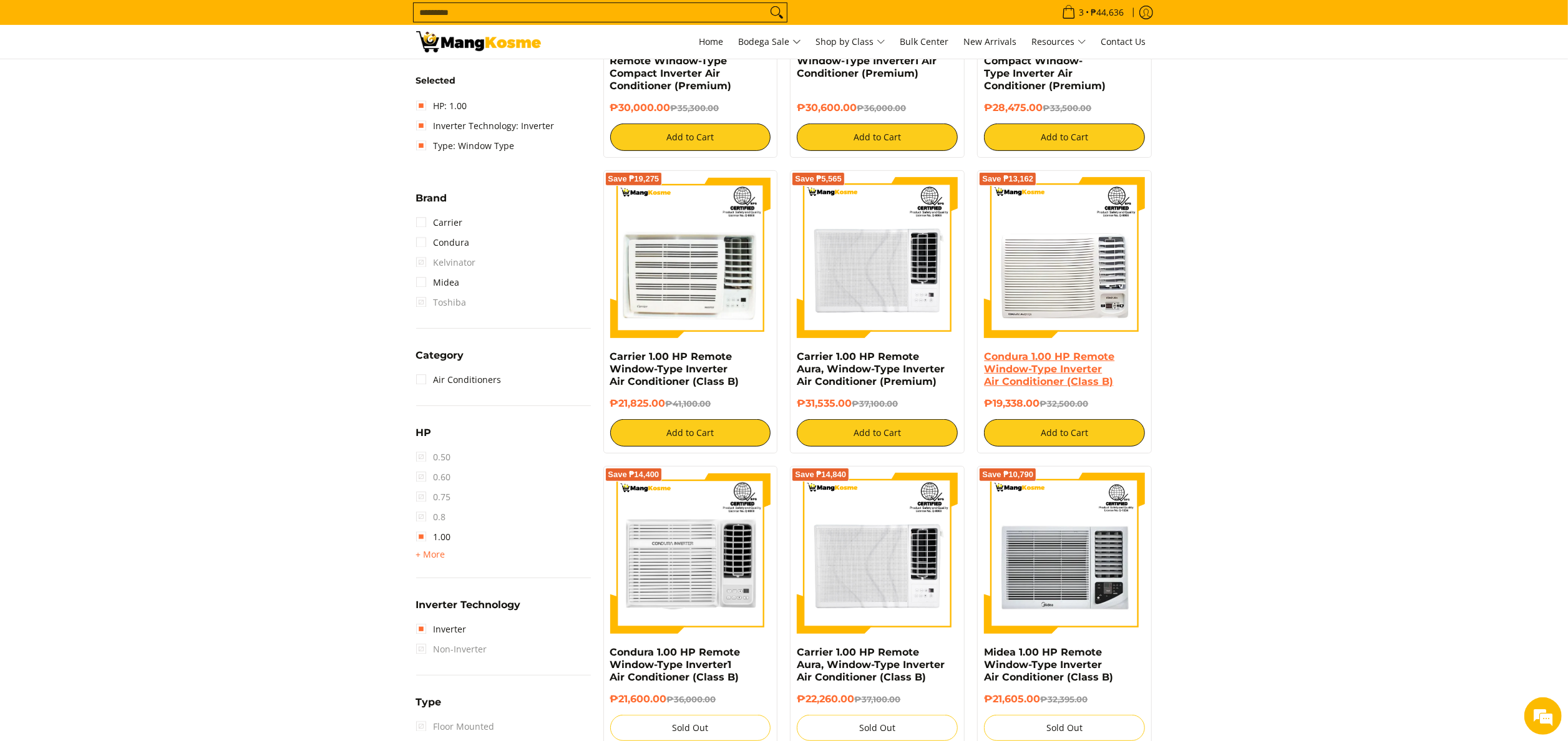
click at [1050, 355] on link "Condura 1.00 HP Remote Window-Type Inverter Air Conditioner (Class B)" at bounding box center [1049, 369] width 130 height 37
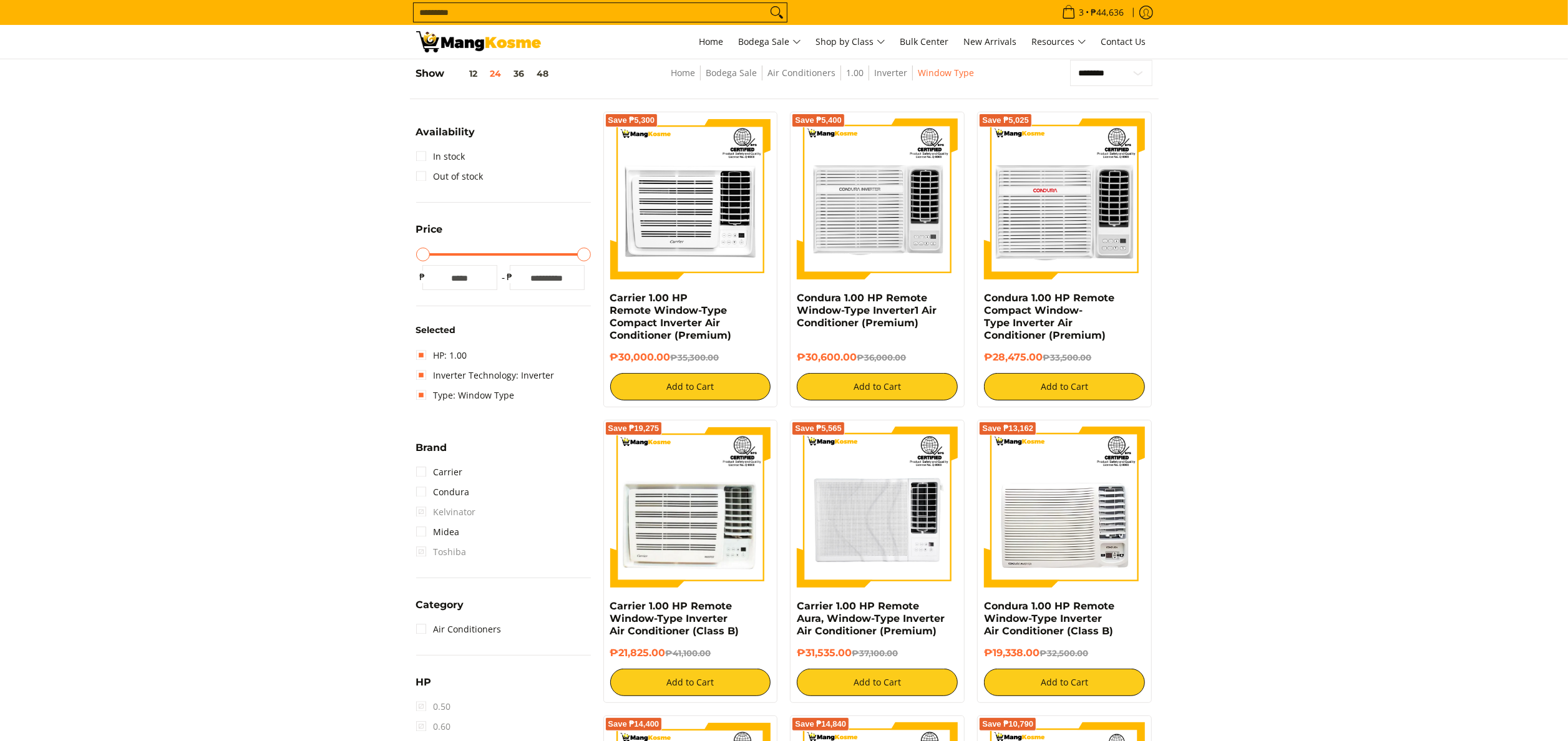
click at [503, 10] on input "Search..." at bounding box center [590, 13] width 353 height 19
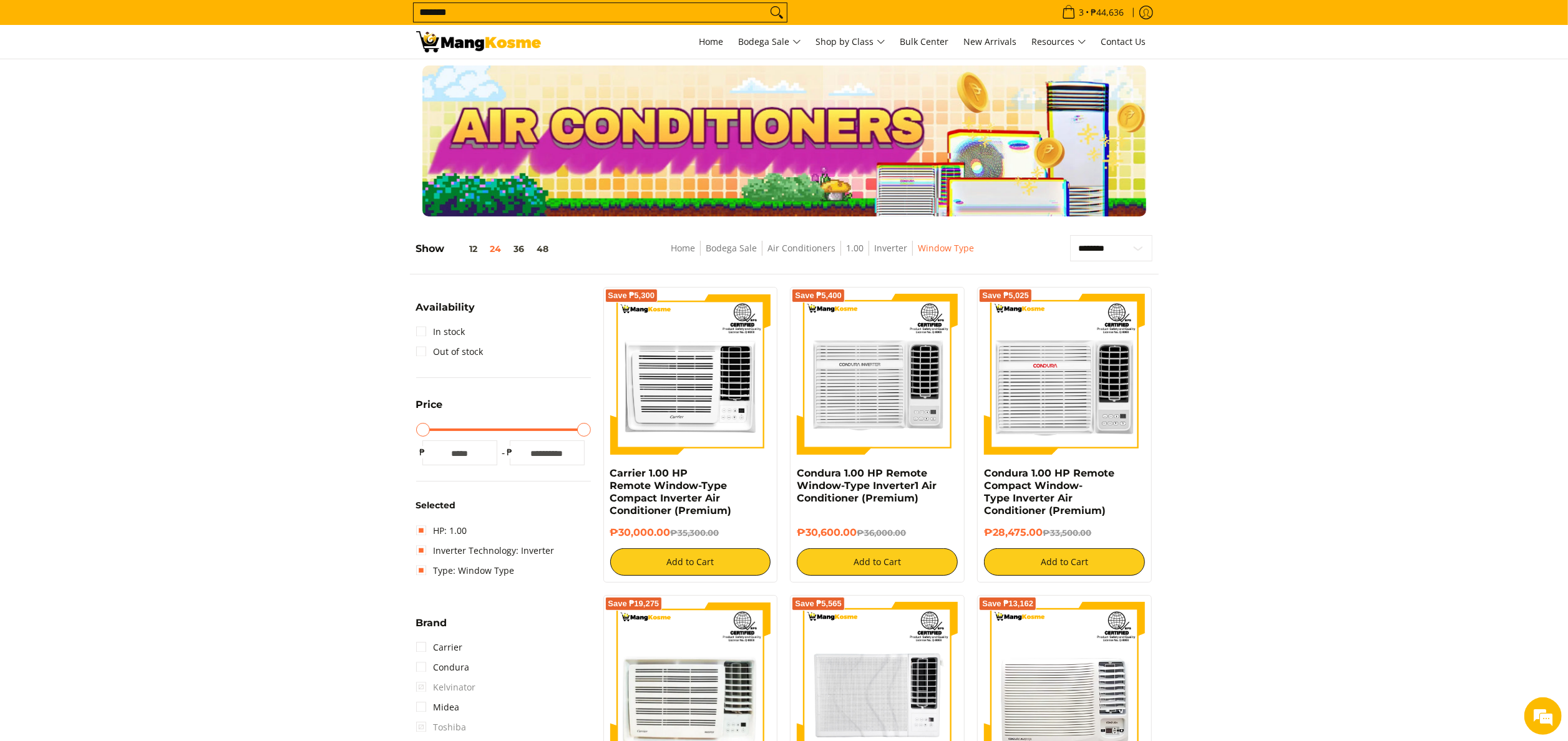
type input "*******"
click at [767, 3] on button "Search" at bounding box center [777, 13] width 20 height 19
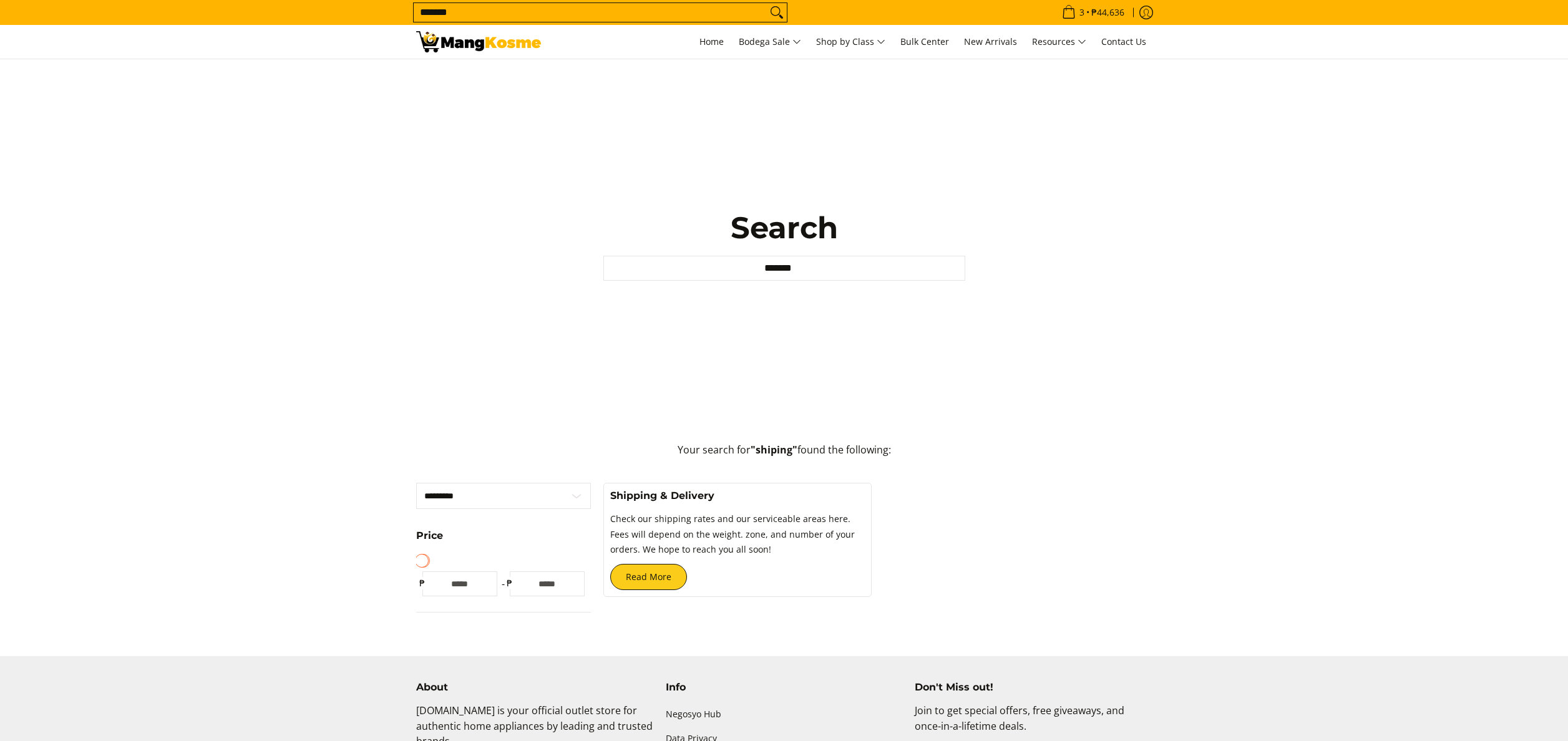
click at [658, 575] on link "Read More" at bounding box center [648, 577] width 77 height 26
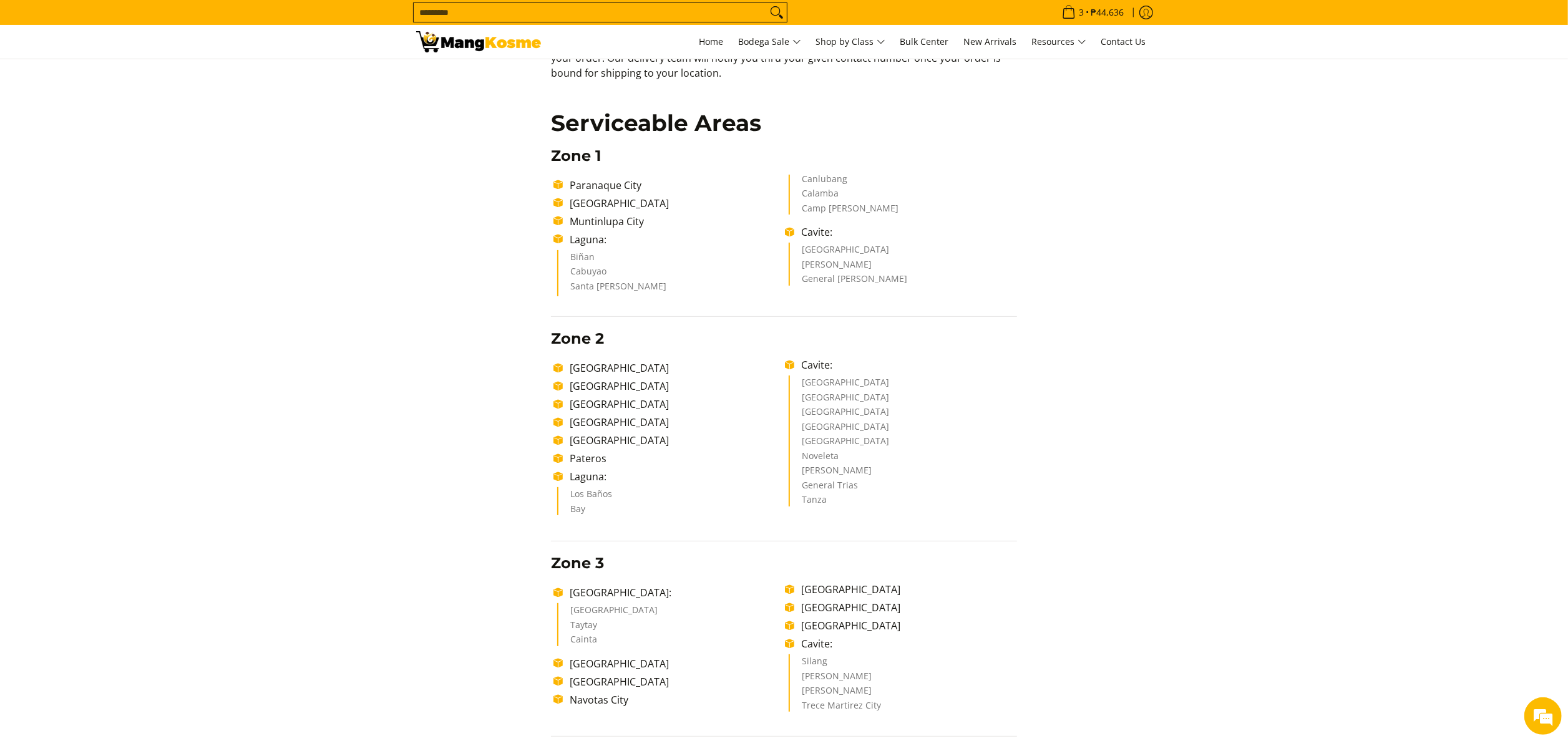
scroll to position [250, 0]
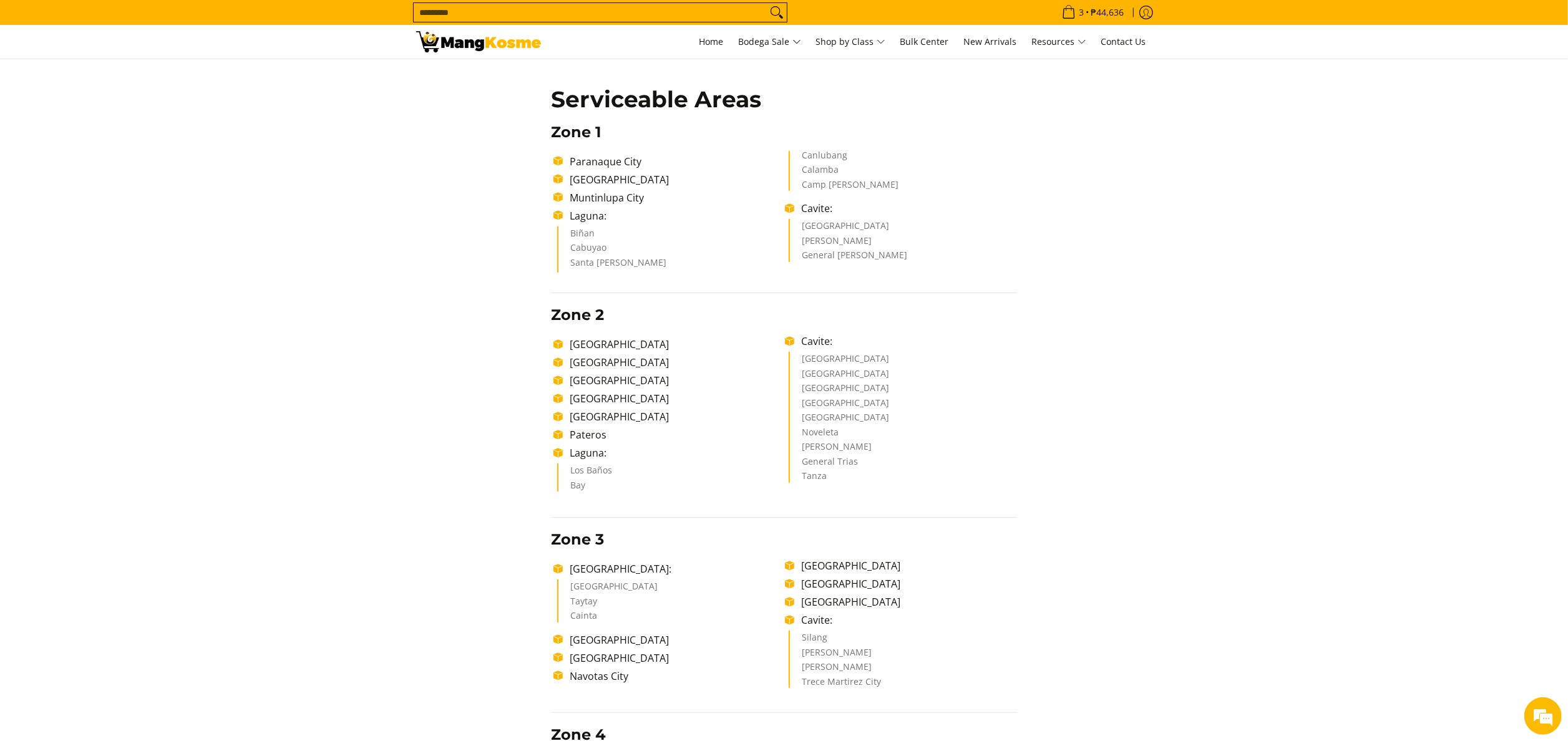
click at [1091, 289] on div "Delivery Time Frame Please allow seven (7) business days lead time upon receipt…" at bounding box center [784, 657] width 736 height 1393
click at [1094, 332] on div "Delivery Time Frame Please allow seven (7) business days lead time upon receipt…" at bounding box center [784, 657] width 736 height 1393
click at [610, 270] on li "Santa Rosa" at bounding box center [672, 266] width 203 height 15
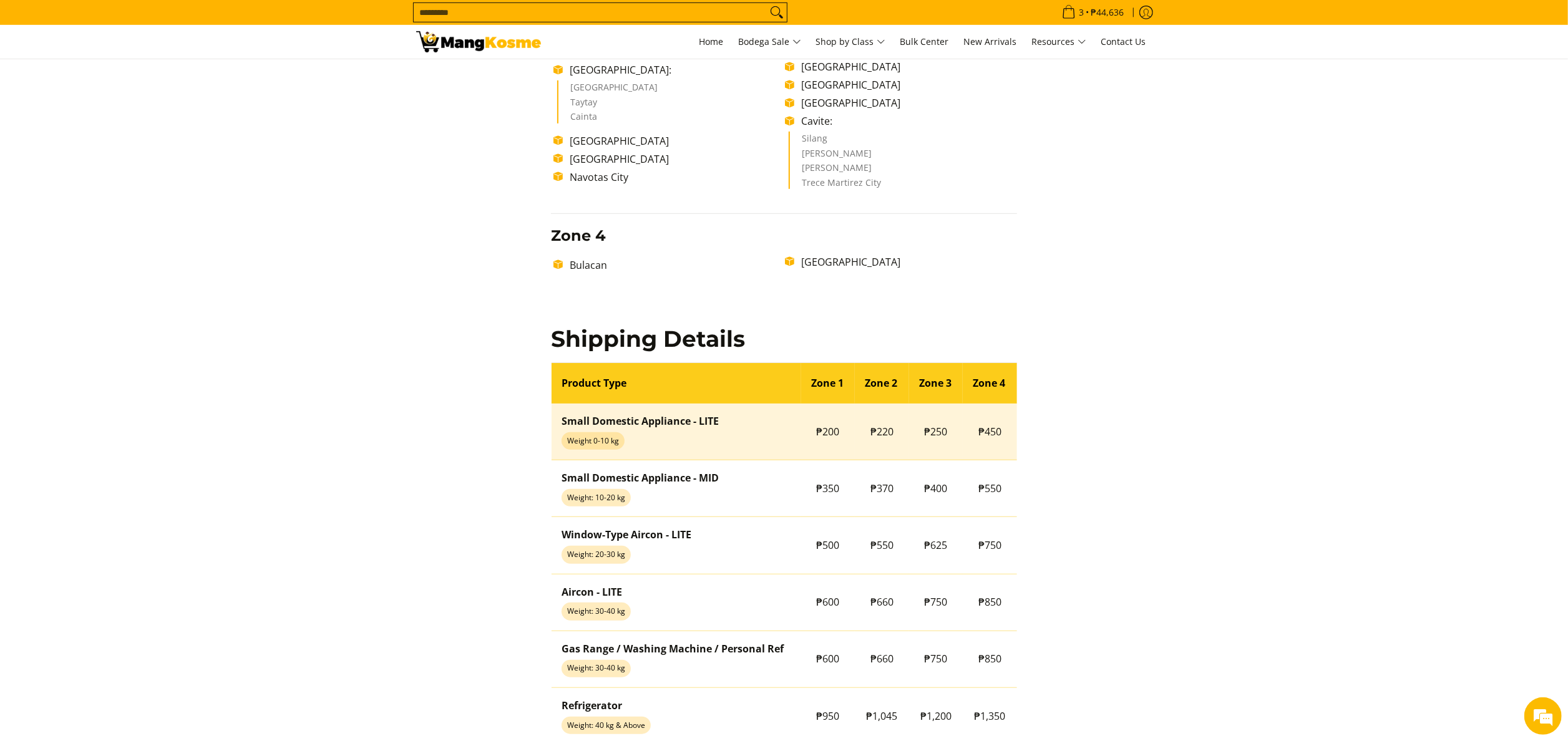
scroll to position [874, 0]
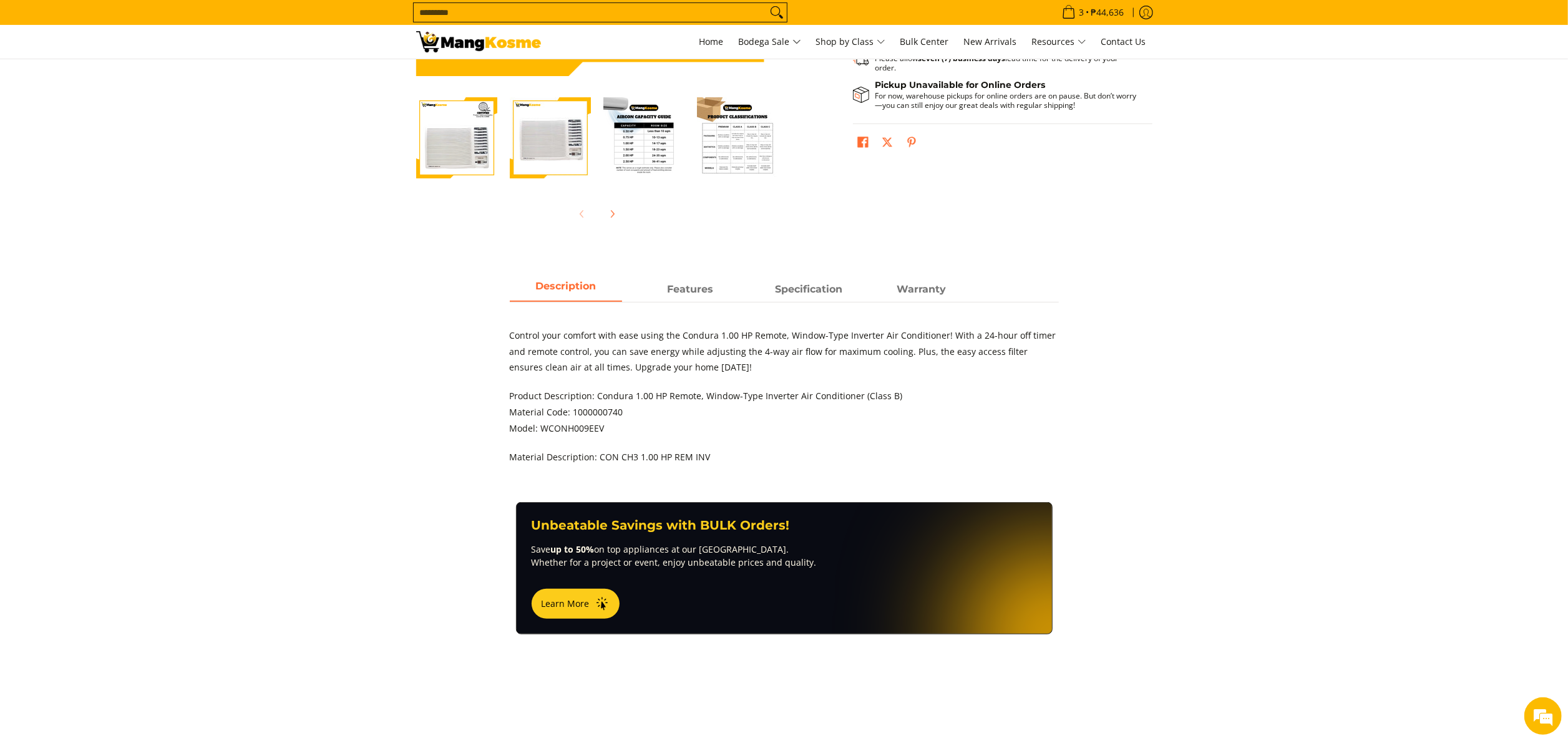
scroll to position [374, 0]
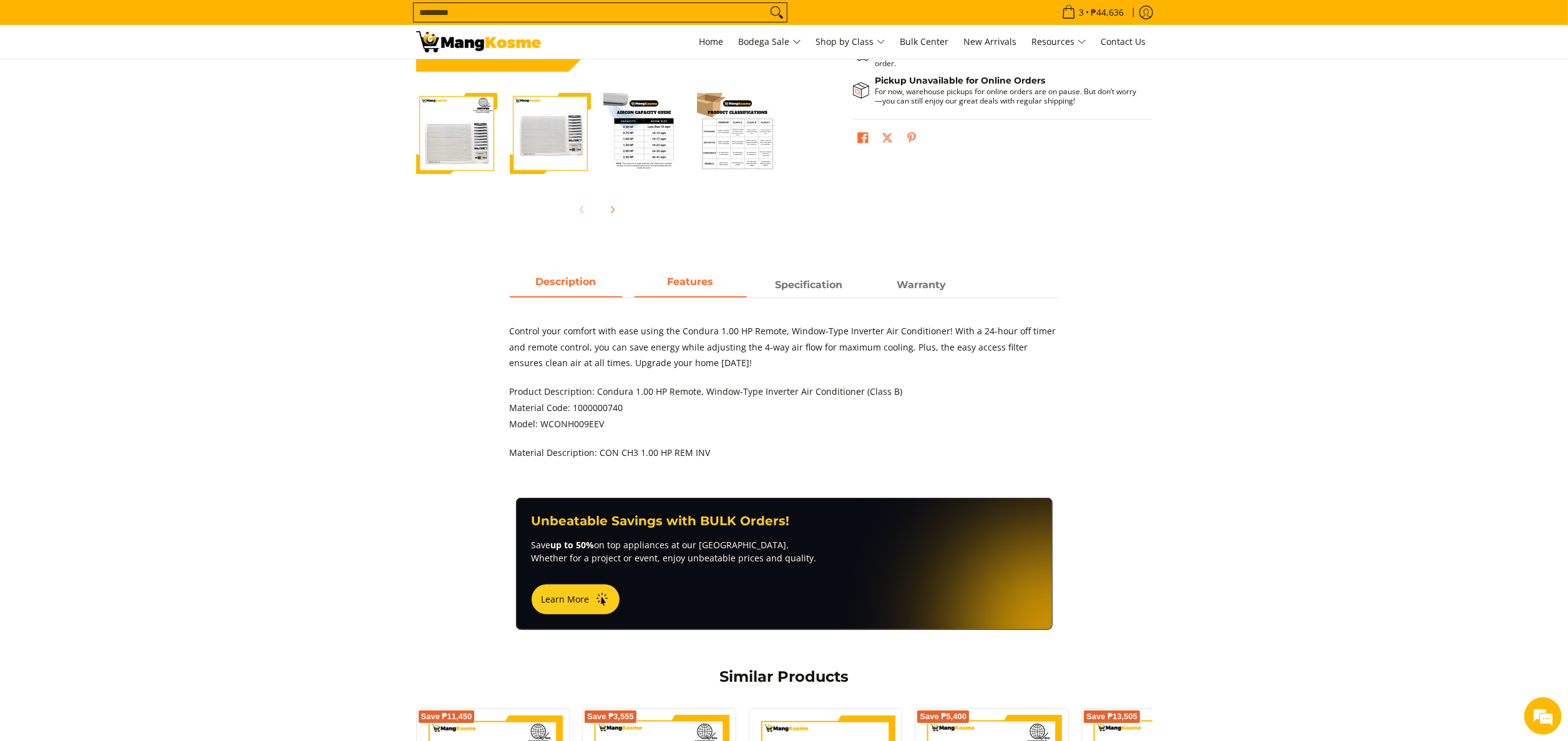
click at [685, 283] on strong "Features" at bounding box center [691, 282] width 46 height 12
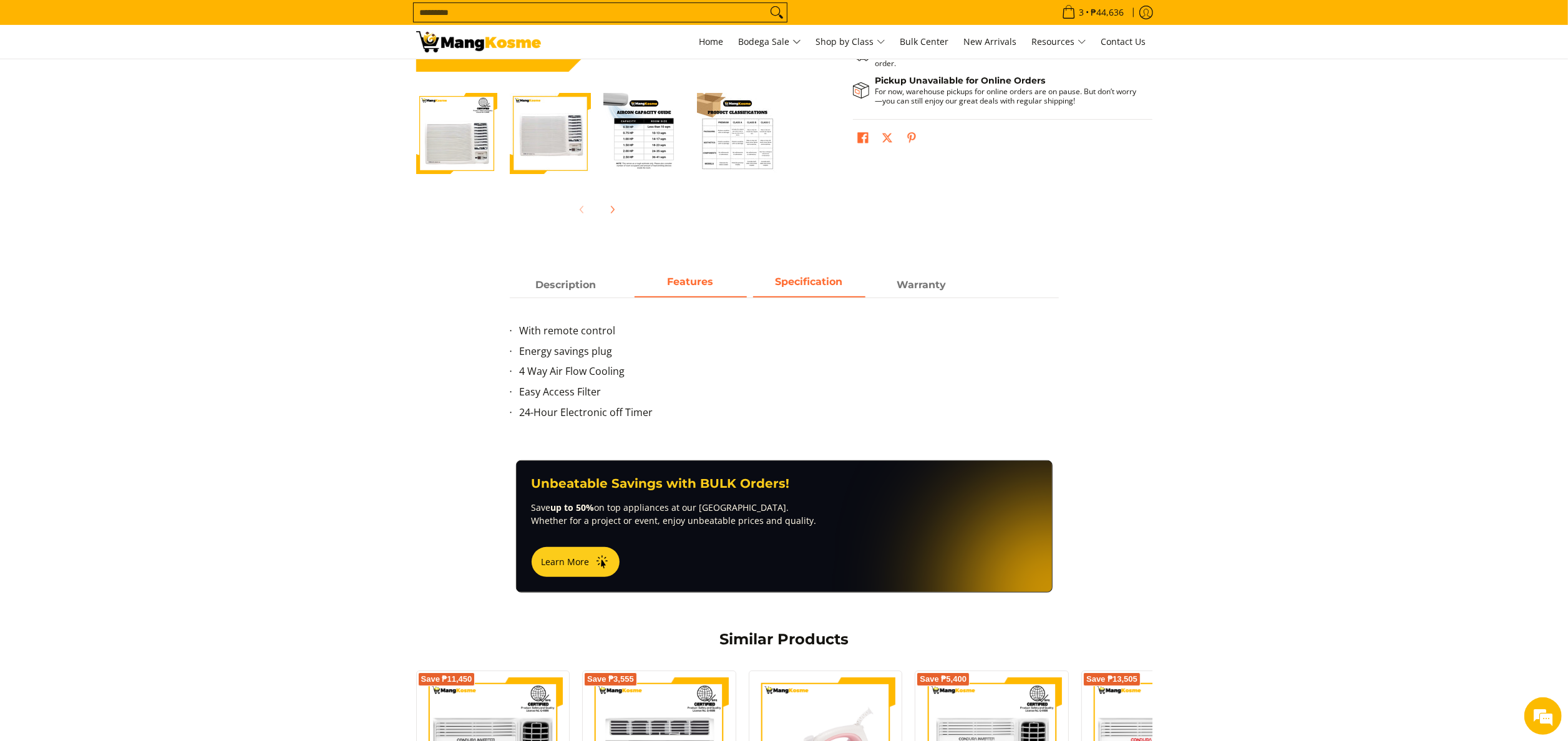
click at [800, 276] on strong "Specification" at bounding box center [809, 282] width 68 height 12
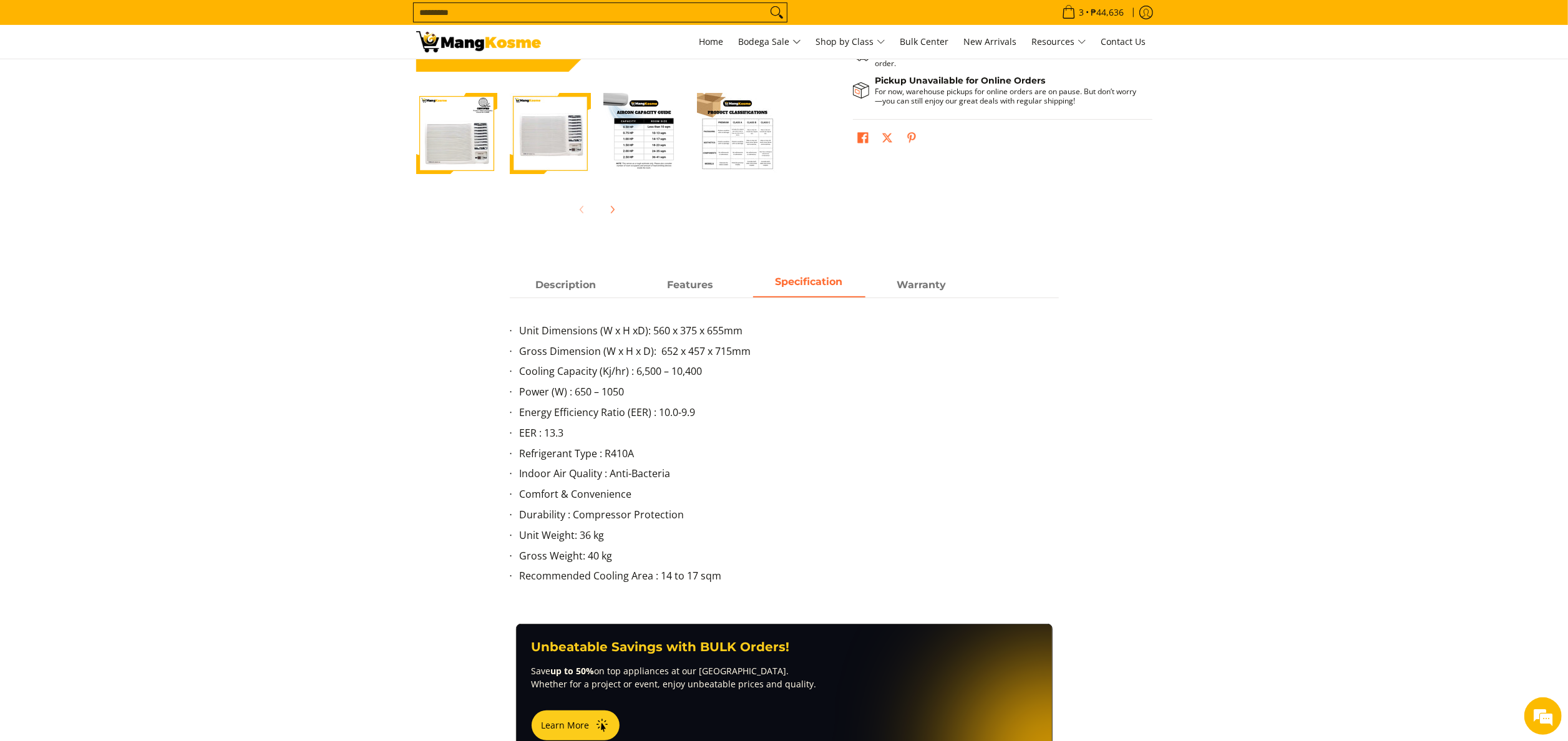
click at [565, 305] on div "Unit Dimensions (W x H xD): 560 x 375 x 655mm Gross Dimension (W x H x D): 652 …" at bounding box center [784, 449] width 549 height 302
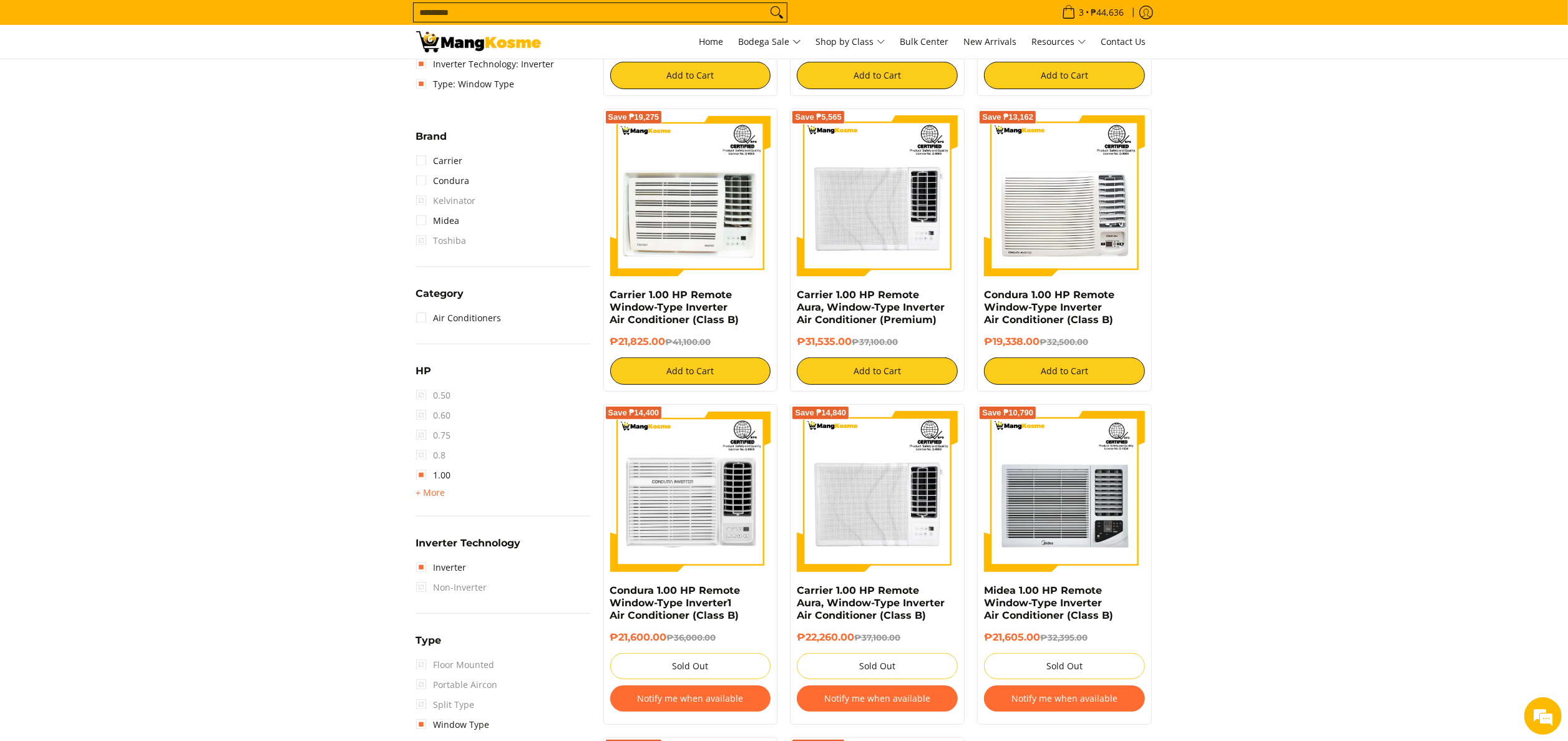
scroll to position [300, 0]
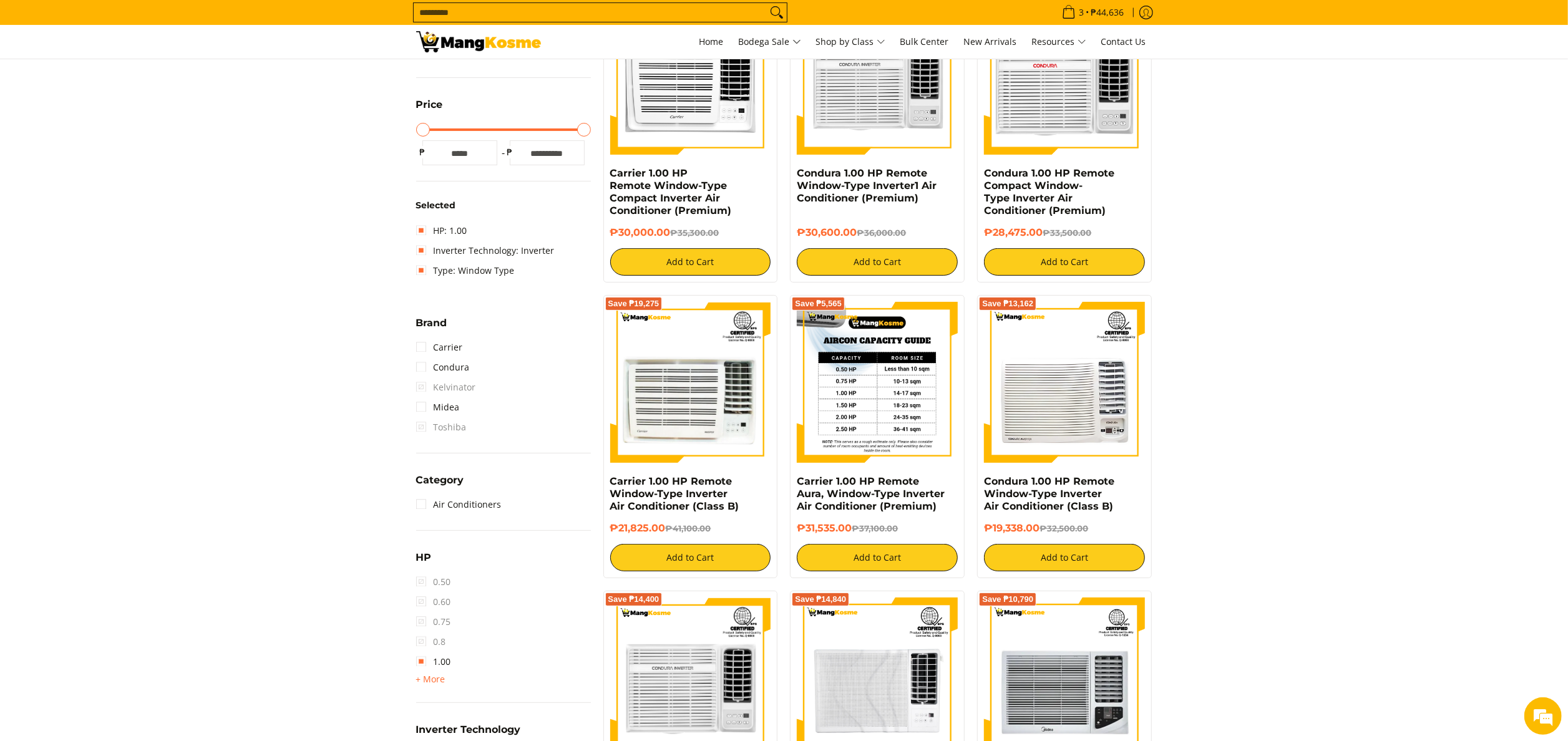
click at [889, 412] on img at bounding box center [877, 382] width 161 height 161
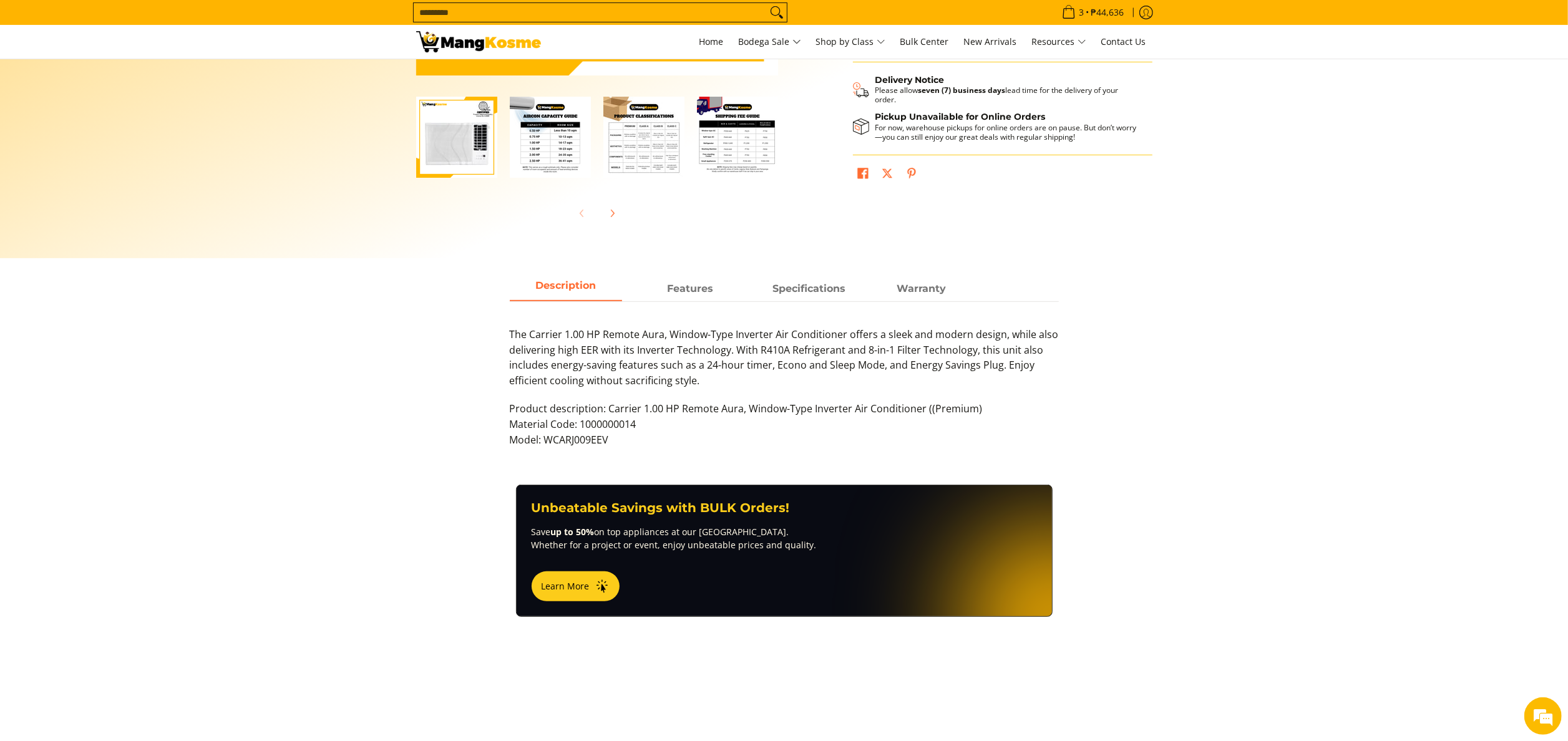
scroll to position [499, 0]
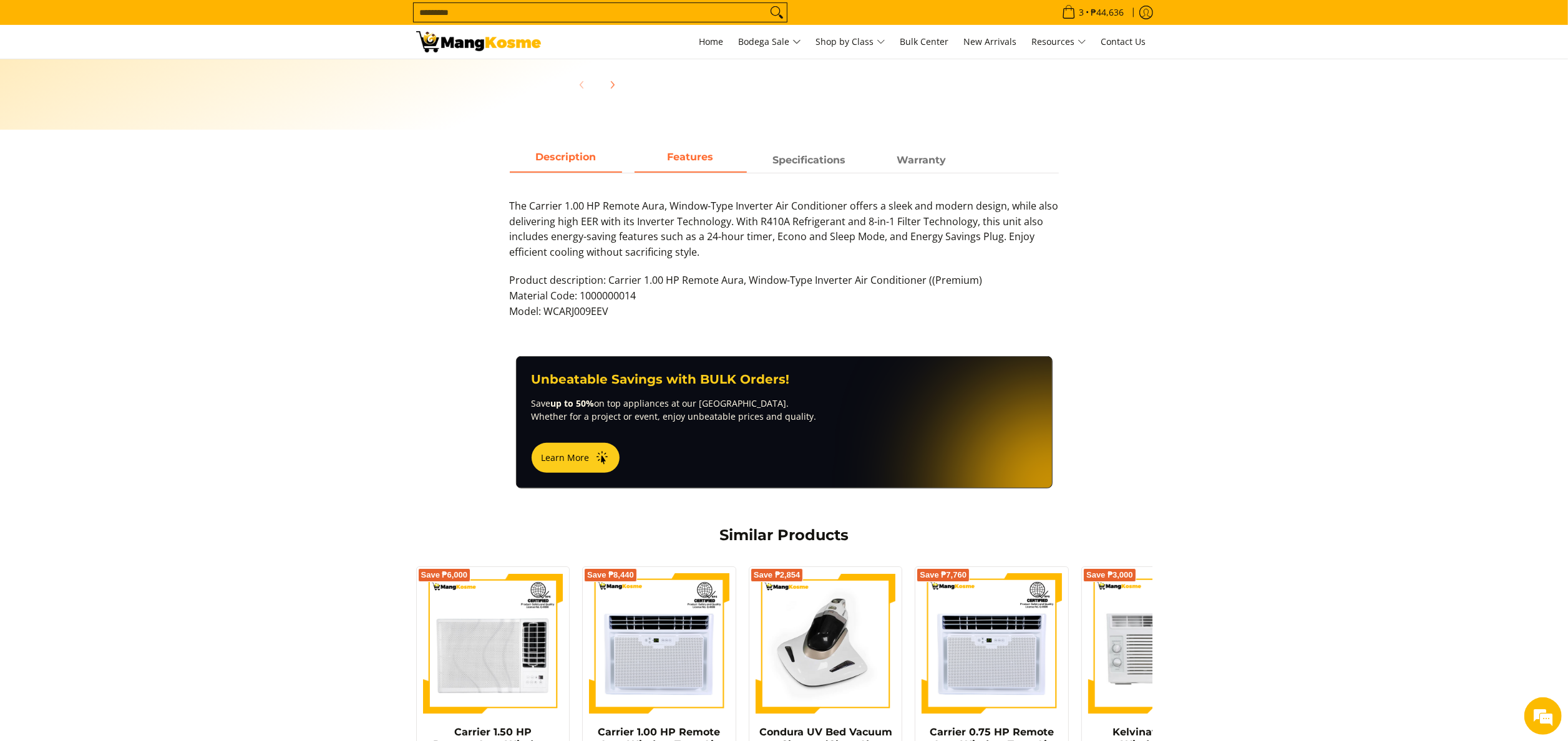
click at [694, 155] on span "Features" at bounding box center [690, 160] width 112 height 23
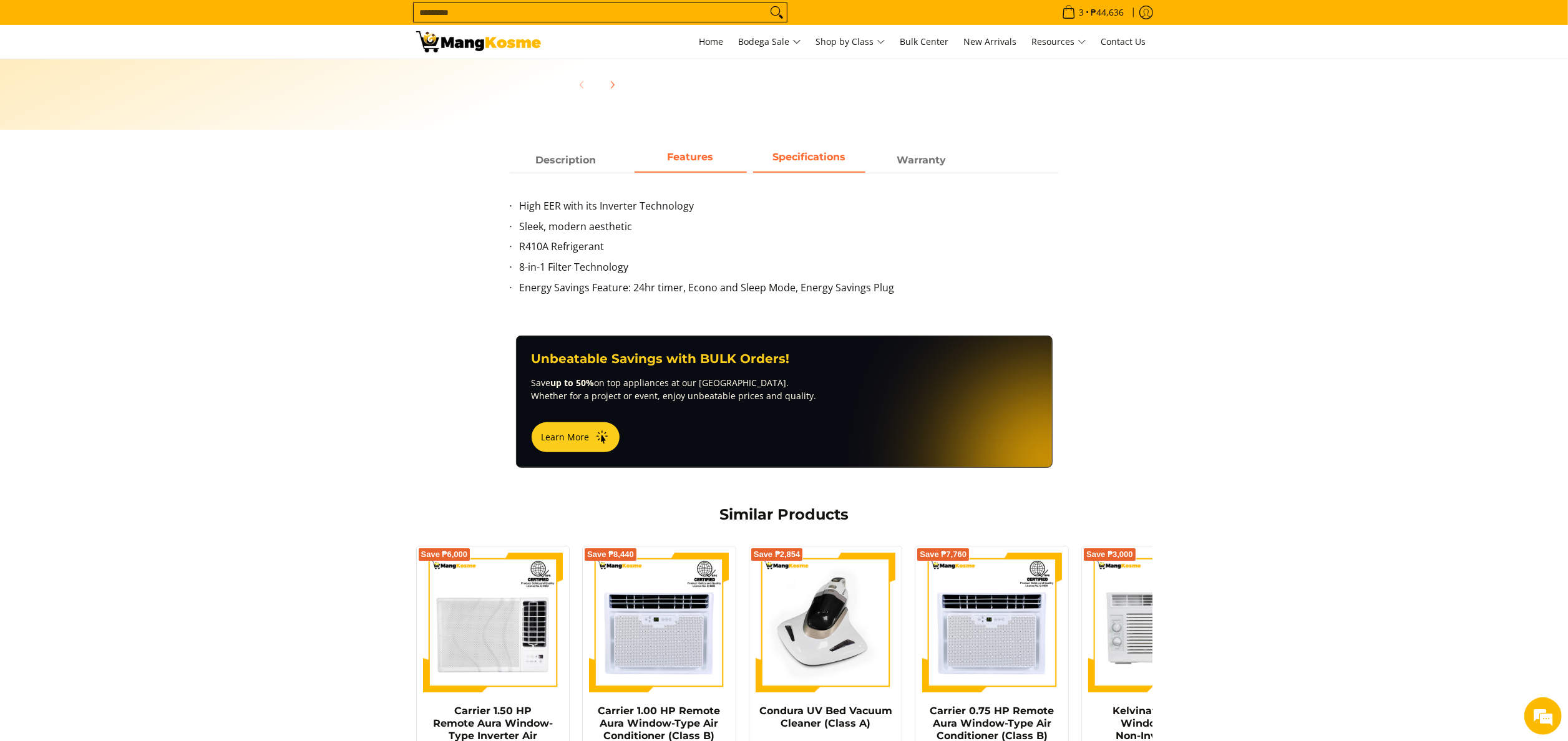
click at [837, 167] on span "Specifications" at bounding box center [809, 160] width 112 height 23
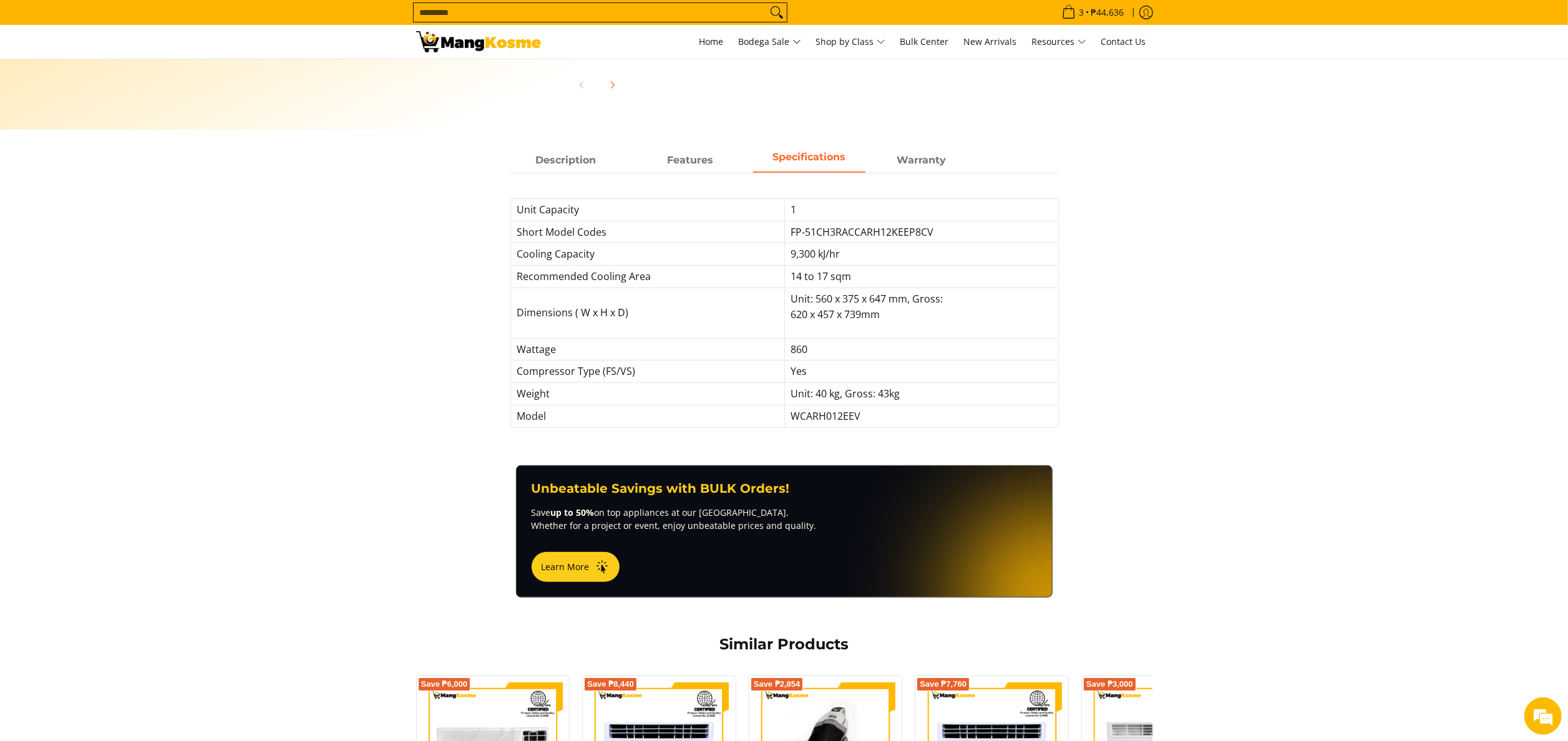
drag, startPoint x: 914, startPoint y: 158, endPoint x: 849, endPoint y: 162, distance: 65.1
click at [913, 158] on strong "Warranty" at bounding box center [921, 160] width 49 height 12
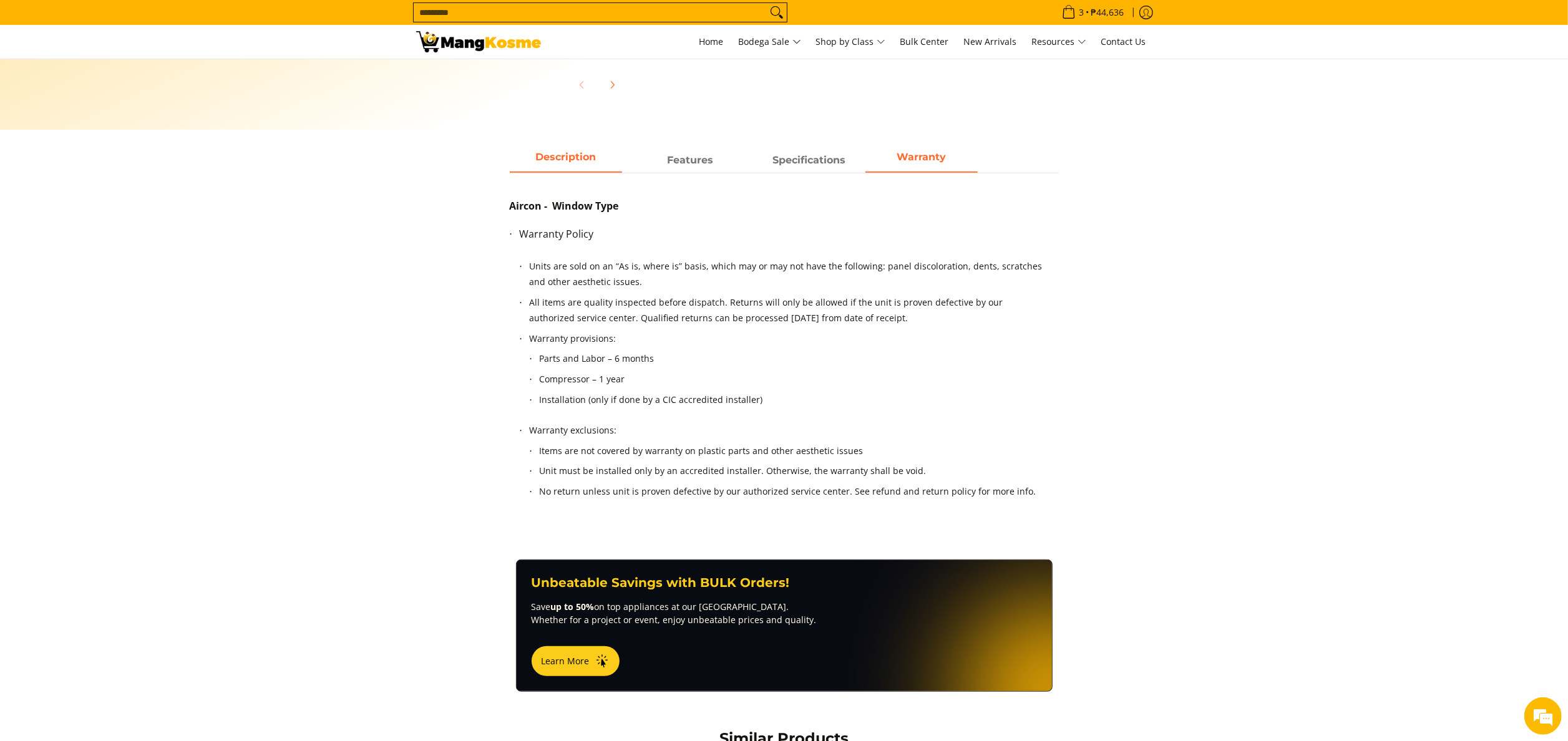
scroll to position [0, 0]
drag, startPoint x: 587, startPoint y: 157, endPoint x: 146, endPoint y: 24, distance: 460.6
click at [582, 157] on span "Description" at bounding box center [566, 160] width 112 height 23
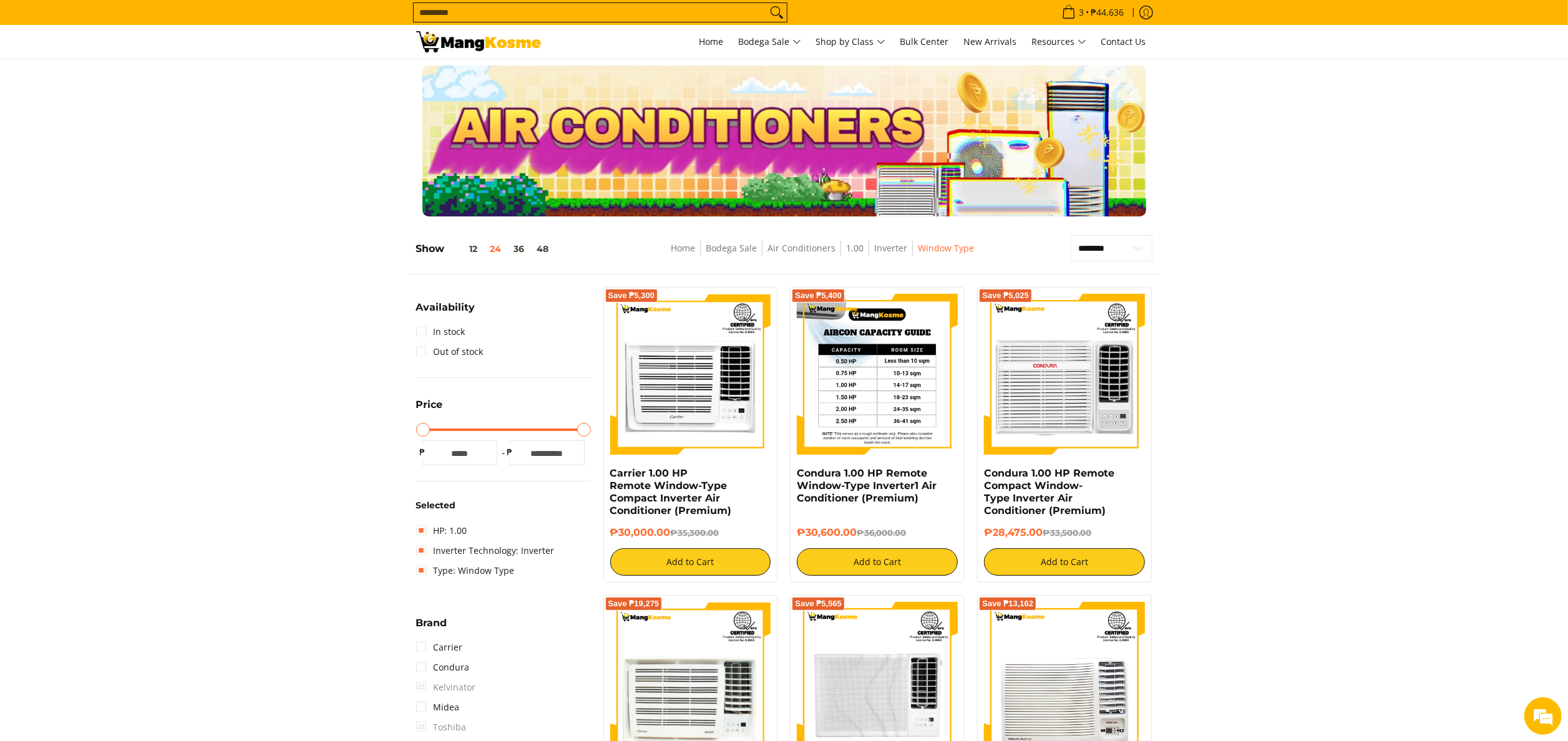
click at [869, 427] on img at bounding box center [877, 374] width 161 height 161
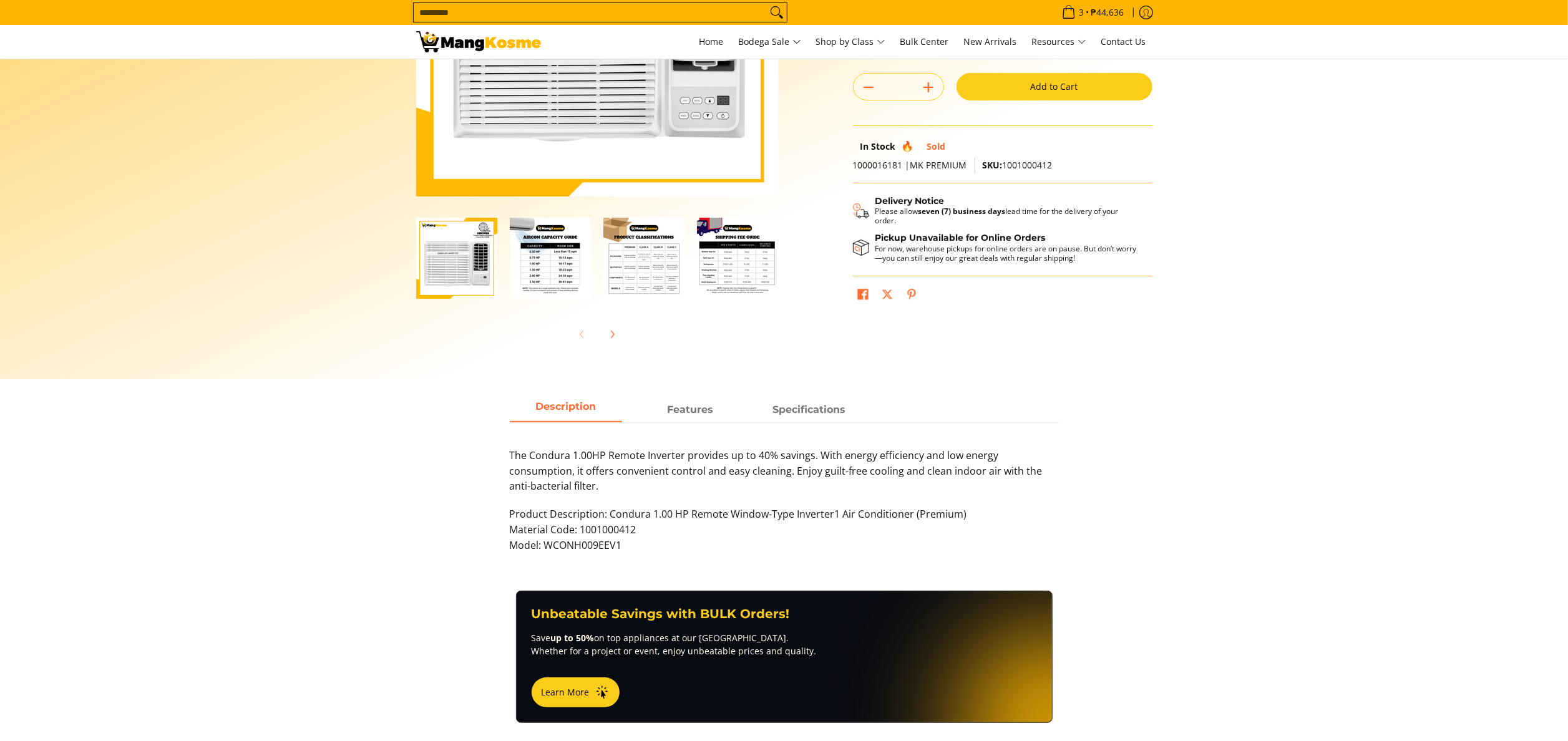
scroll to position [250, 0]
click at [690, 410] on strong "Features" at bounding box center [691, 406] width 46 height 12
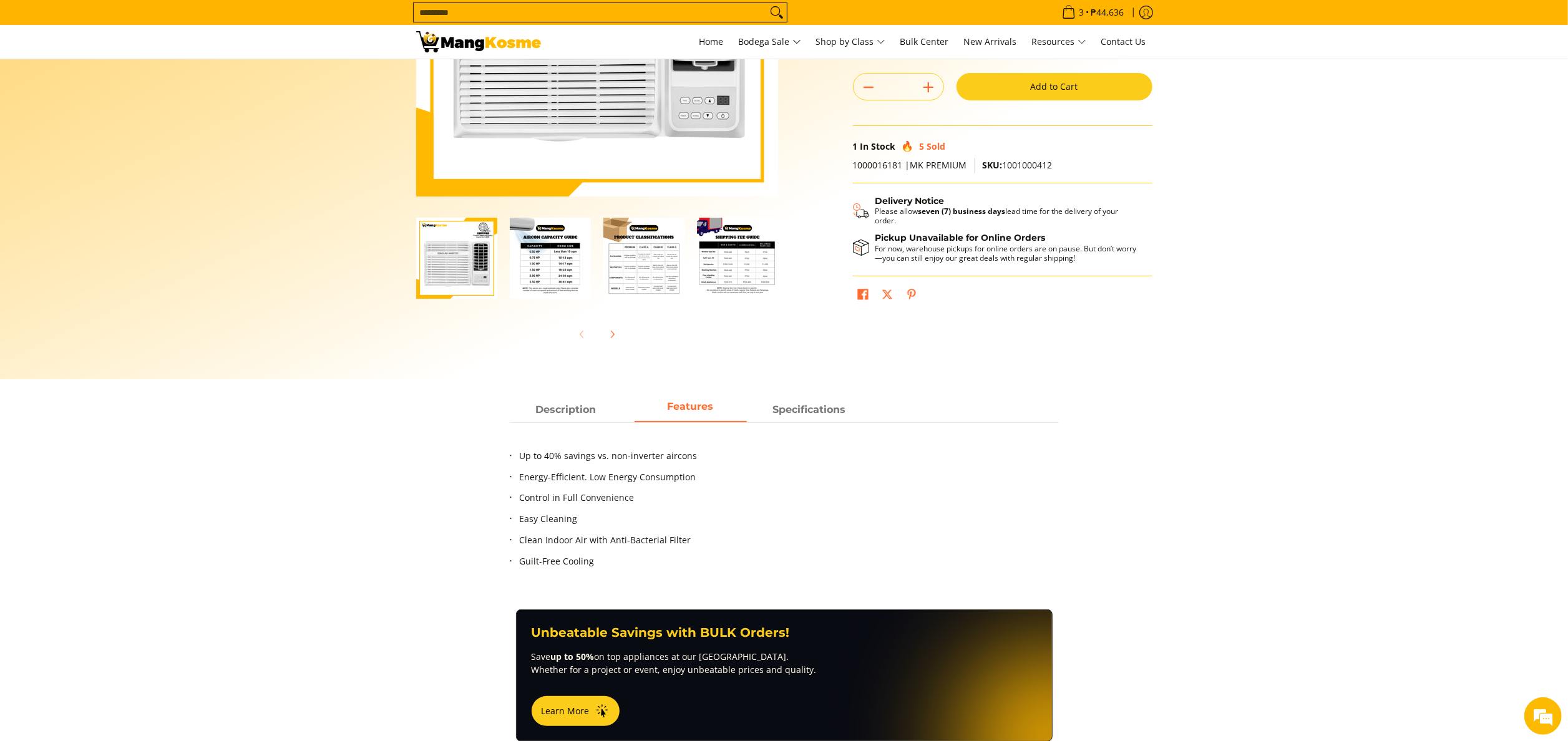
scroll to position [0, 0]
click at [782, 393] on main "Skip to Main Content Enable zoom Disable zoom Enable zoom Disable zoom Enable z…" at bounding box center [784, 649] width 1568 height 1679
click at [802, 419] on span "Specifications" at bounding box center [809, 410] width 112 height 23
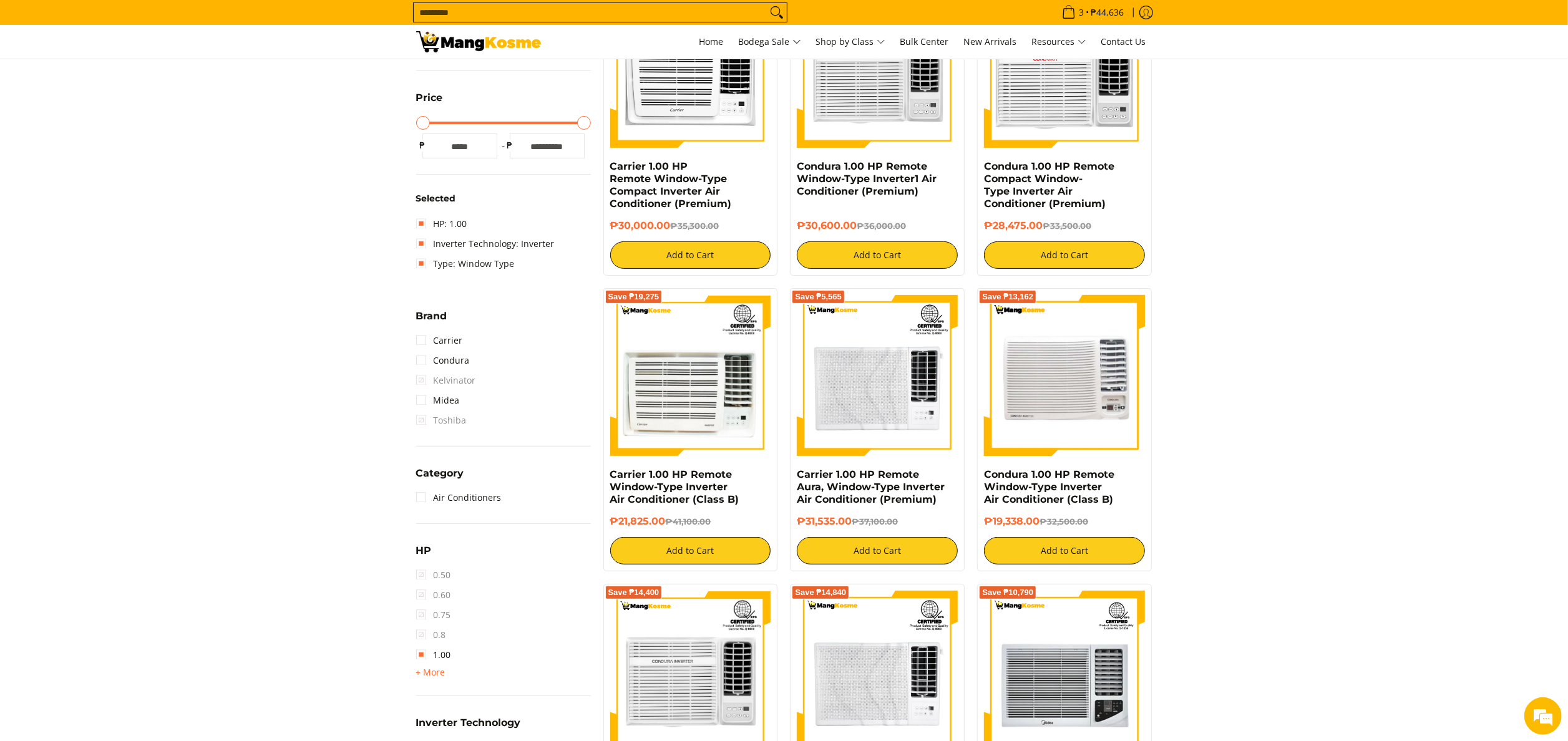
scroll to position [250, 0]
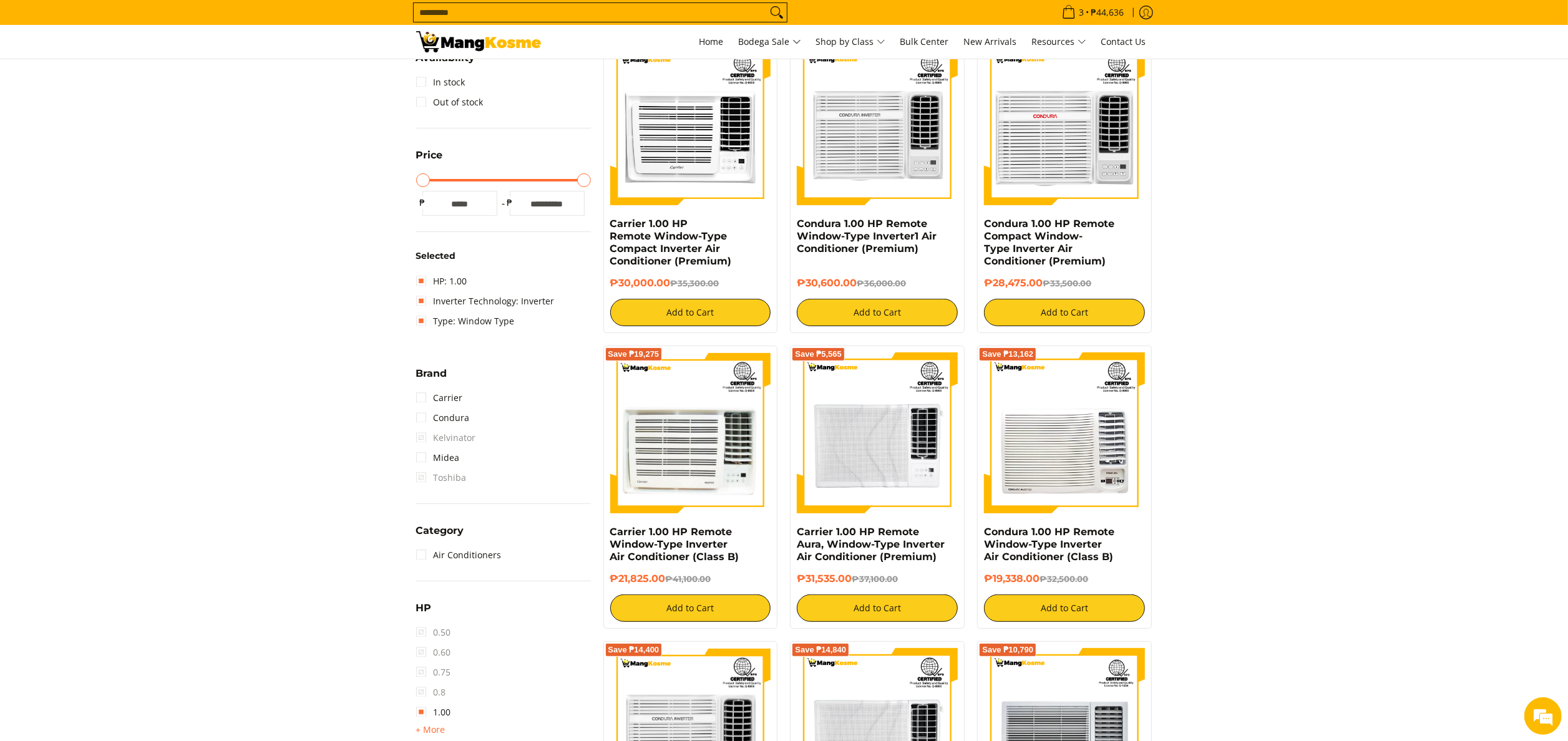
click at [1040, 206] on div "Save ₱5,025" at bounding box center [1064, 131] width 161 height 173
click at [1037, 227] on link "Condura 1.00 HP Remote Compact Window-Type Inverter Air Conditioner (Premium)" at bounding box center [1049, 242] width 130 height 49
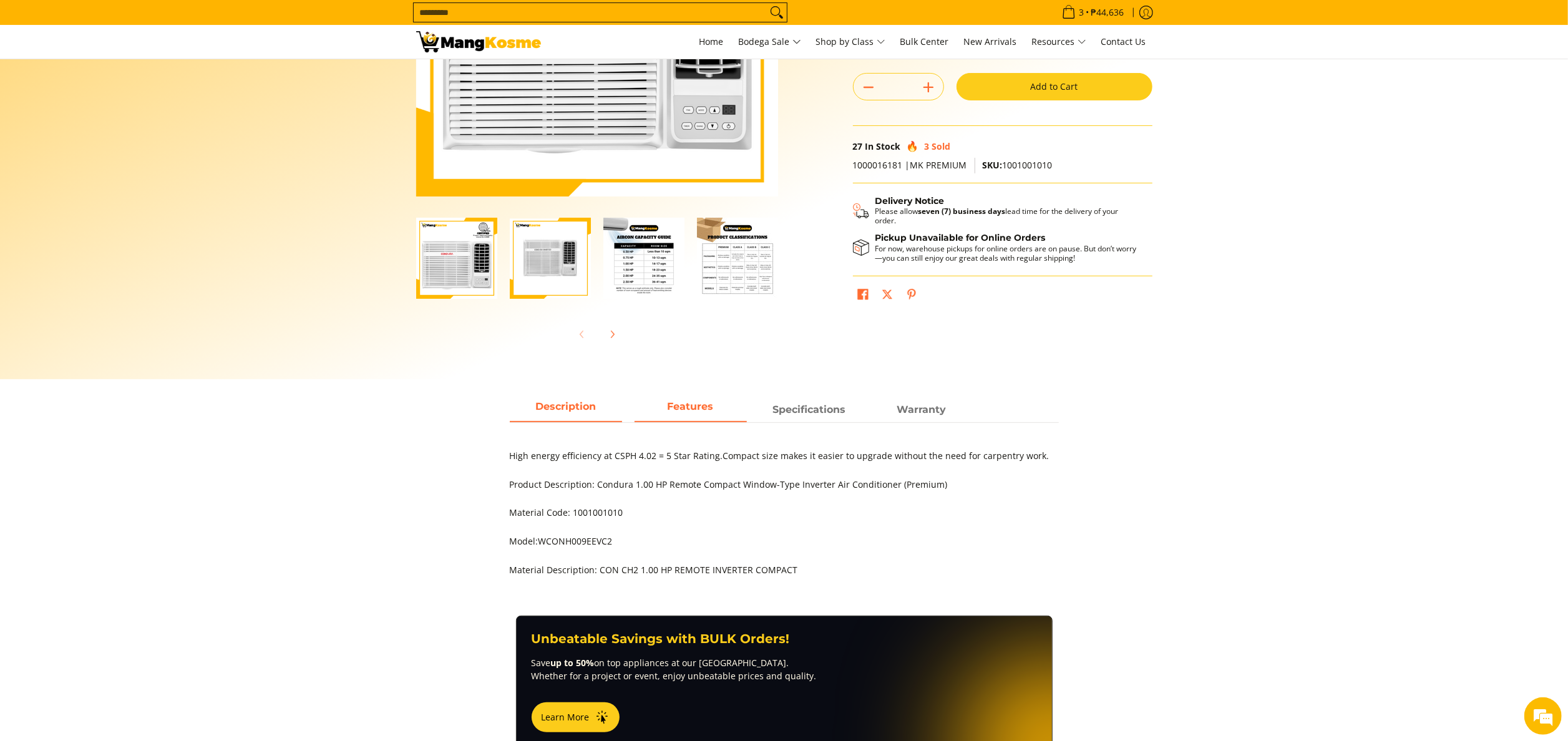
click at [689, 407] on strong "Features" at bounding box center [691, 406] width 46 height 12
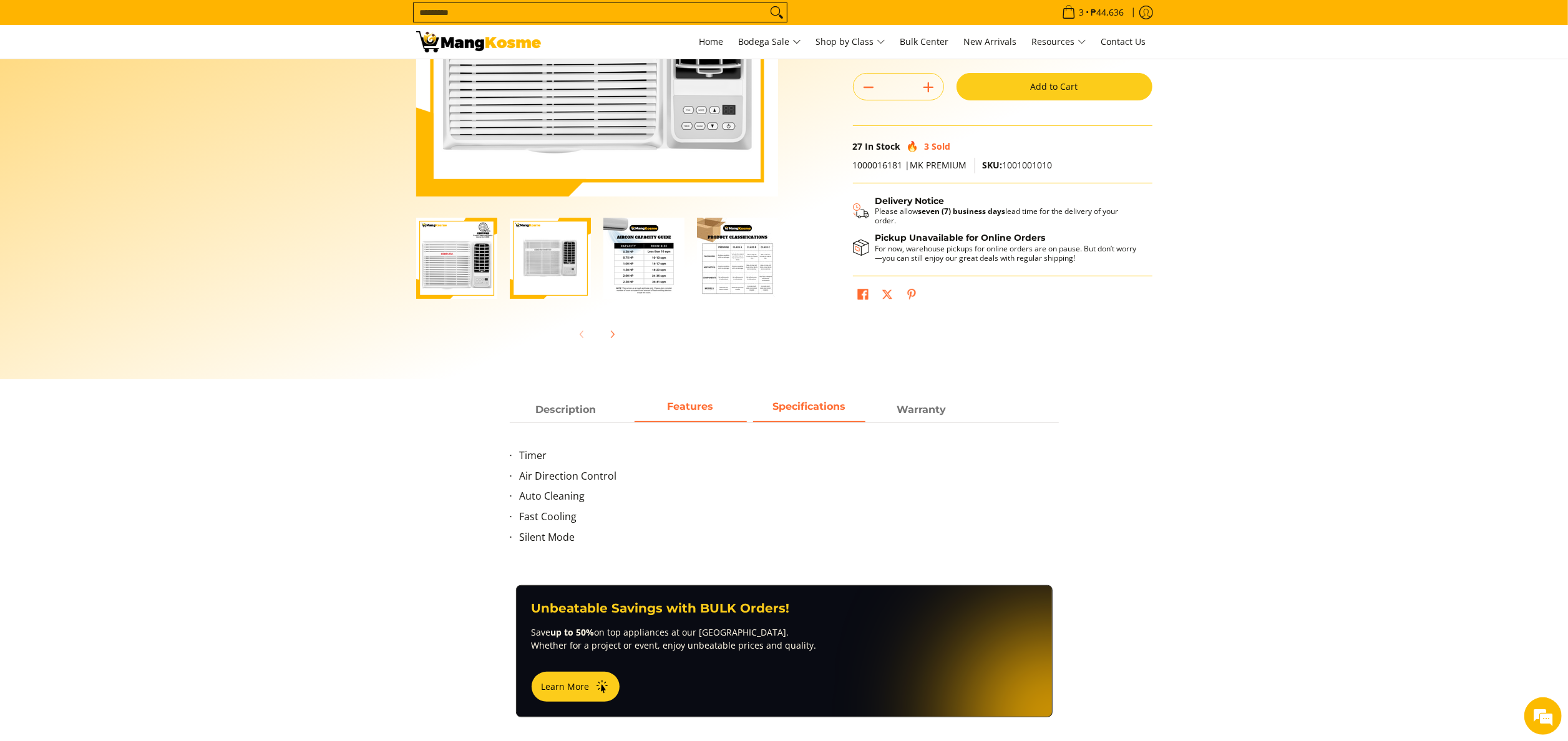
click at [836, 410] on strong "Specifications" at bounding box center [809, 406] width 73 height 12
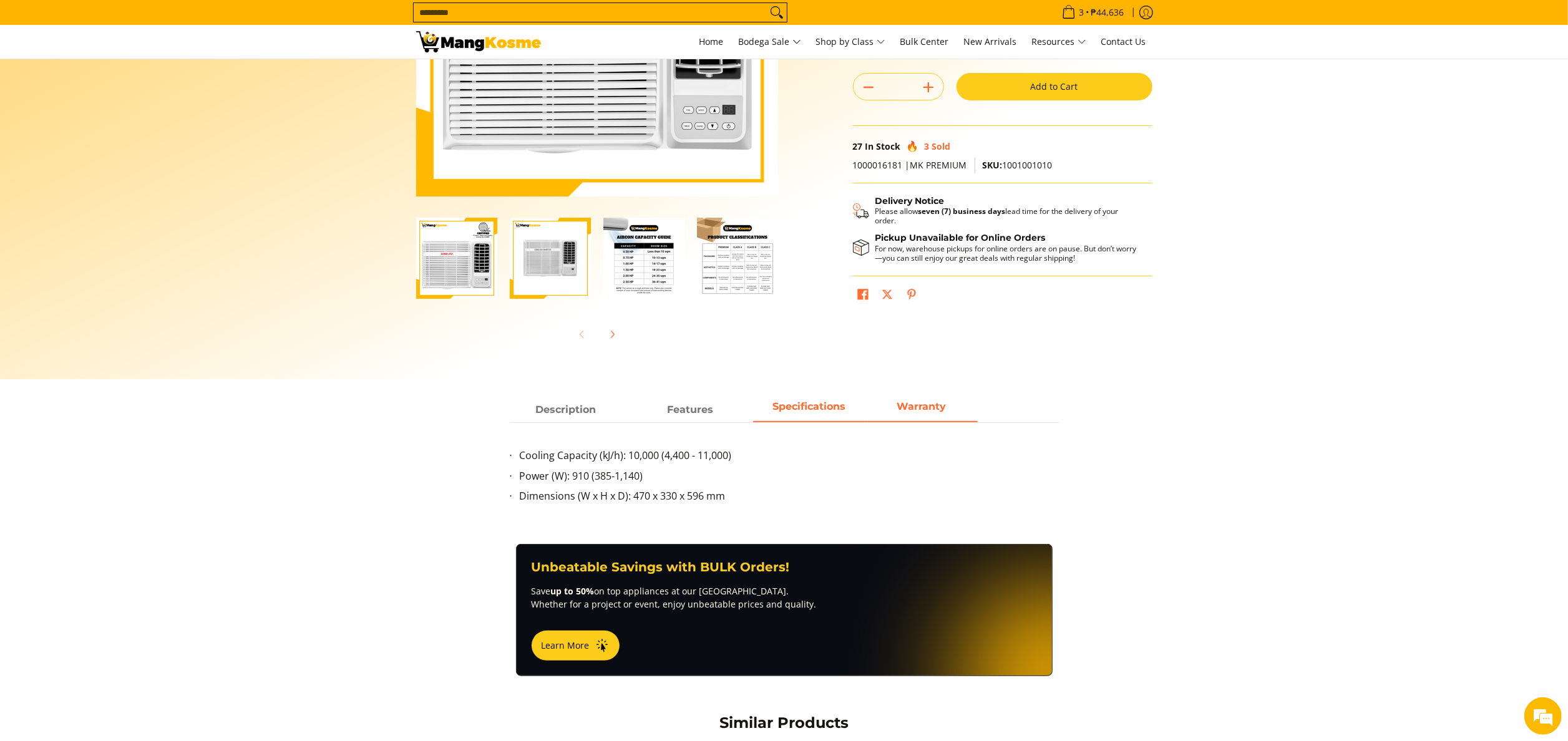
click at [929, 406] on strong "Warranty" at bounding box center [921, 406] width 49 height 12
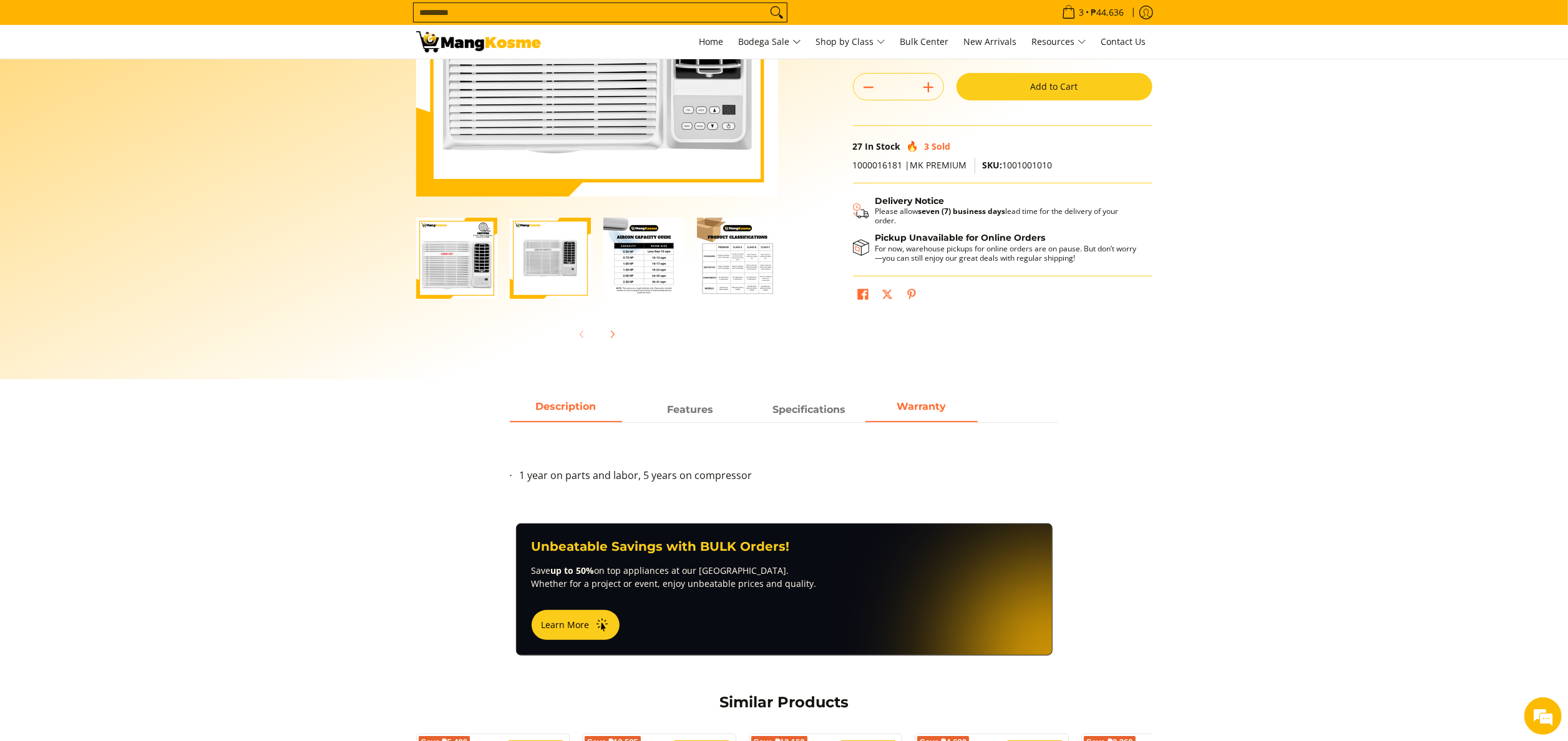
click at [568, 412] on span "Description" at bounding box center [566, 410] width 112 height 23
